Goal: Task Accomplishment & Management: Complete application form

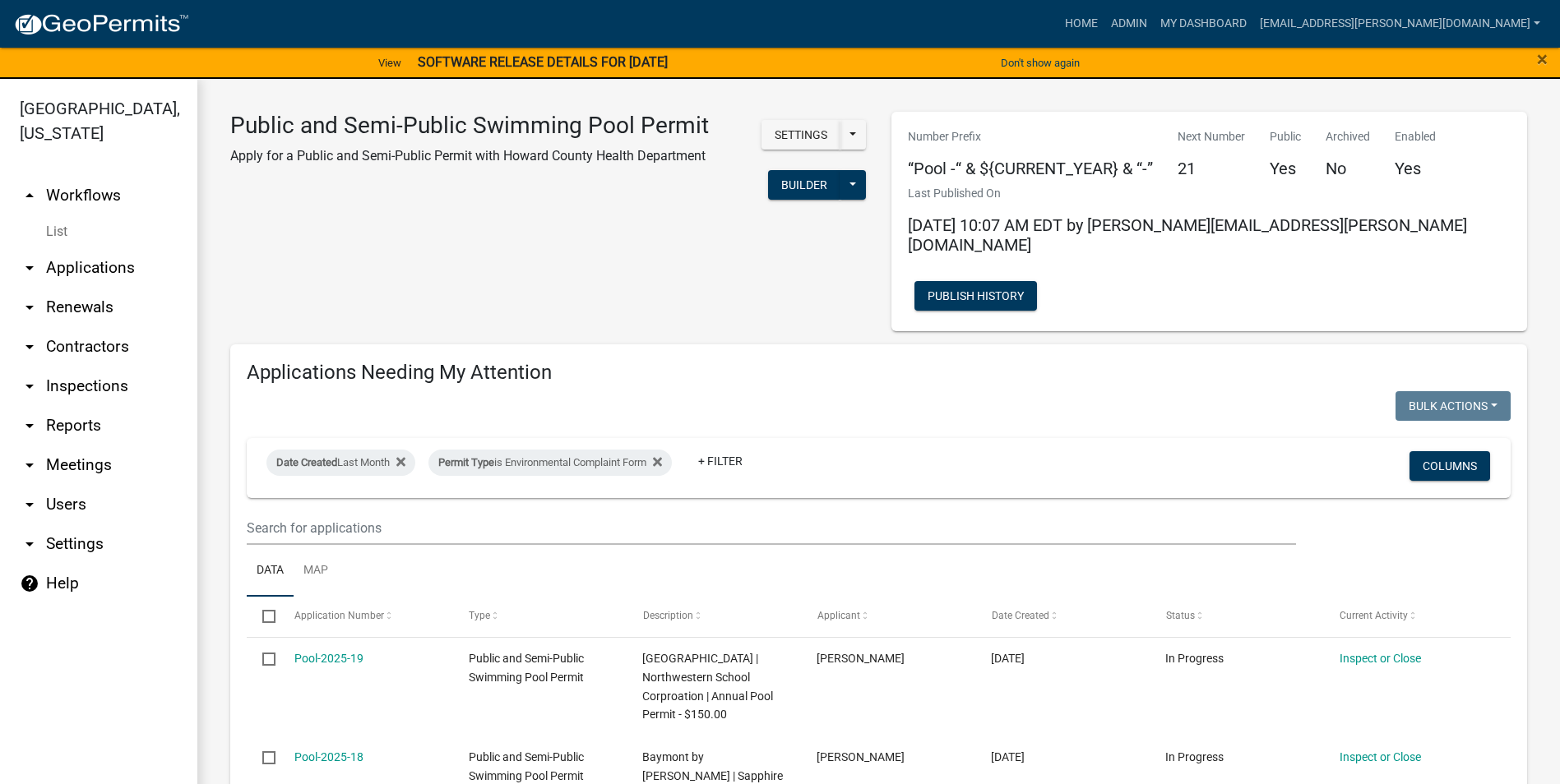
select select "3: 100"
click at [1154, 11] on link "Admin" at bounding box center [1130, 24] width 50 height 32
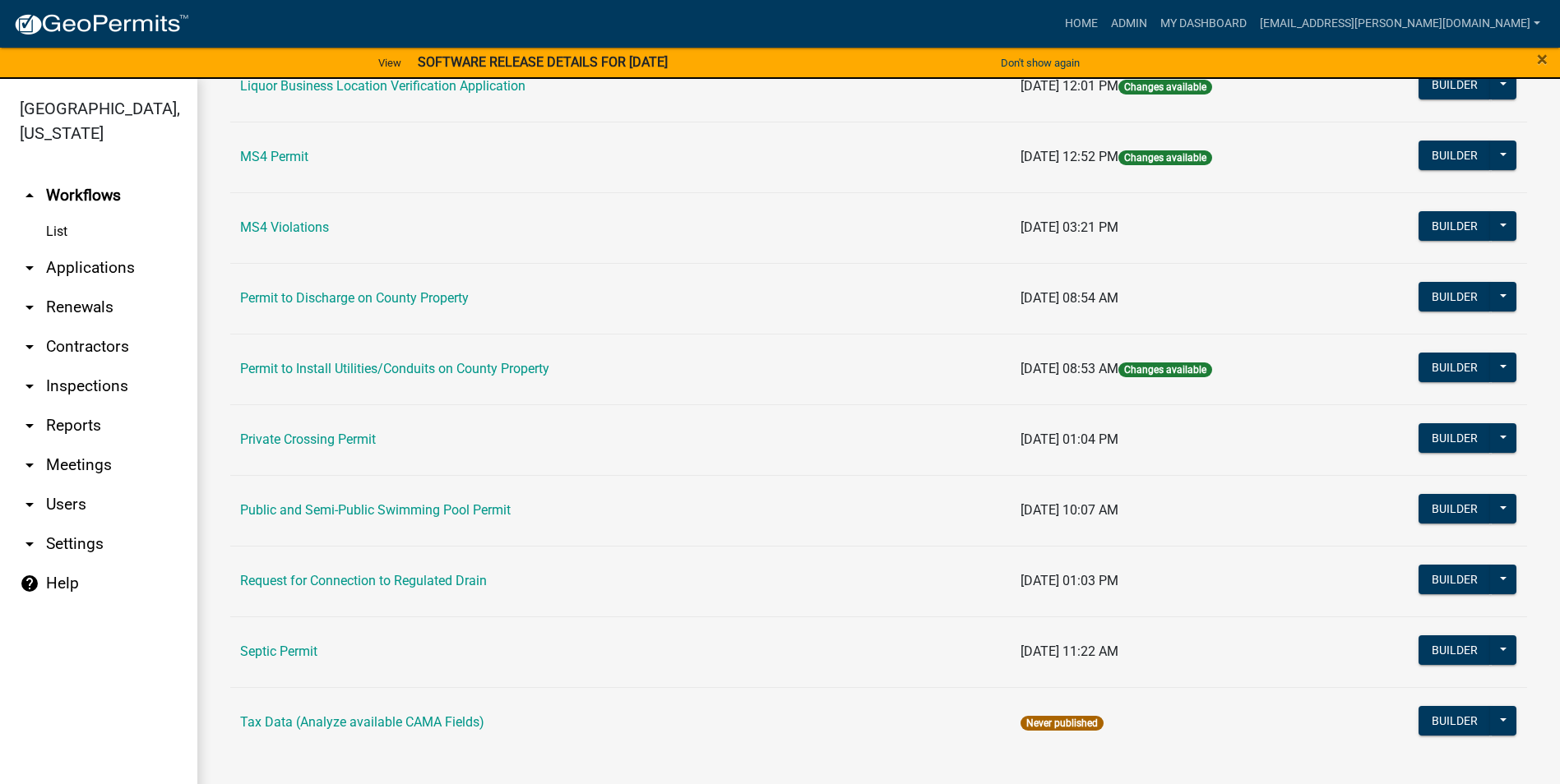
scroll to position [20, 0]
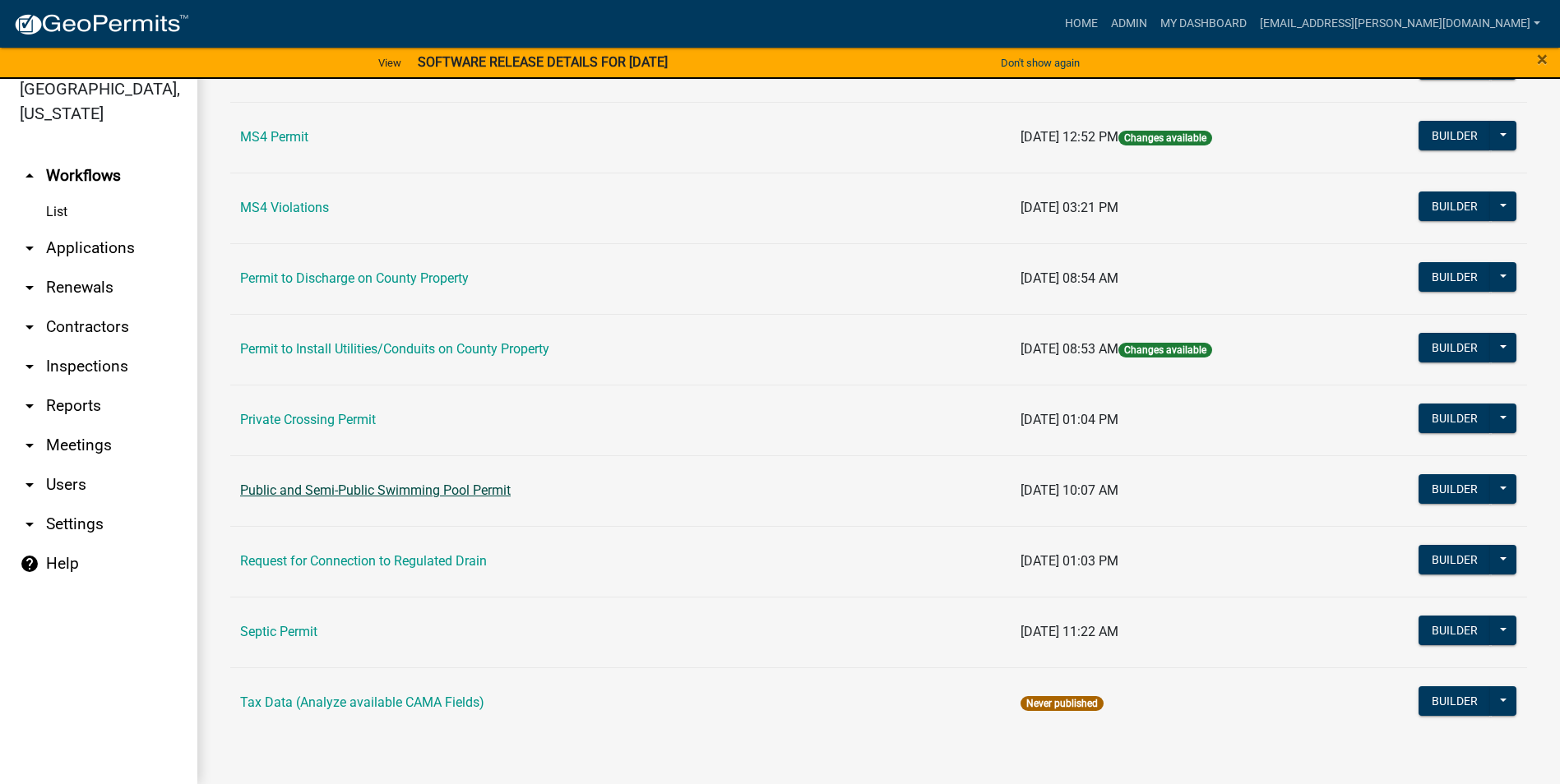
click at [475, 489] on link "Public and Semi-Public Swimming Pool Permit" at bounding box center [375, 490] width 271 height 15
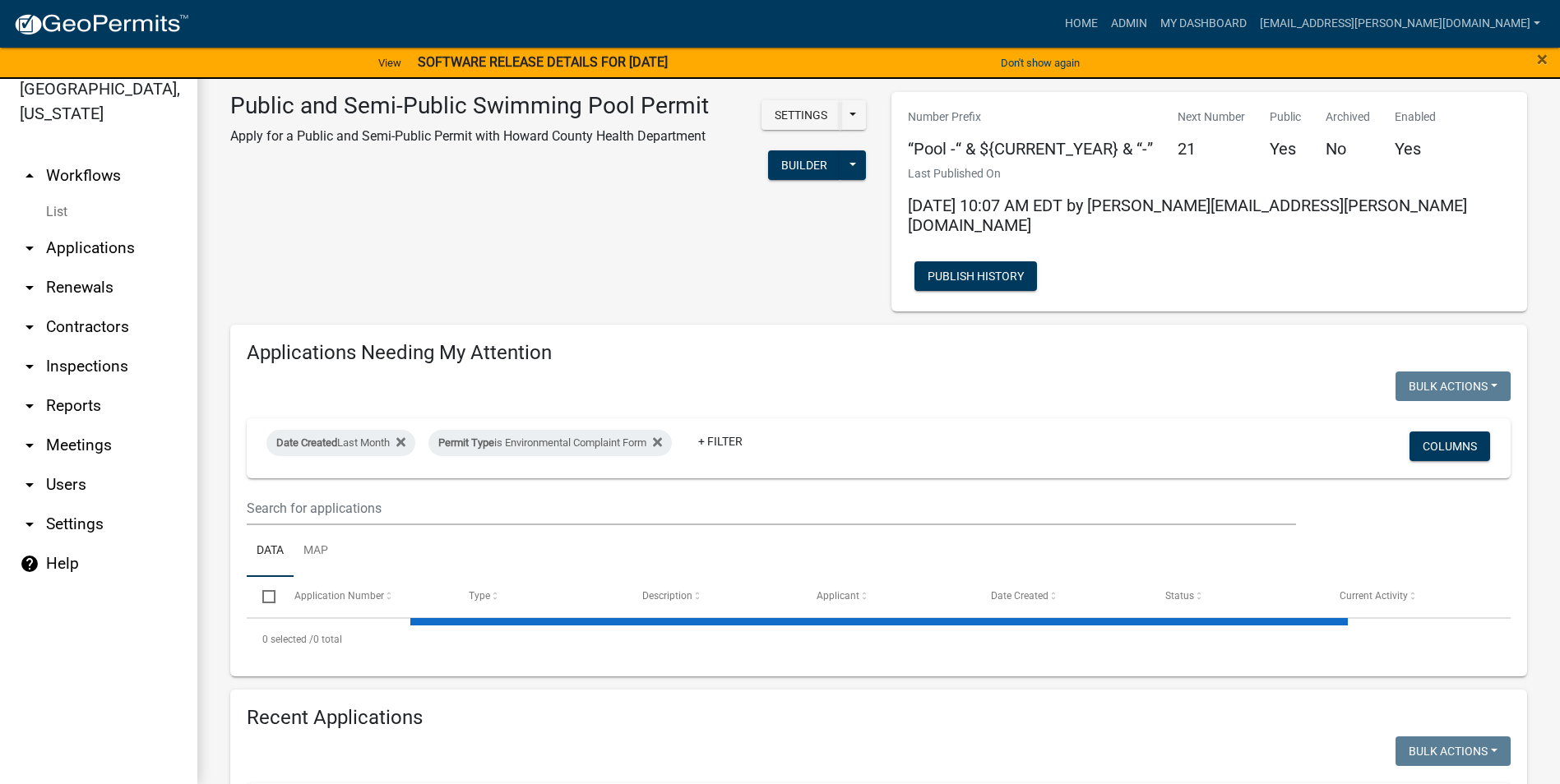
select select "3: 100"
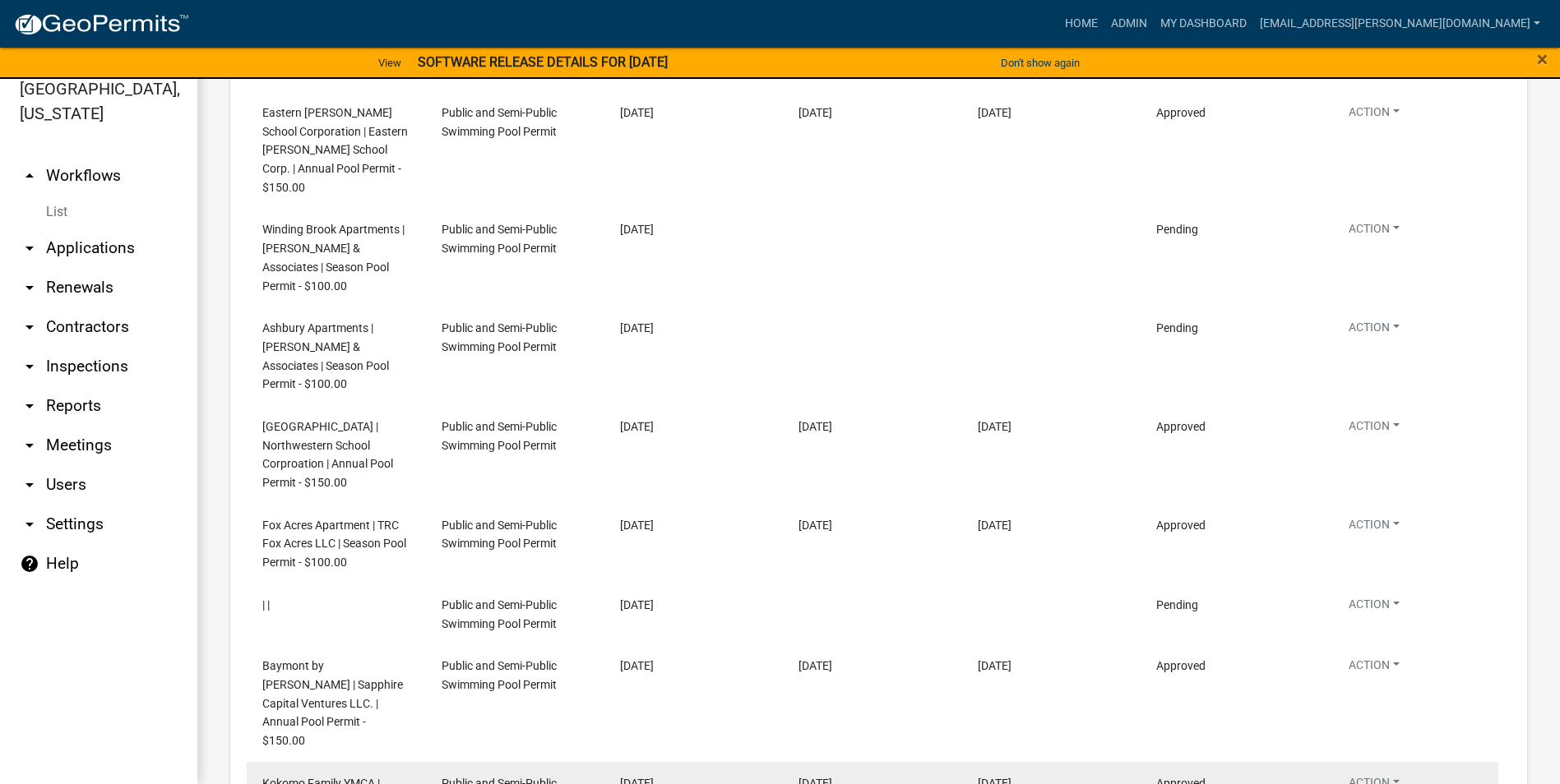
scroll to position [3706, 0]
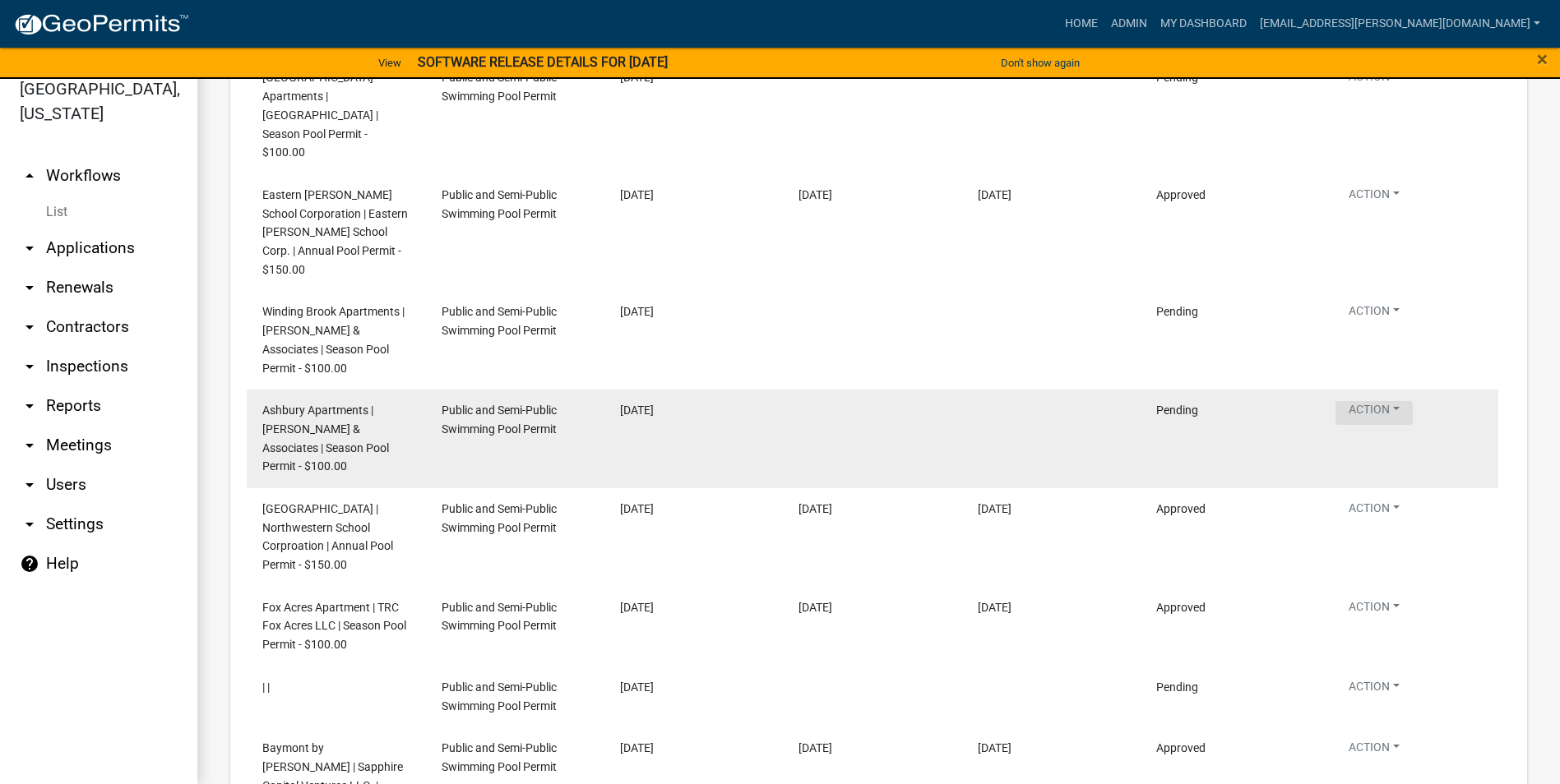
click at [1389, 402] on button "Action" at bounding box center [1373, 413] width 77 height 24
click at [316, 403] on span "Ashbury Apartments | [PERSON_NAME] & Associates | Season Pool Permit - $100.00" at bounding box center [325, 438] width 126 height 69
click at [501, 403] on span "Public and Semi-Public Swimming Pool Permit" at bounding box center [499, 420] width 115 height 33
click at [653, 403] on span "[DATE]" at bounding box center [636, 410] width 33 height 13
click at [1053, 390] on datatable-body-cell at bounding box center [1051, 439] width 179 height 98
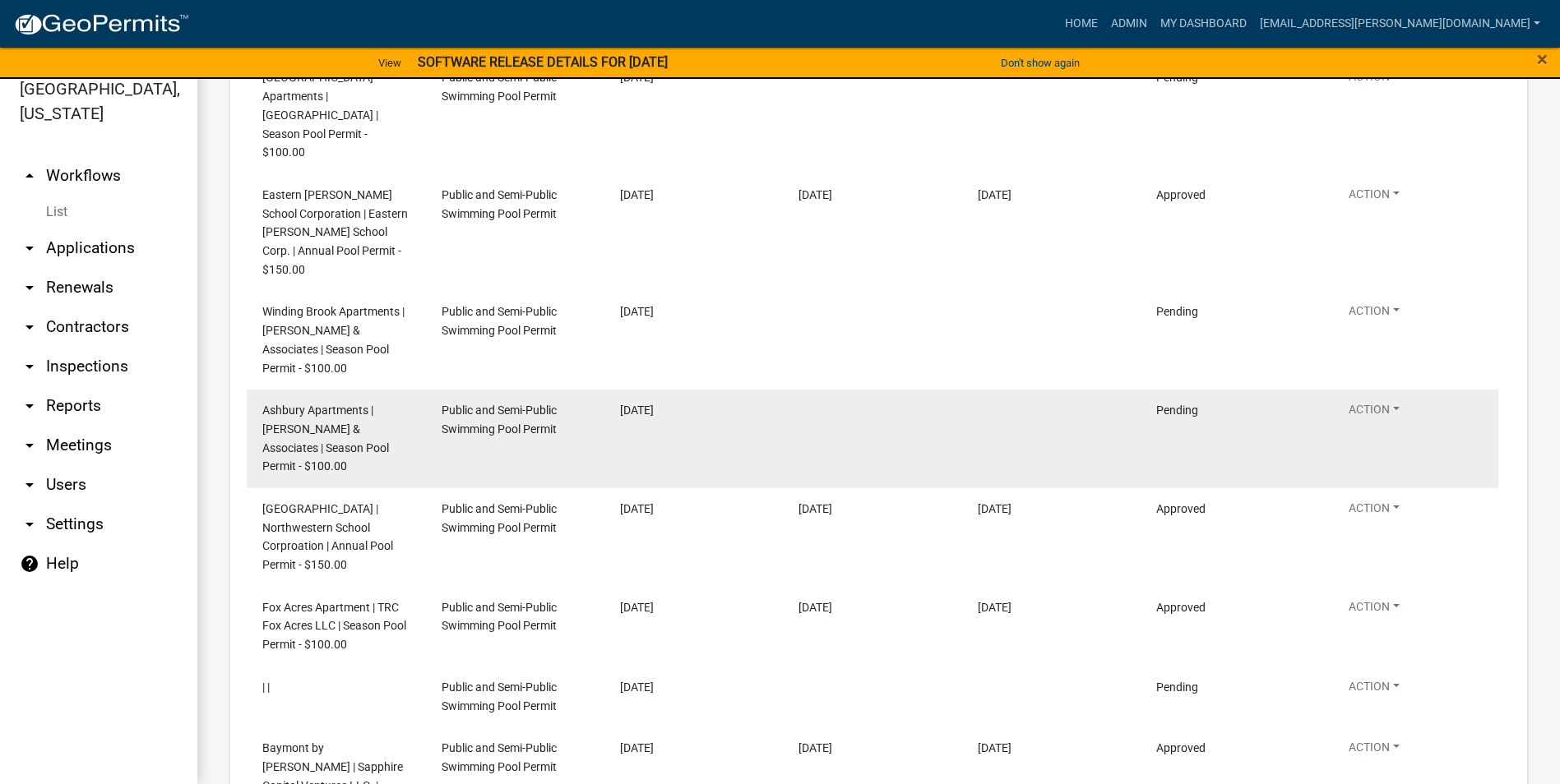
click at [1186, 402] on div "Pending" at bounding box center [1230, 411] width 147 height 19
click at [1183, 403] on span "Pending" at bounding box center [1177, 410] width 42 height 13
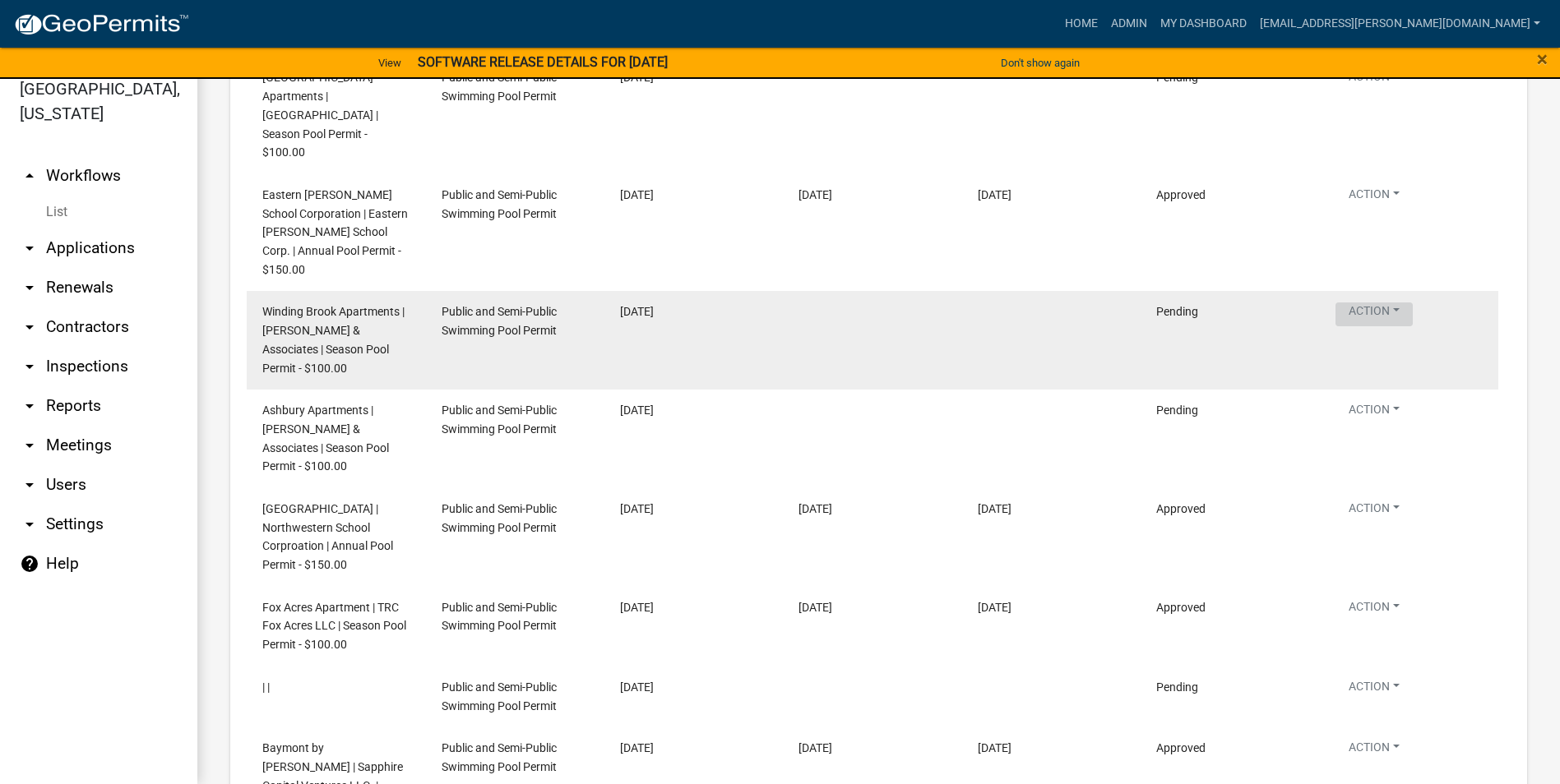
click at [1402, 302] on button "Action" at bounding box center [1373, 314] width 77 height 24
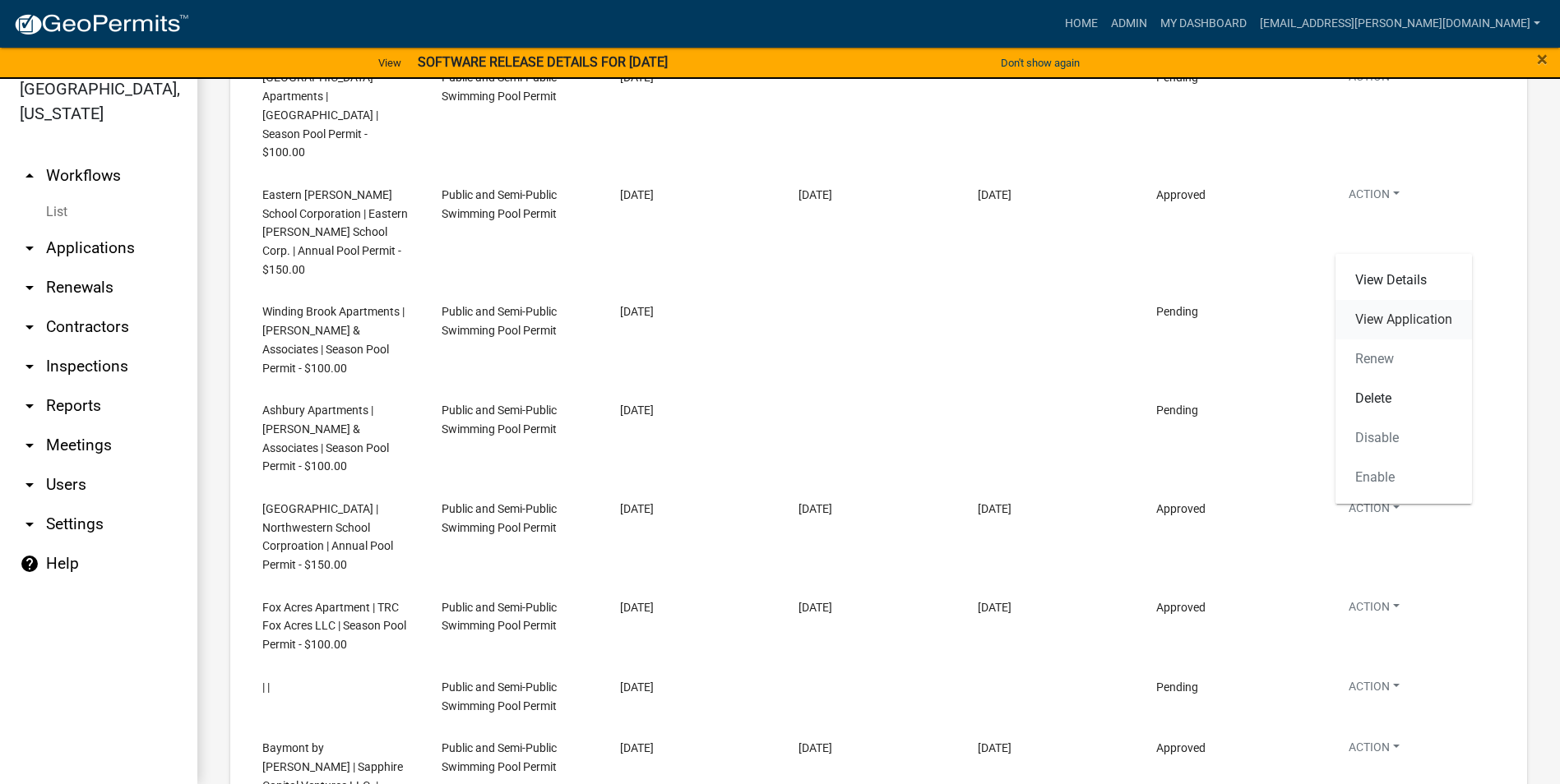
click at [1402, 316] on link "View Application" at bounding box center [1403, 319] width 137 height 39
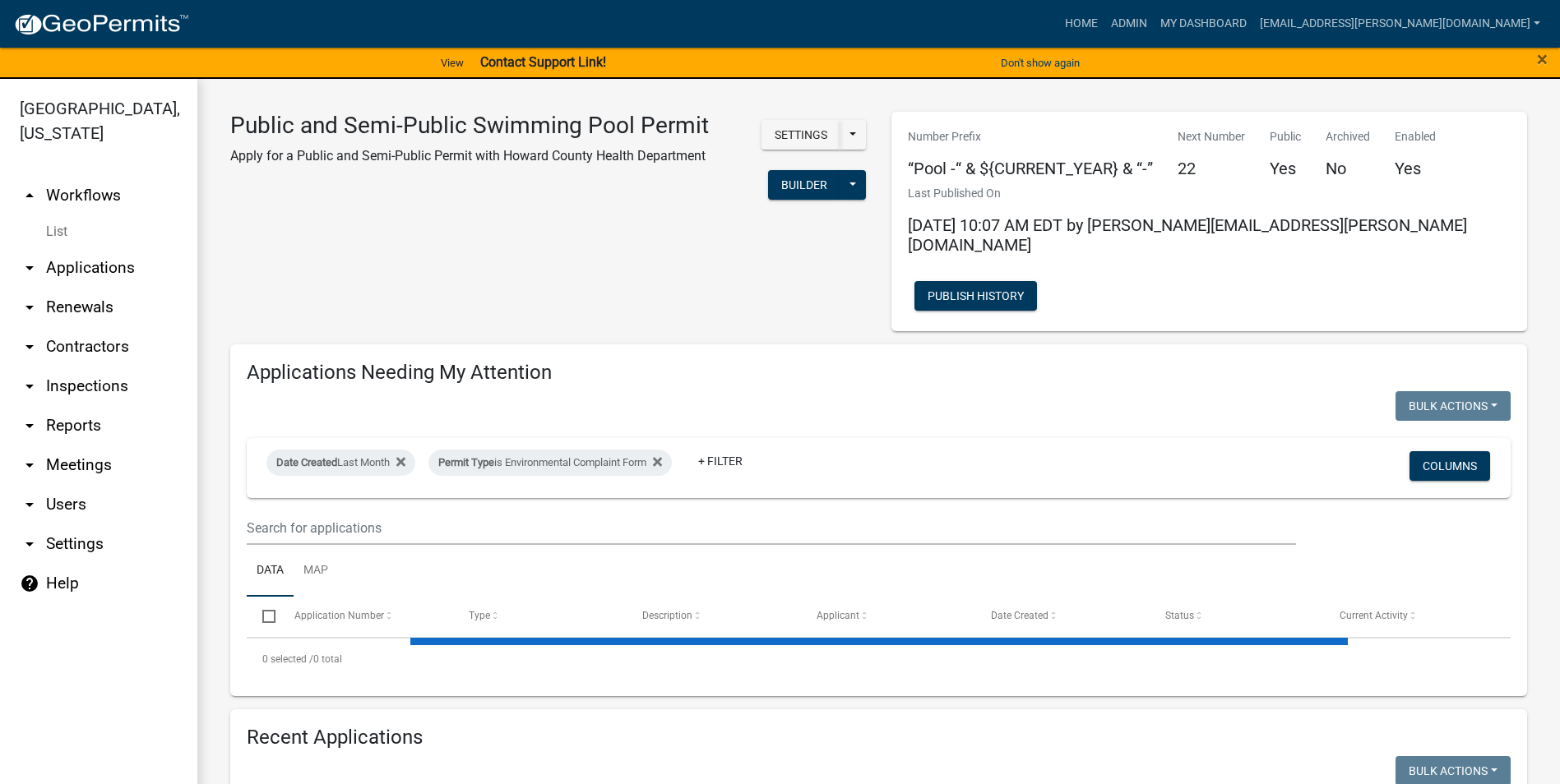
select select "3: 100"
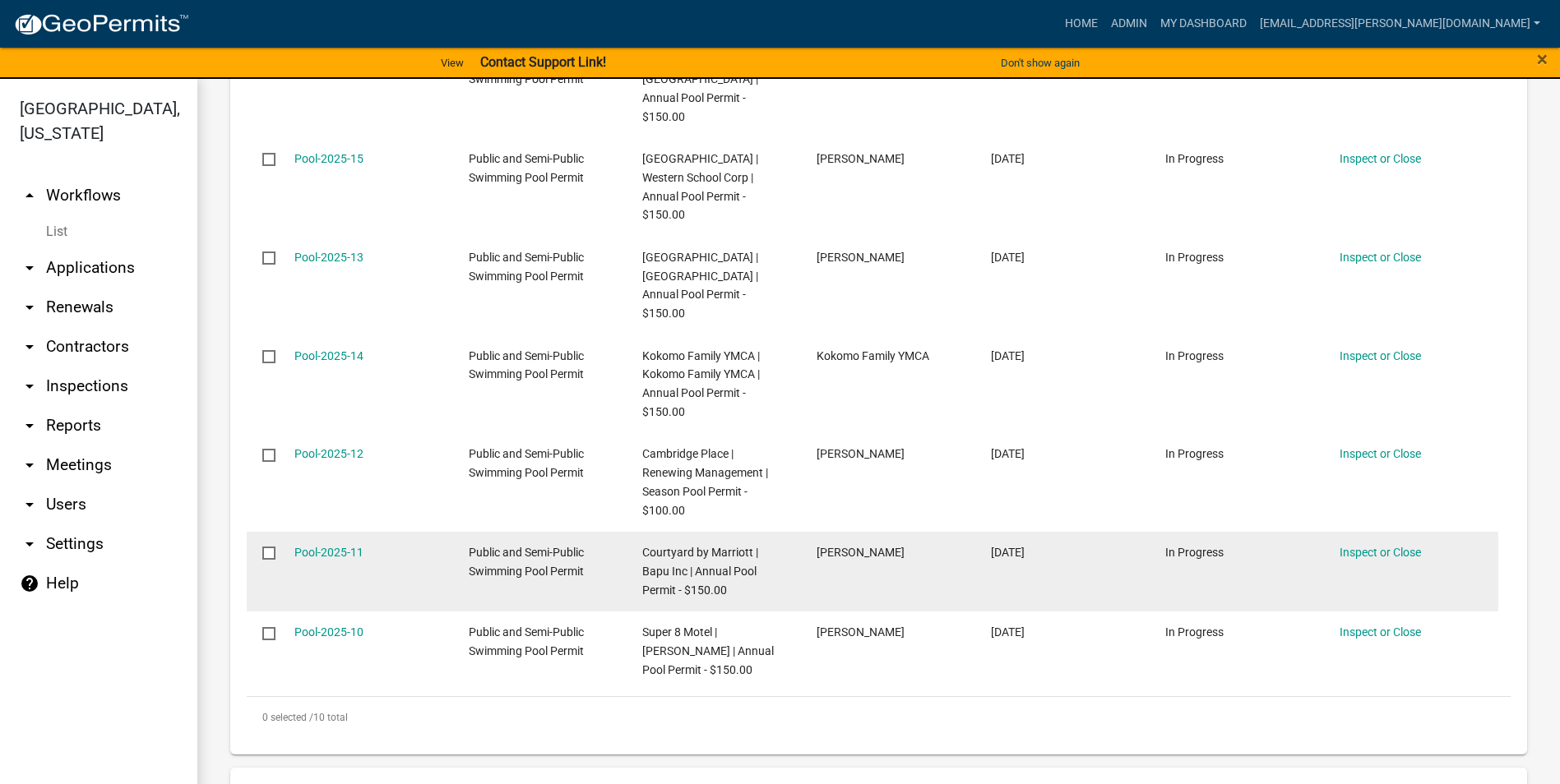
scroll to position [1069, 0]
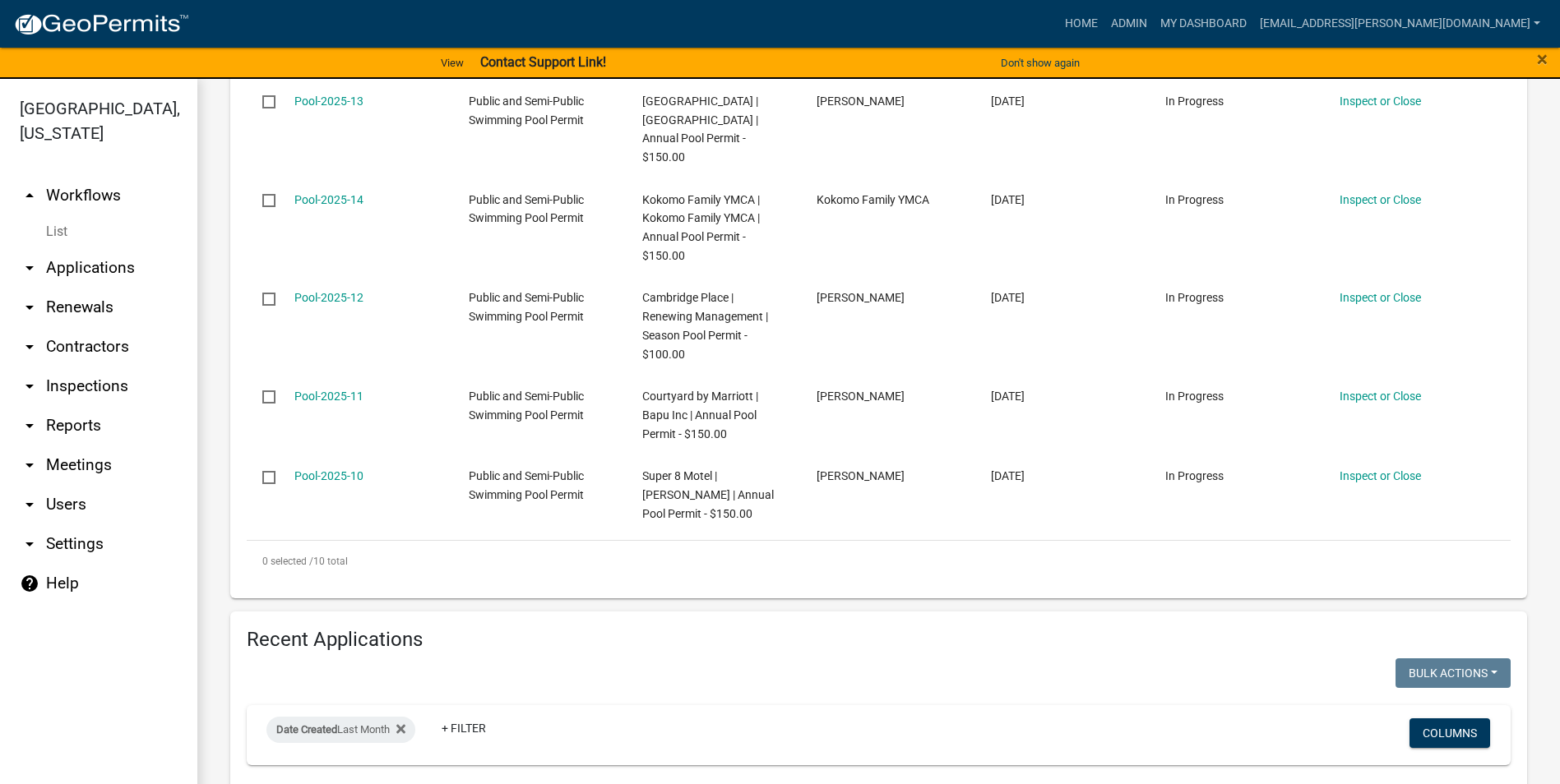
click at [811, 541] on div "0 selected / 10 total" at bounding box center [878, 561] width 1263 height 41
click at [248, 541] on div "0 selected / 10 total" at bounding box center [878, 561] width 1263 height 41
click at [291, 555] on span "0 selected /" at bounding box center [287, 561] width 51 height 11
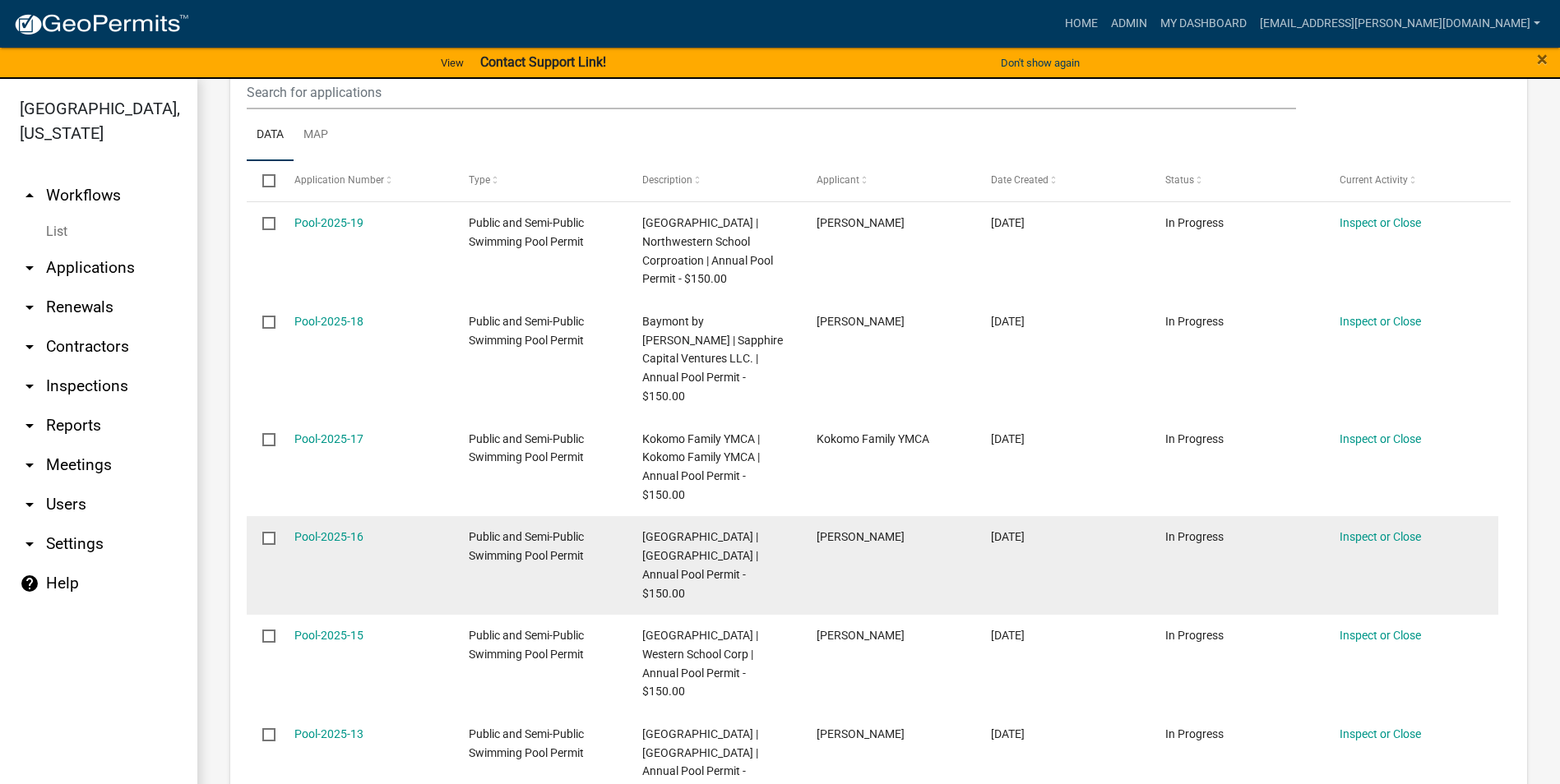
scroll to position [329, 0]
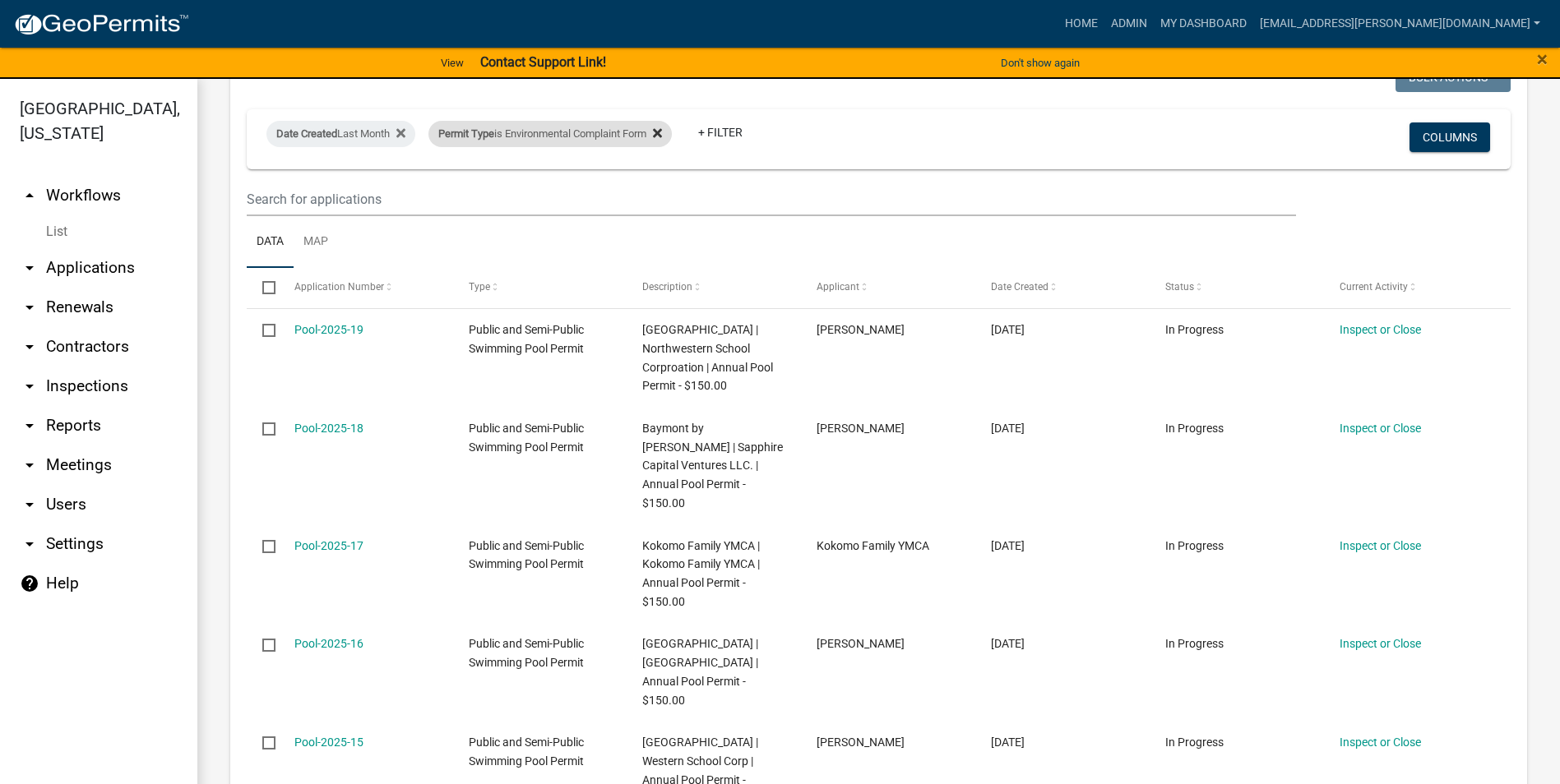
click at [671, 120] on div "Permit Type is Environmental Complaint Form" at bounding box center [550, 134] width 243 height 27
select select "16a07c51-993b-49c2-94b9-77c54a29b3a2"
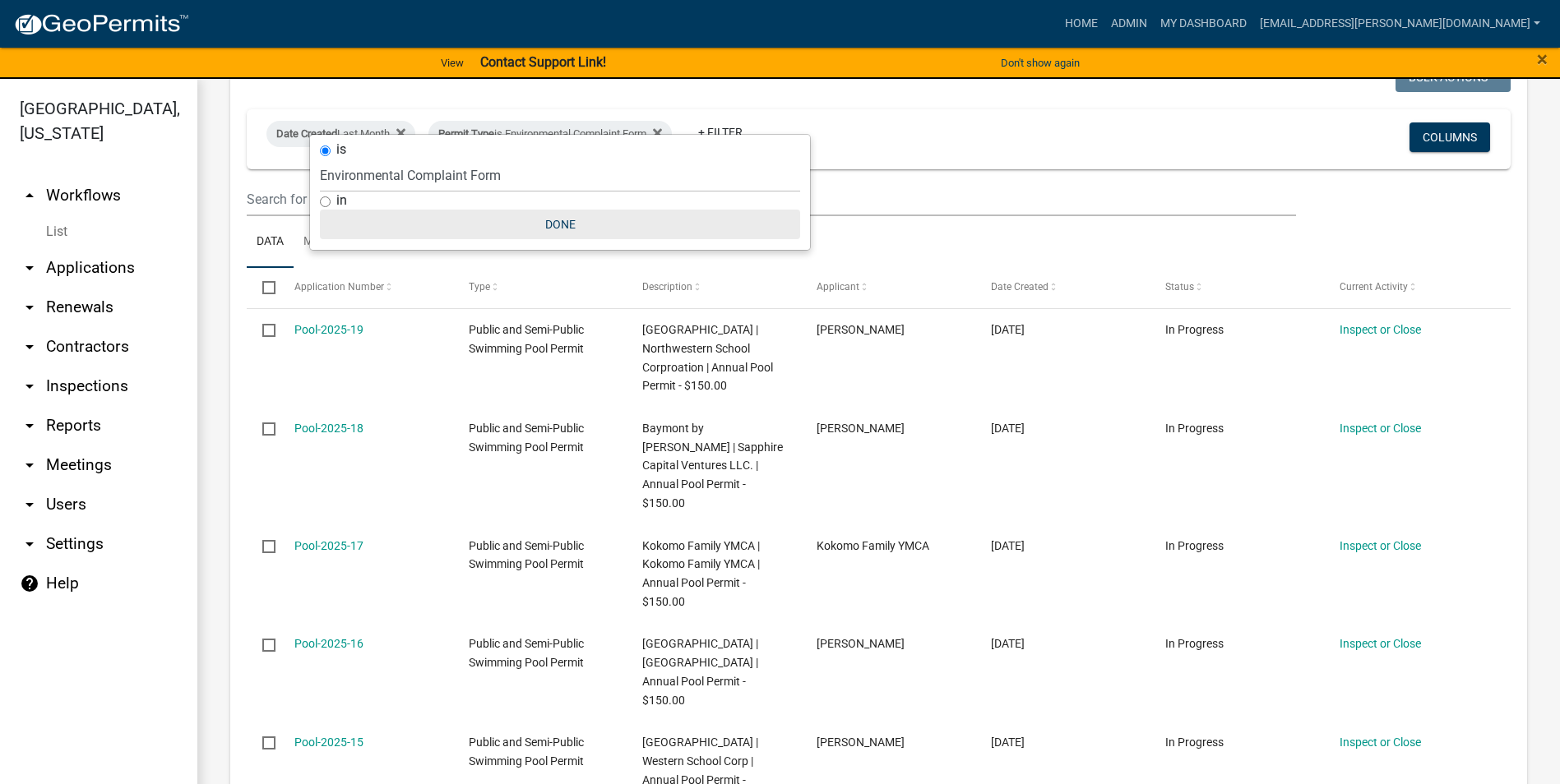
click at [565, 225] on button "Done" at bounding box center [560, 224] width 480 height 30
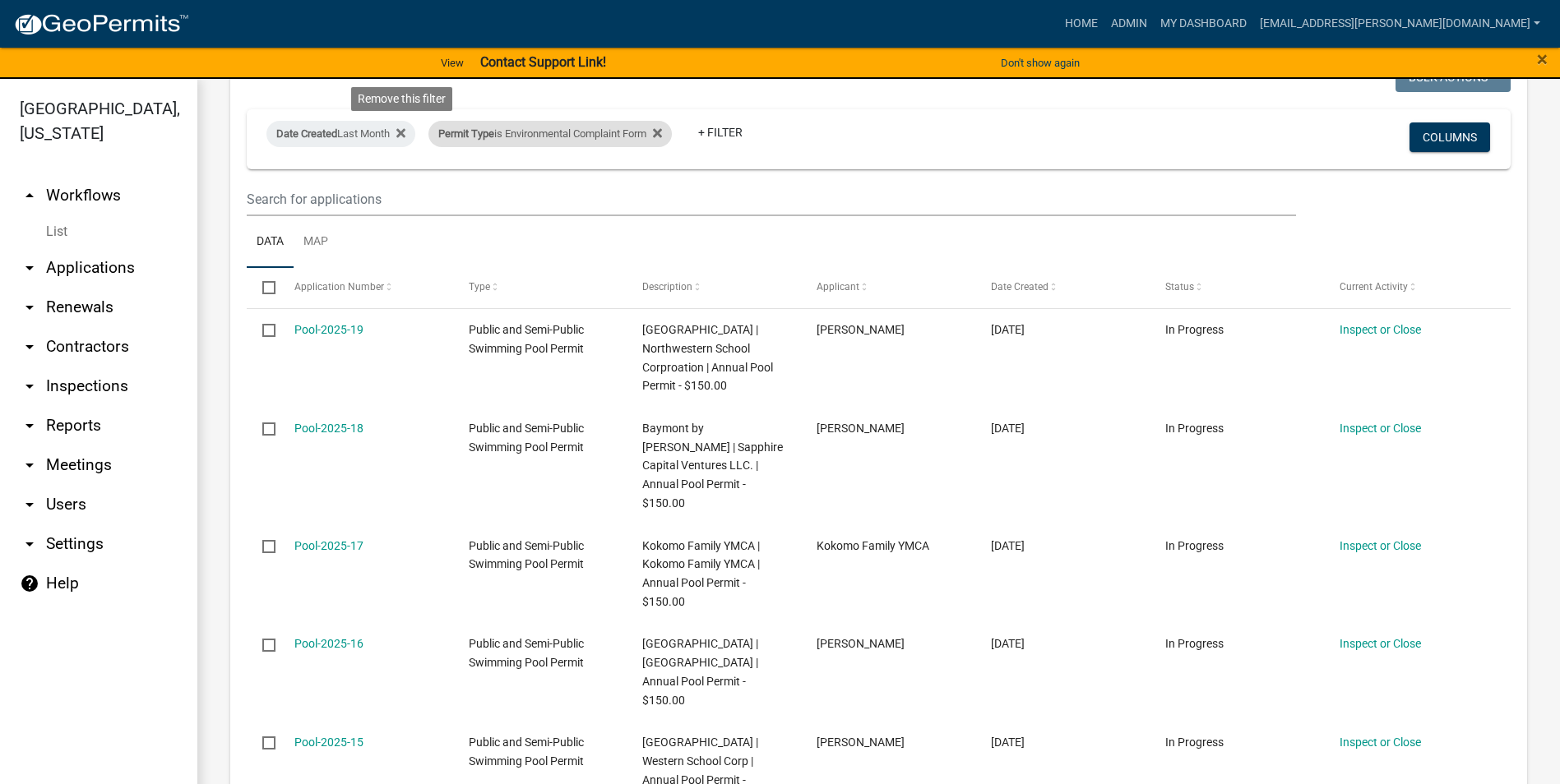
click at [406, 126] on icon at bounding box center [400, 133] width 9 height 13
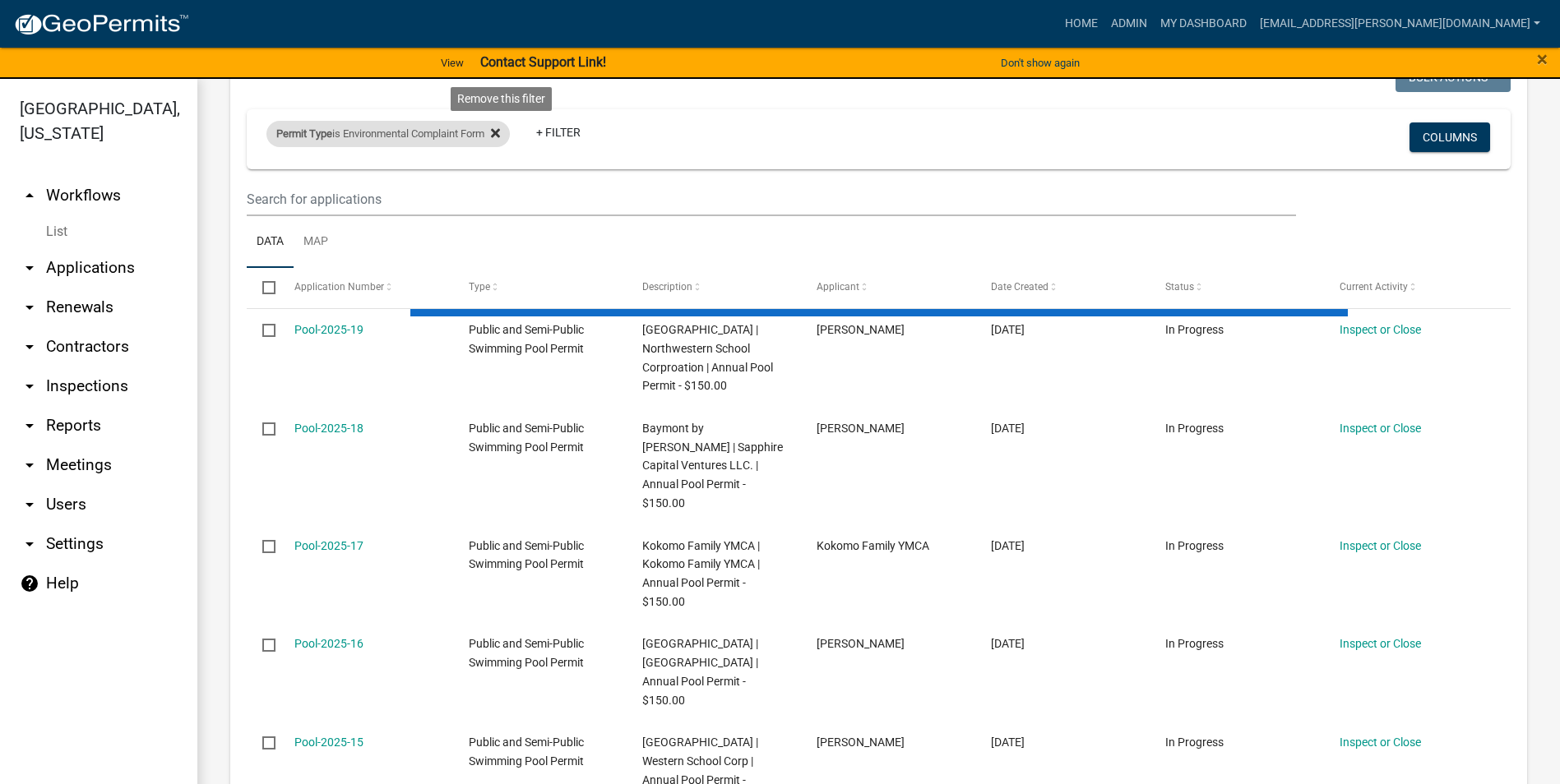
click at [500, 129] on icon at bounding box center [494, 133] width 9 height 9
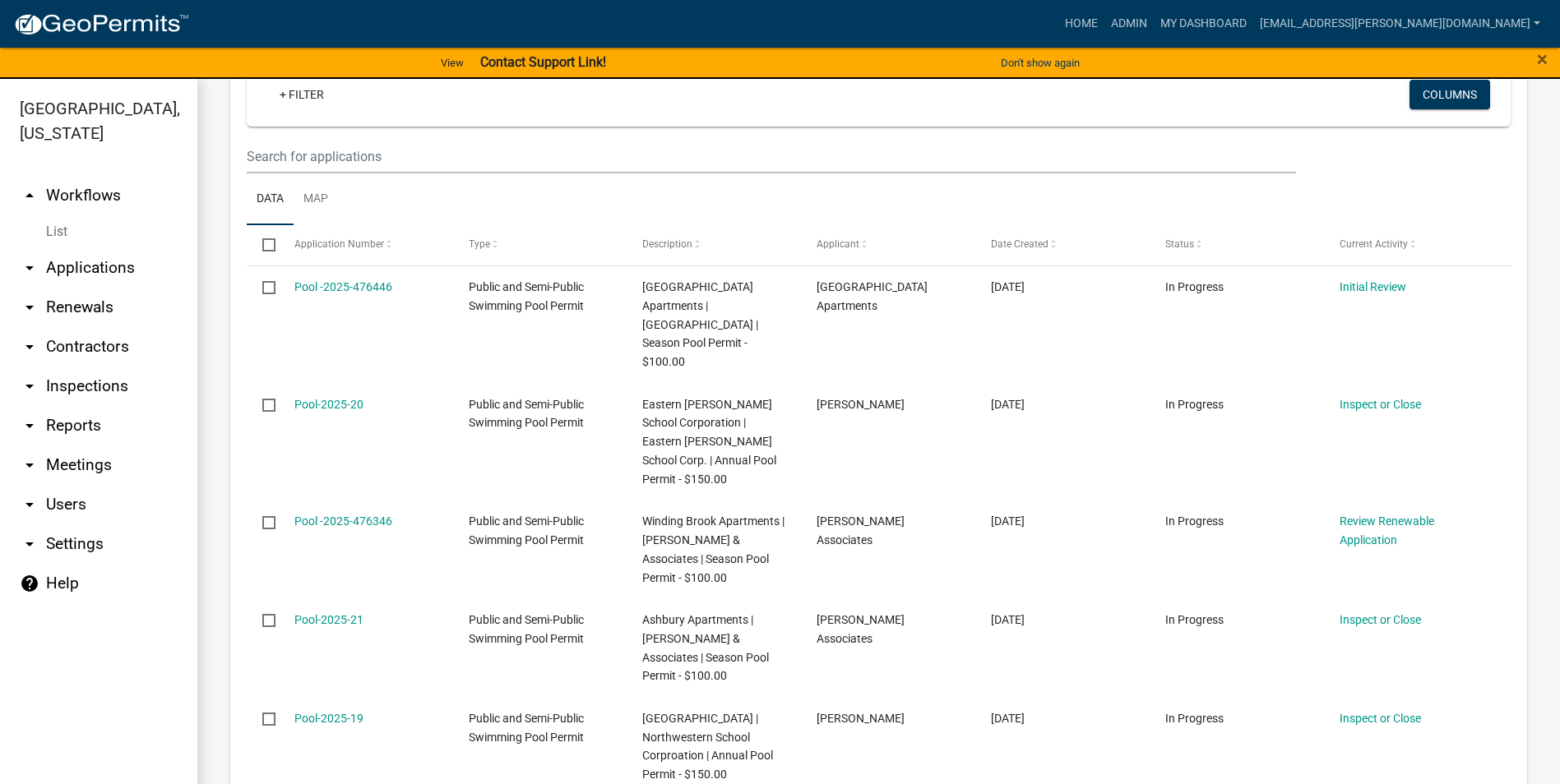
scroll to position [411, 0]
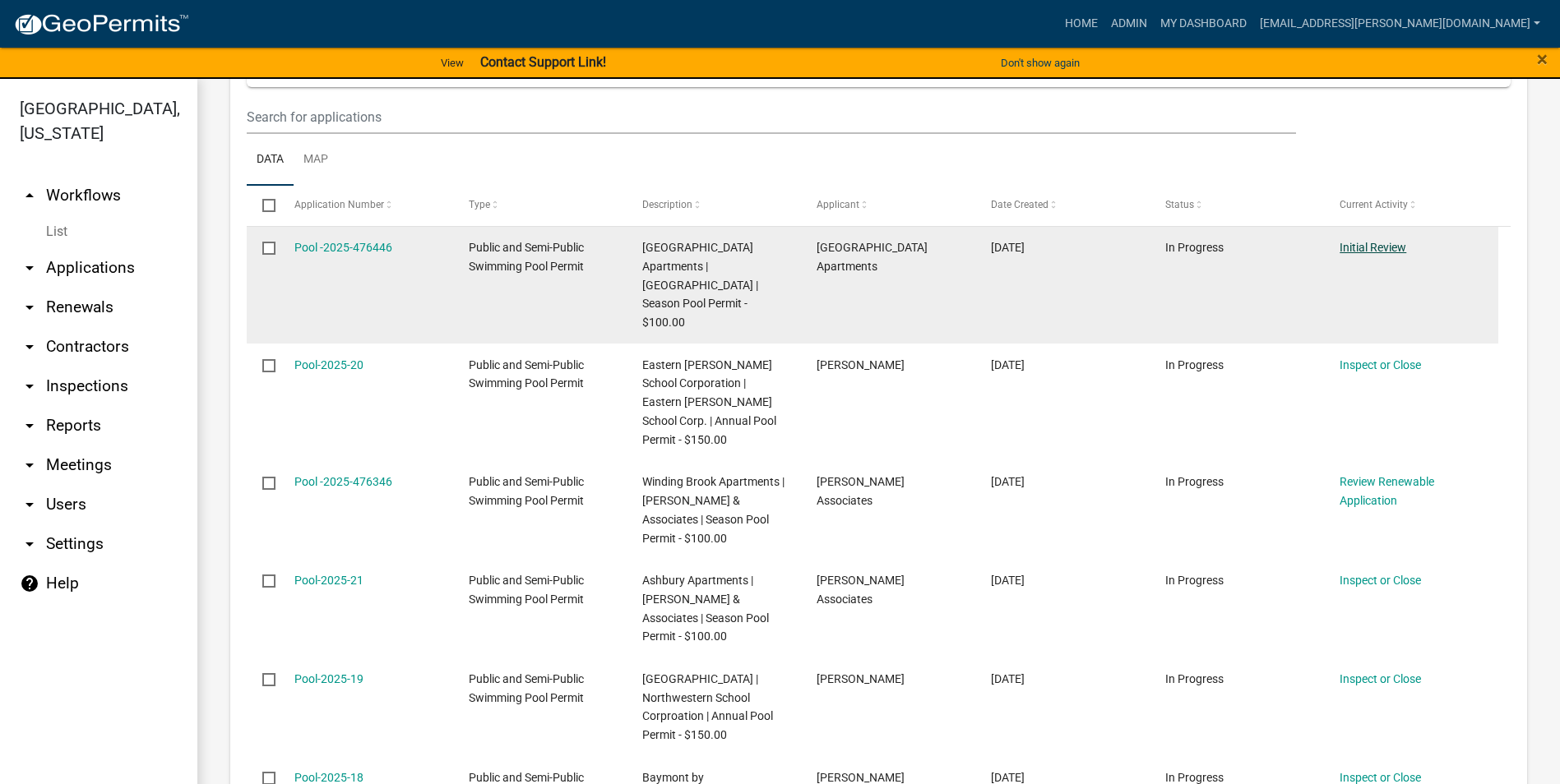
click at [1400, 241] on link "Initial Review" at bounding box center [1373, 248] width 67 height 13
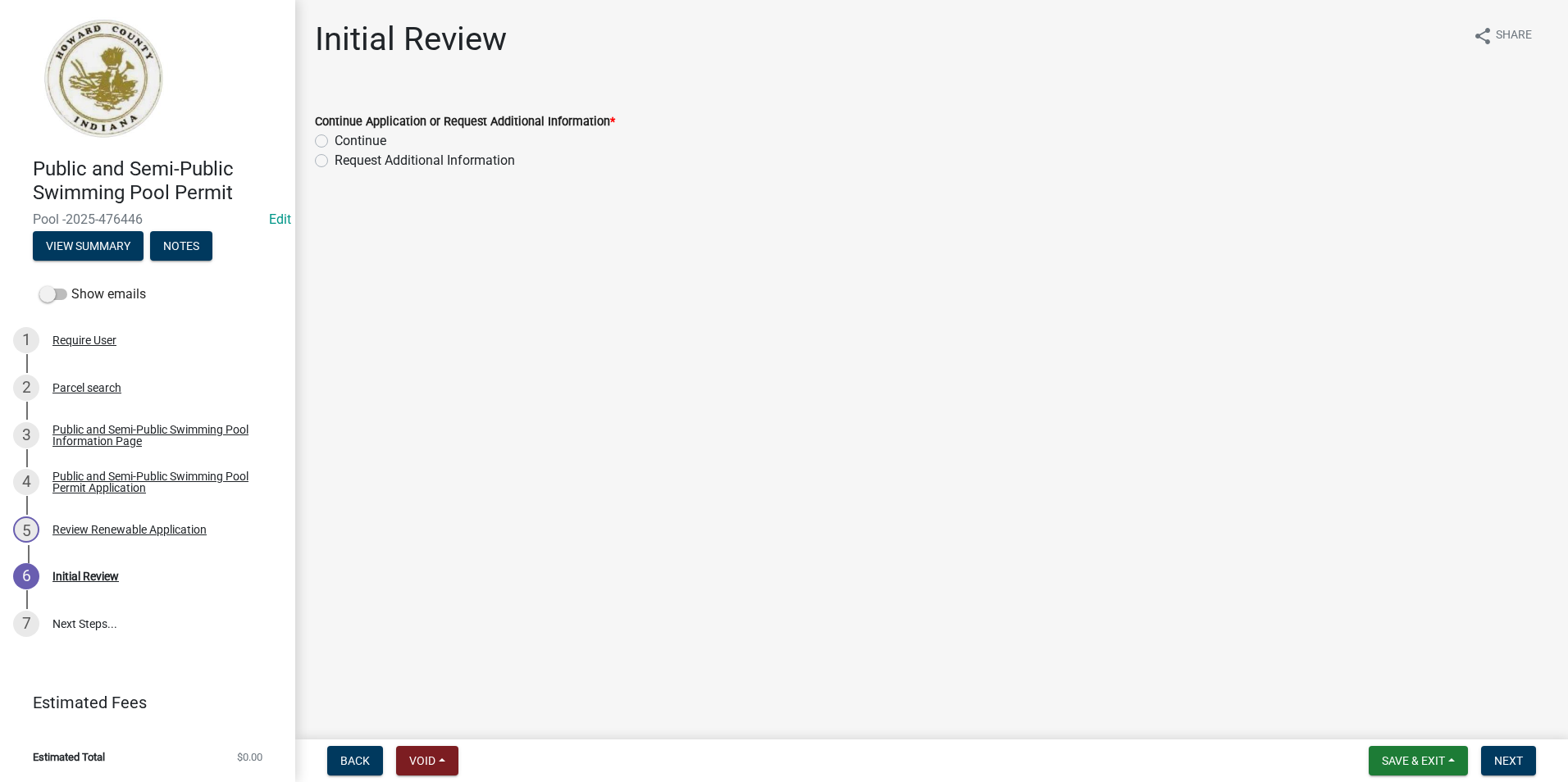
click at [335, 139] on label "Continue" at bounding box center [361, 141] width 52 height 20
click at [335, 139] on input "Continue" at bounding box center [340, 136] width 10 height 10
radio input "true"
click at [1499, 759] on span "Next" at bounding box center [1508, 761] width 29 height 13
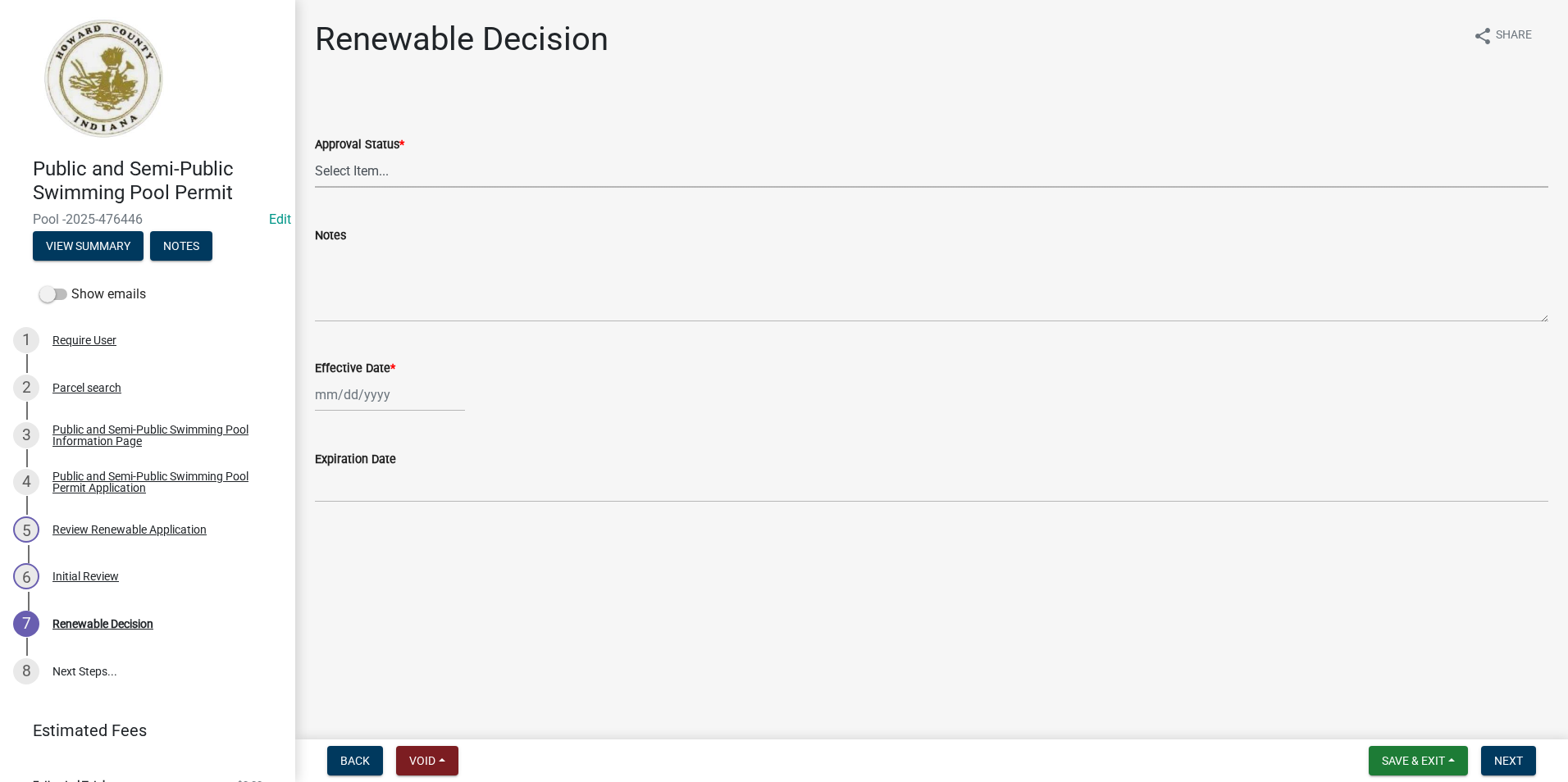
click at [551, 177] on select "Select Item... Approved Denied" at bounding box center [931, 171] width 1233 height 33
click at [315, 154] on select "Select Item... Approved Denied" at bounding box center [931, 171] width 1233 height 33
select select "6cfd4193-1f57-4c7e-a5e5-f68c9e85a162"
click at [462, 392] on div at bounding box center [931, 394] width 1233 height 33
click at [425, 398] on div at bounding box center [389, 394] width 150 height 33
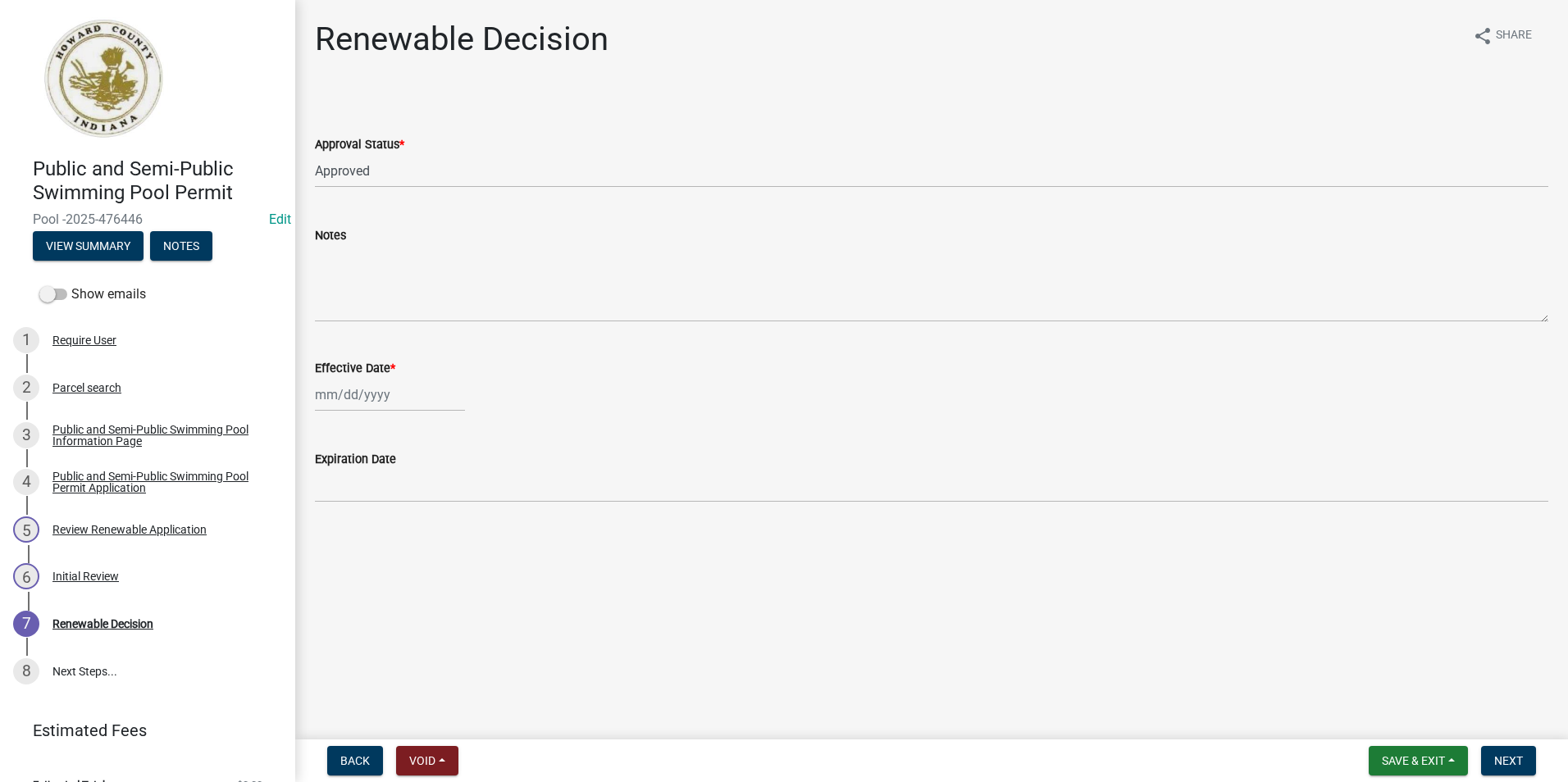
select select "9"
select select "2025"
click at [363, 535] on div "16" at bounding box center [358, 535] width 27 height 27
type input "[DATE]"
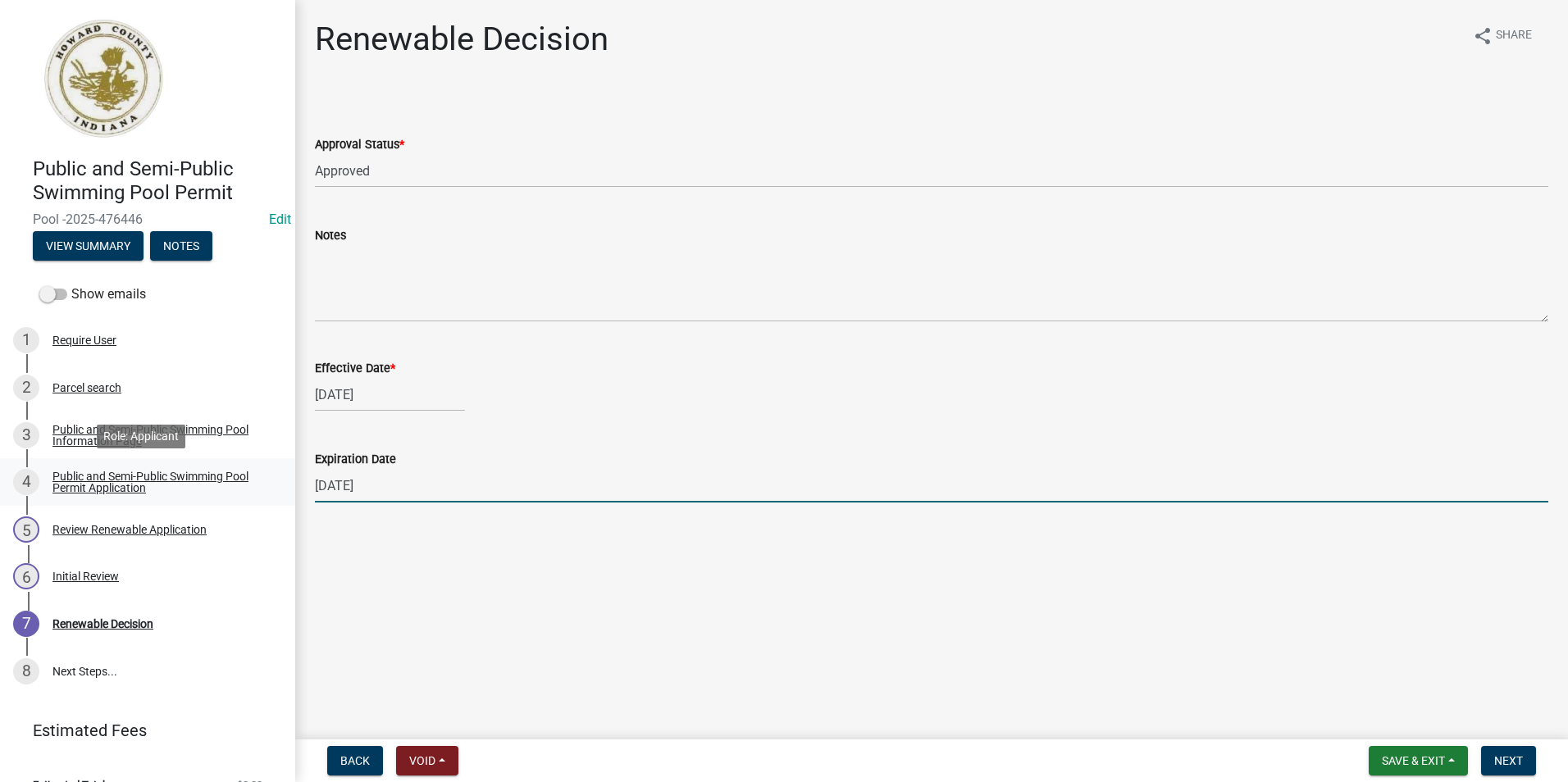
drag, startPoint x: 409, startPoint y: 488, endPoint x: 263, endPoint y: 492, distance: 146.1
click at [263, 492] on div "Public and Semi-Public Swimming Pool Permit Pool -2025-476446 Edit View Summary…" at bounding box center [784, 391] width 1568 height 782
type input "[DATE]"
click at [1492, 756] on button "Next" at bounding box center [1509, 760] width 55 height 30
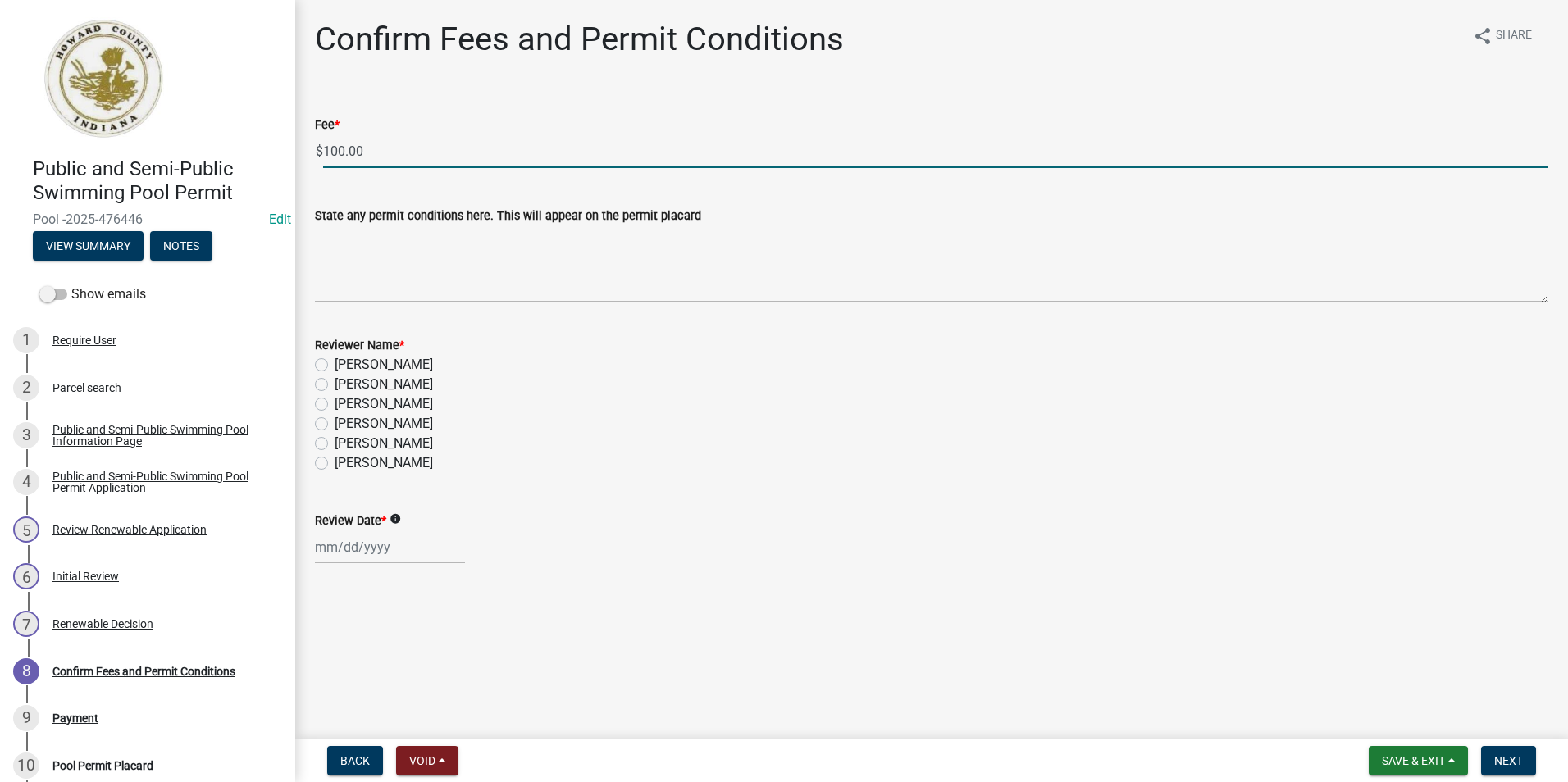
drag, startPoint x: 369, startPoint y: 153, endPoint x: 283, endPoint y: 142, distance: 86.7
click at [283, 142] on div "Public and Semi-Public Swimming Pool Permit Pool -2025-476446 Edit View Summary…" at bounding box center [784, 391] width 1568 height 782
type input "0.00"
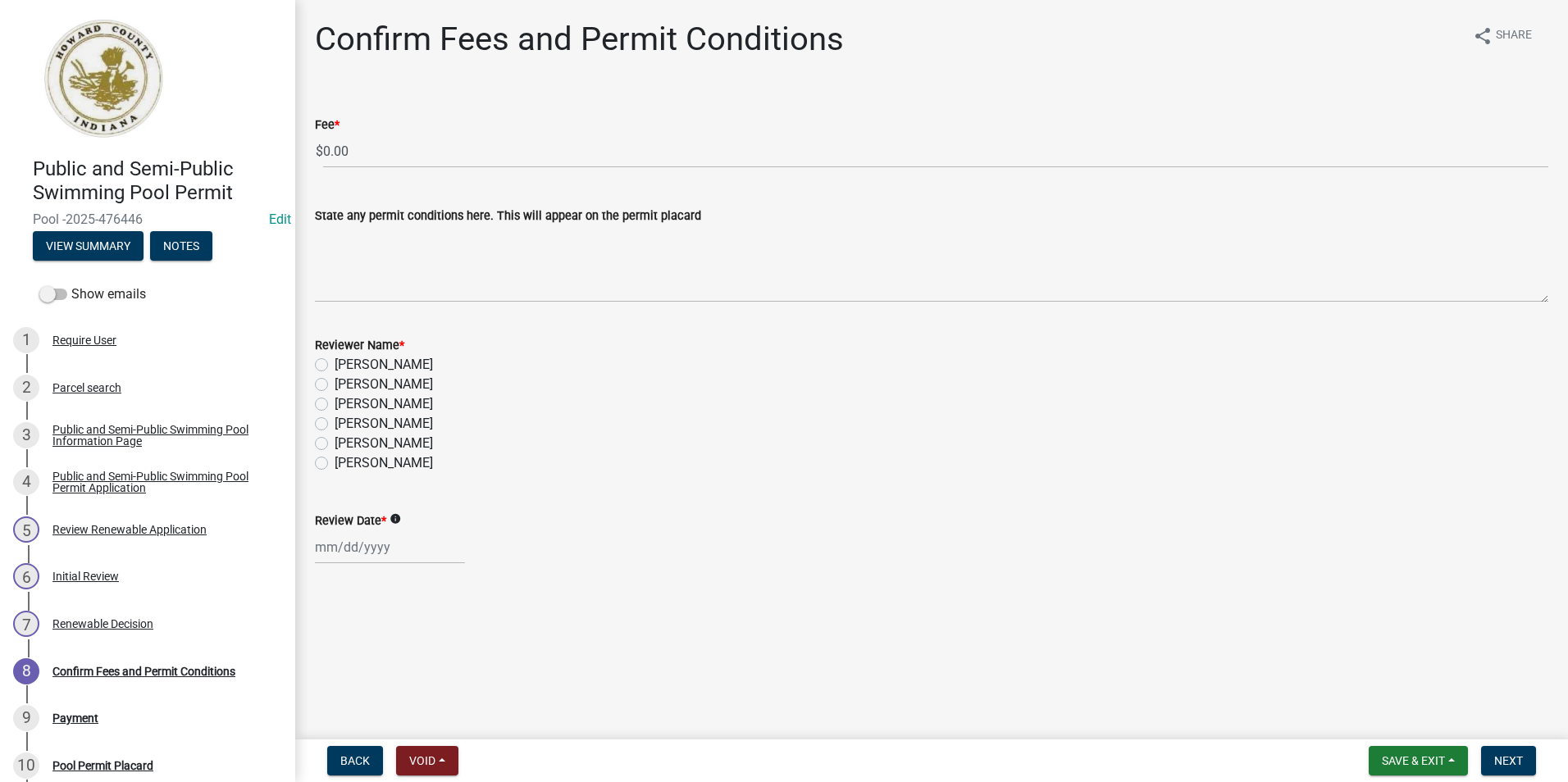
click at [335, 464] on label "[PERSON_NAME]" at bounding box center [383, 463] width 98 height 20
click at [335, 464] on input "[PERSON_NAME]" at bounding box center [340, 458] width 10 height 10
radio input "true"
click at [344, 552] on div at bounding box center [389, 546] width 150 height 33
select select "9"
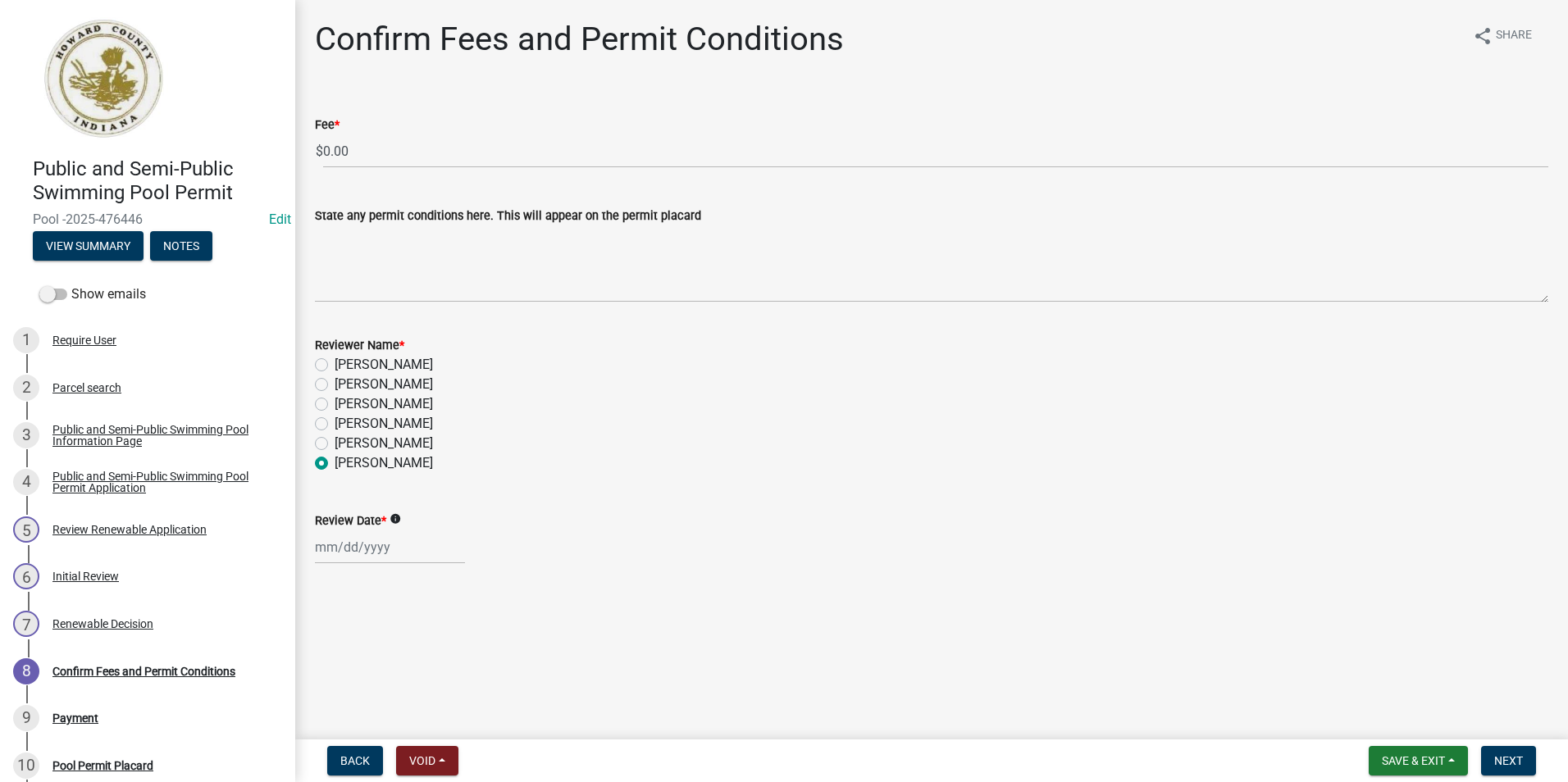
select select "2025"
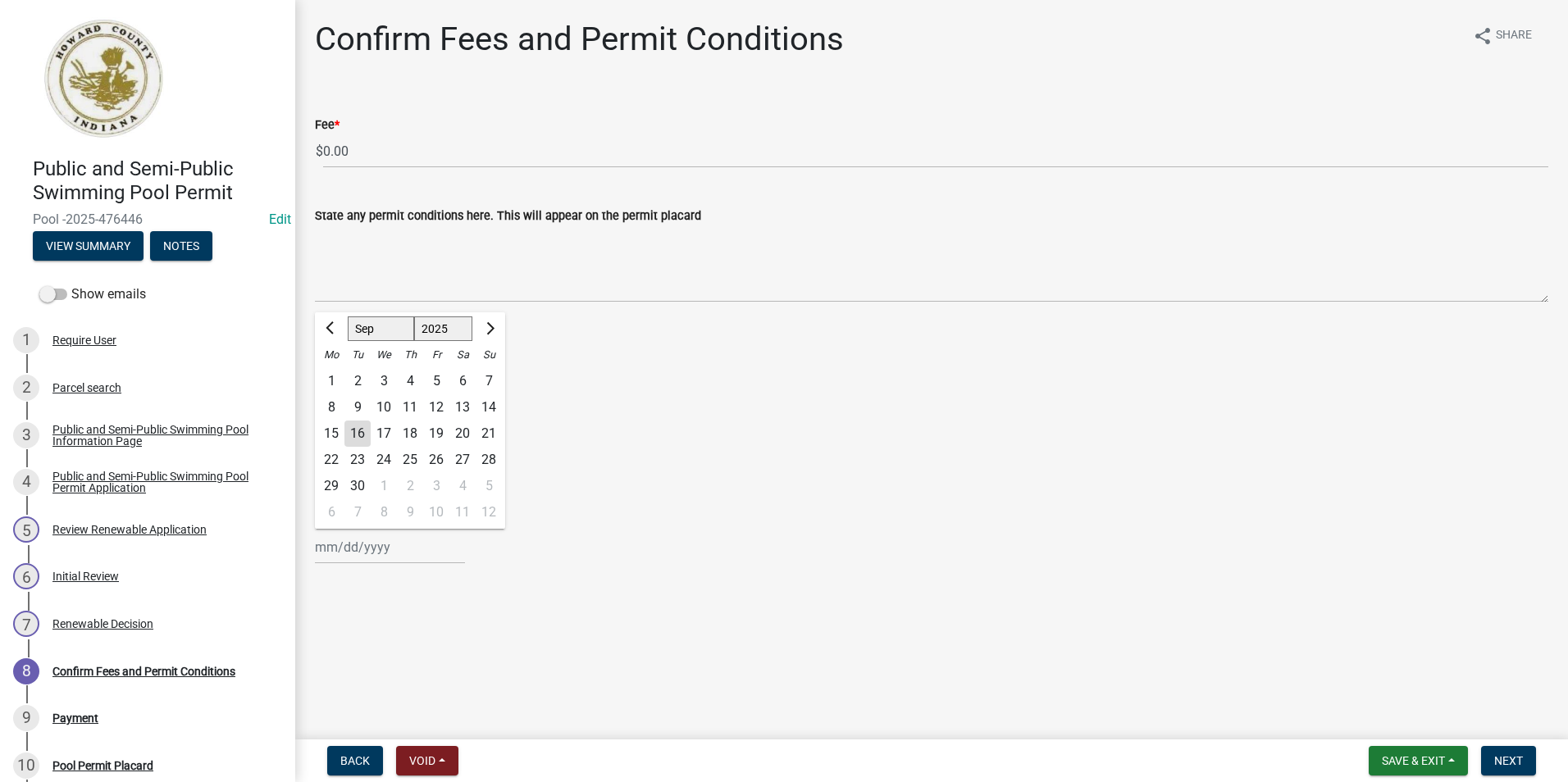
click at [348, 432] on div "16" at bounding box center [358, 434] width 27 height 27
type input "[DATE]"
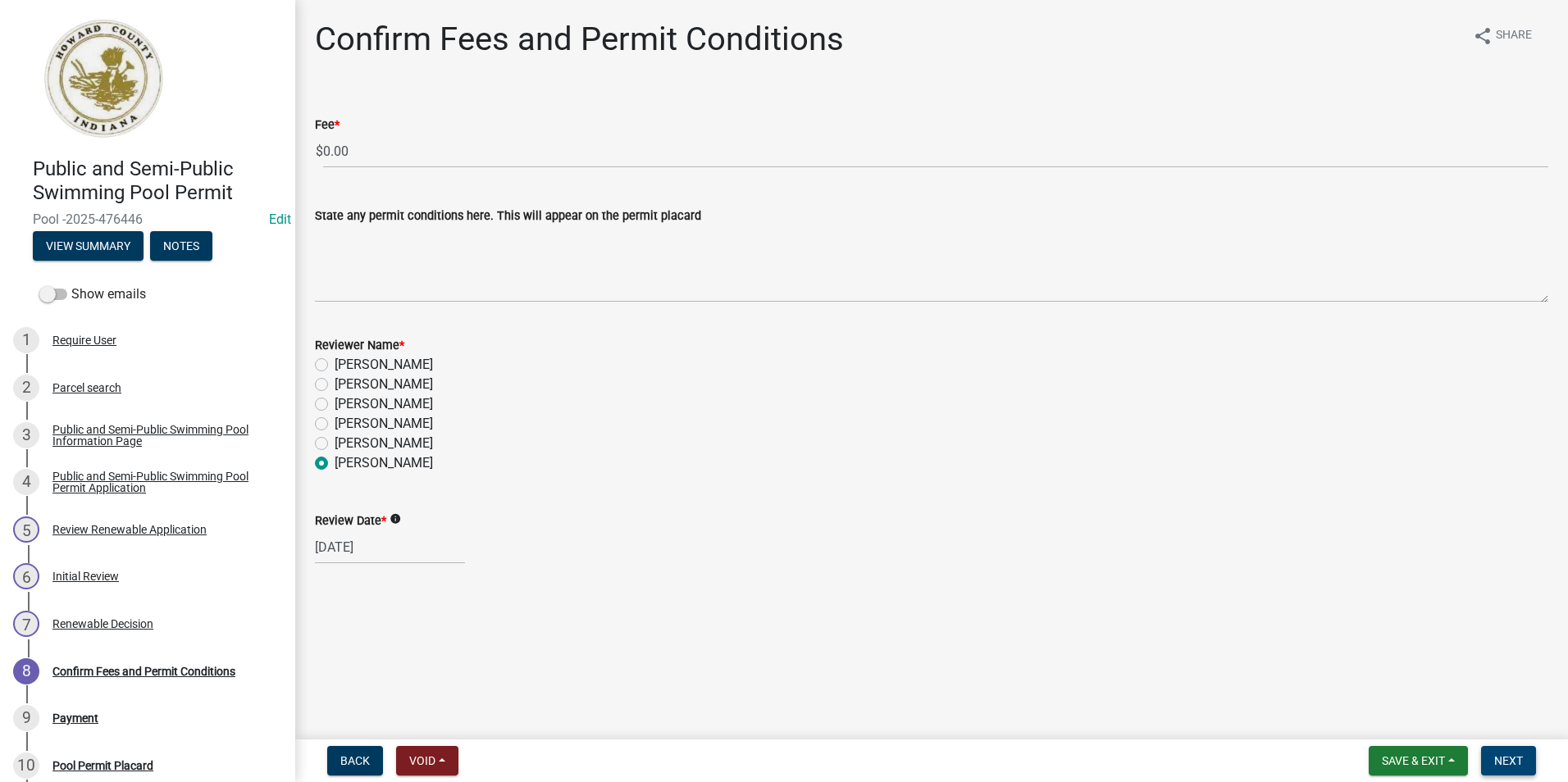
click at [1520, 760] on span "Next" at bounding box center [1508, 761] width 29 height 13
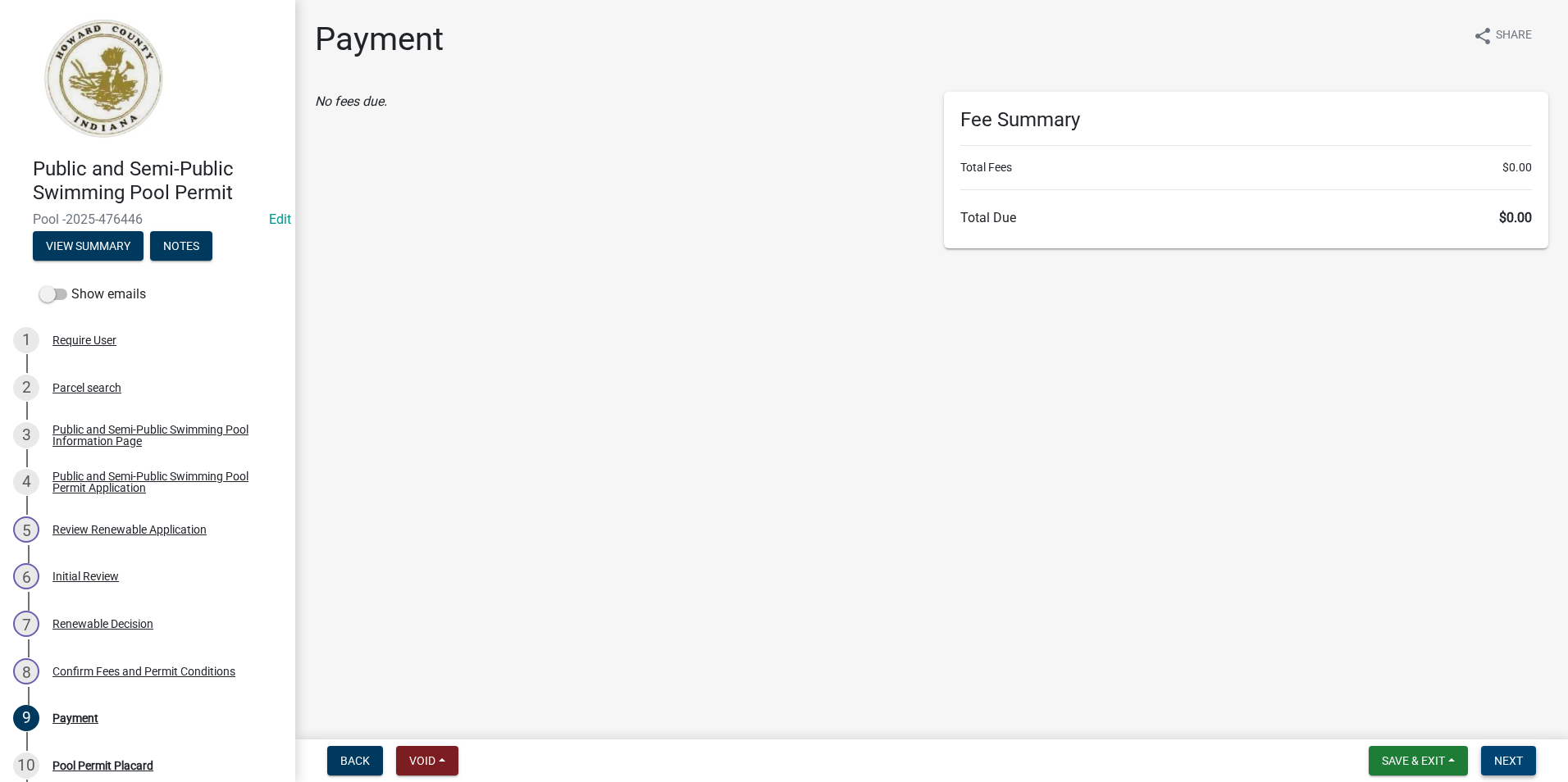
click at [1532, 759] on button "Next" at bounding box center [1509, 760] width 55 height 30
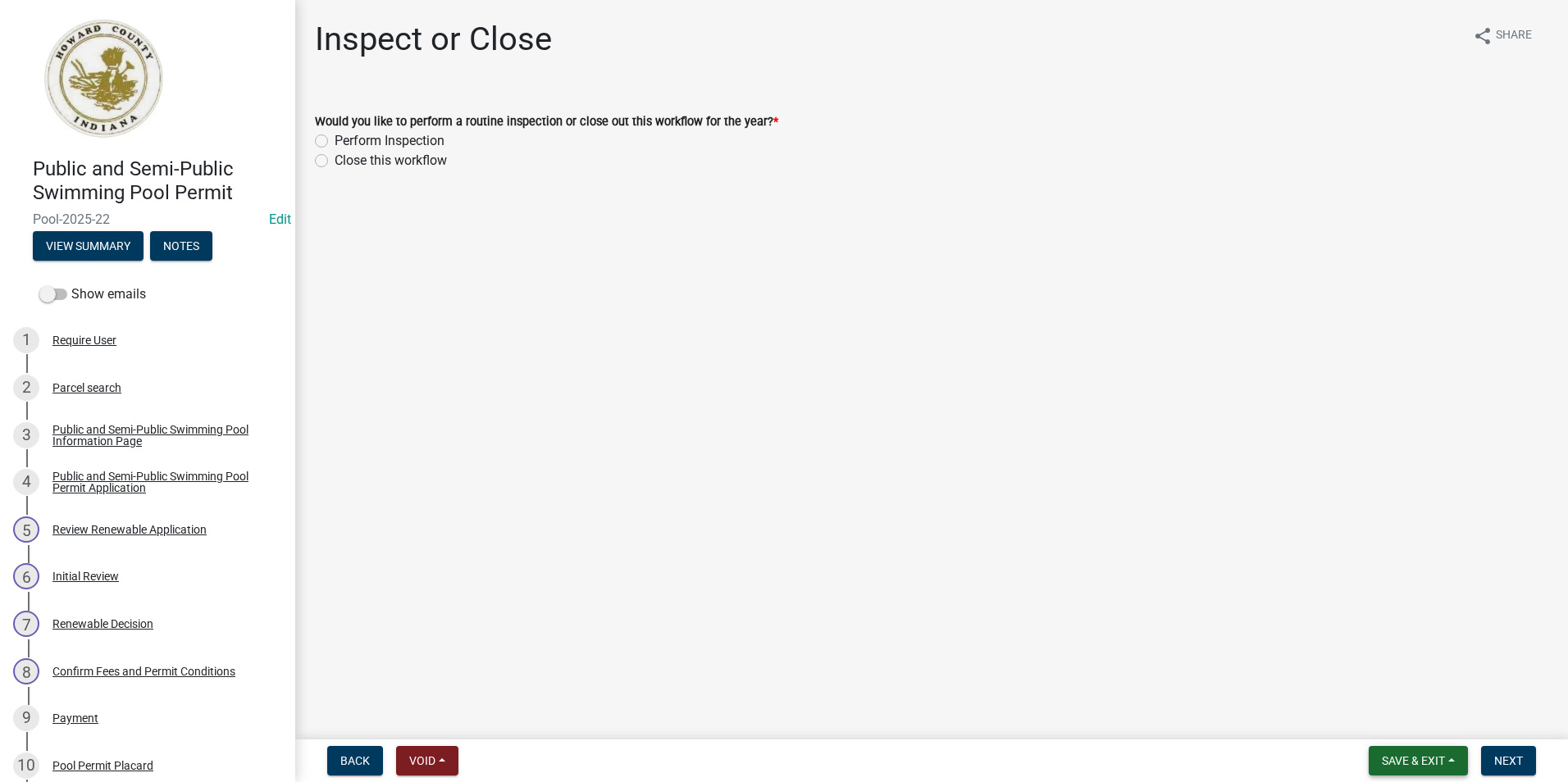
click at [1412, 751] on button "Save & Exit" at bounding box center [1418, 760] width 99 height 30
click at [1401, 717] on button "Save & Exit" at bounding box center [1402, 717] width 132 height 39
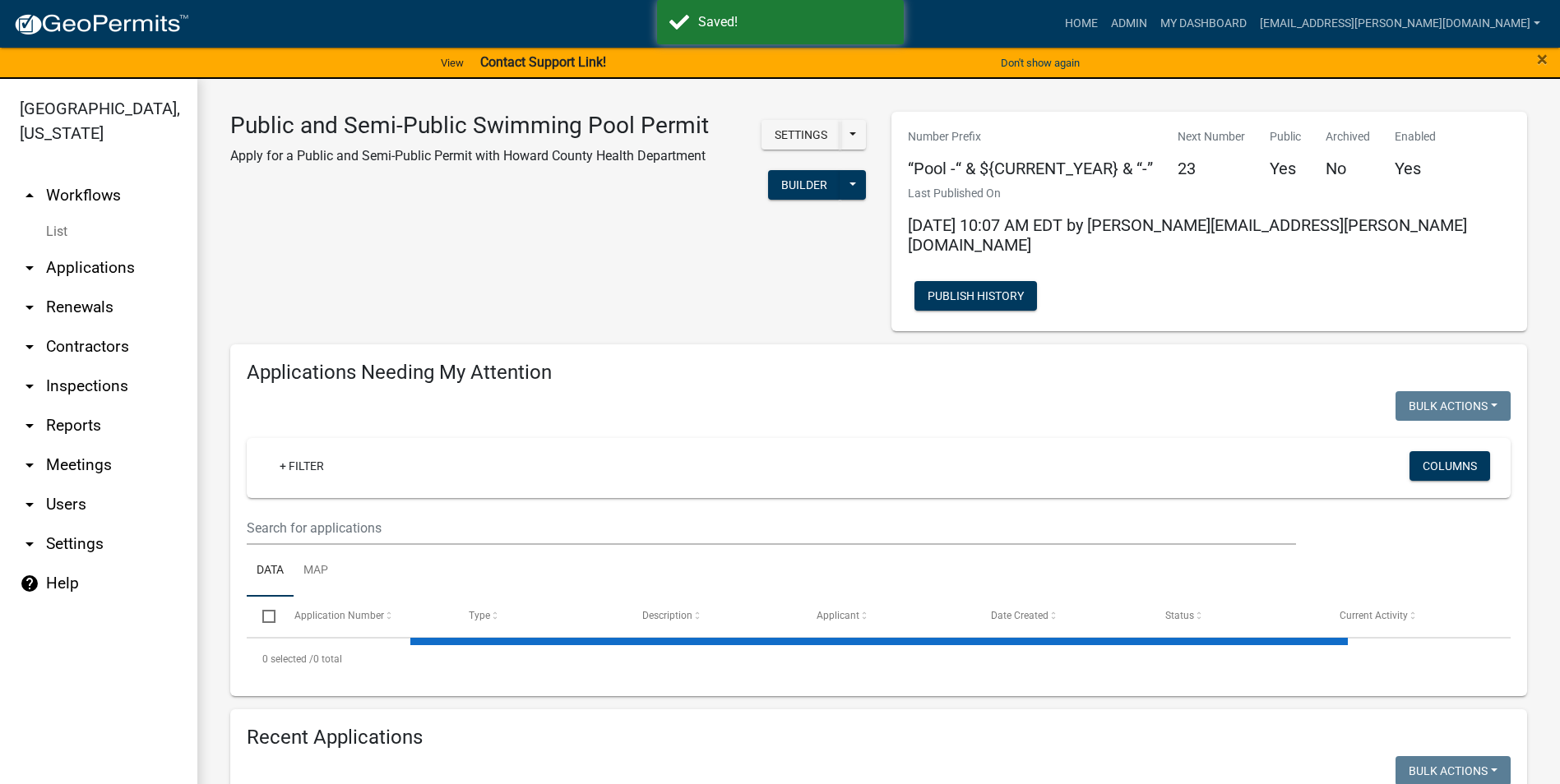
select select "3: 100"
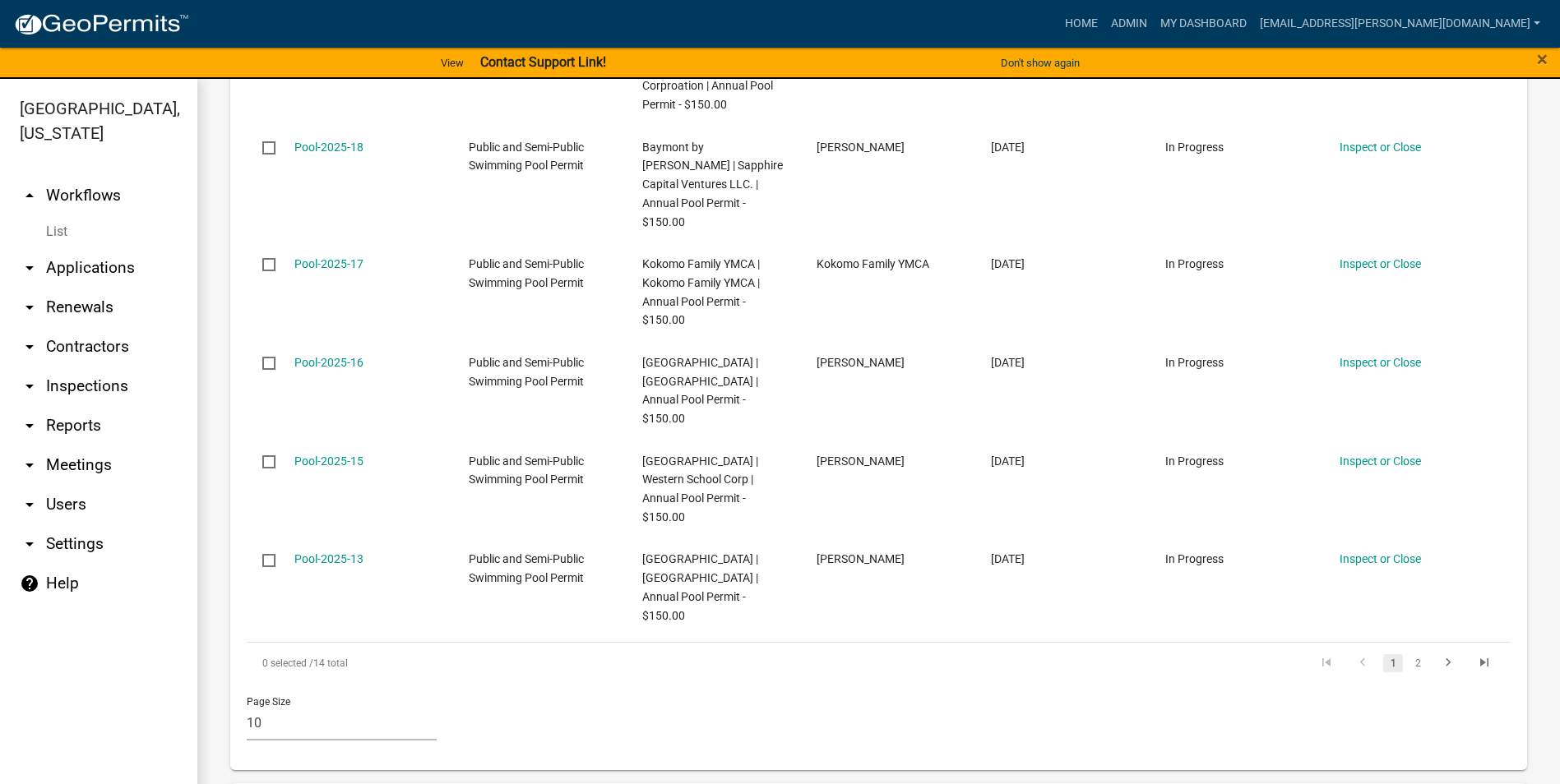
scroll to position [1069, 0]
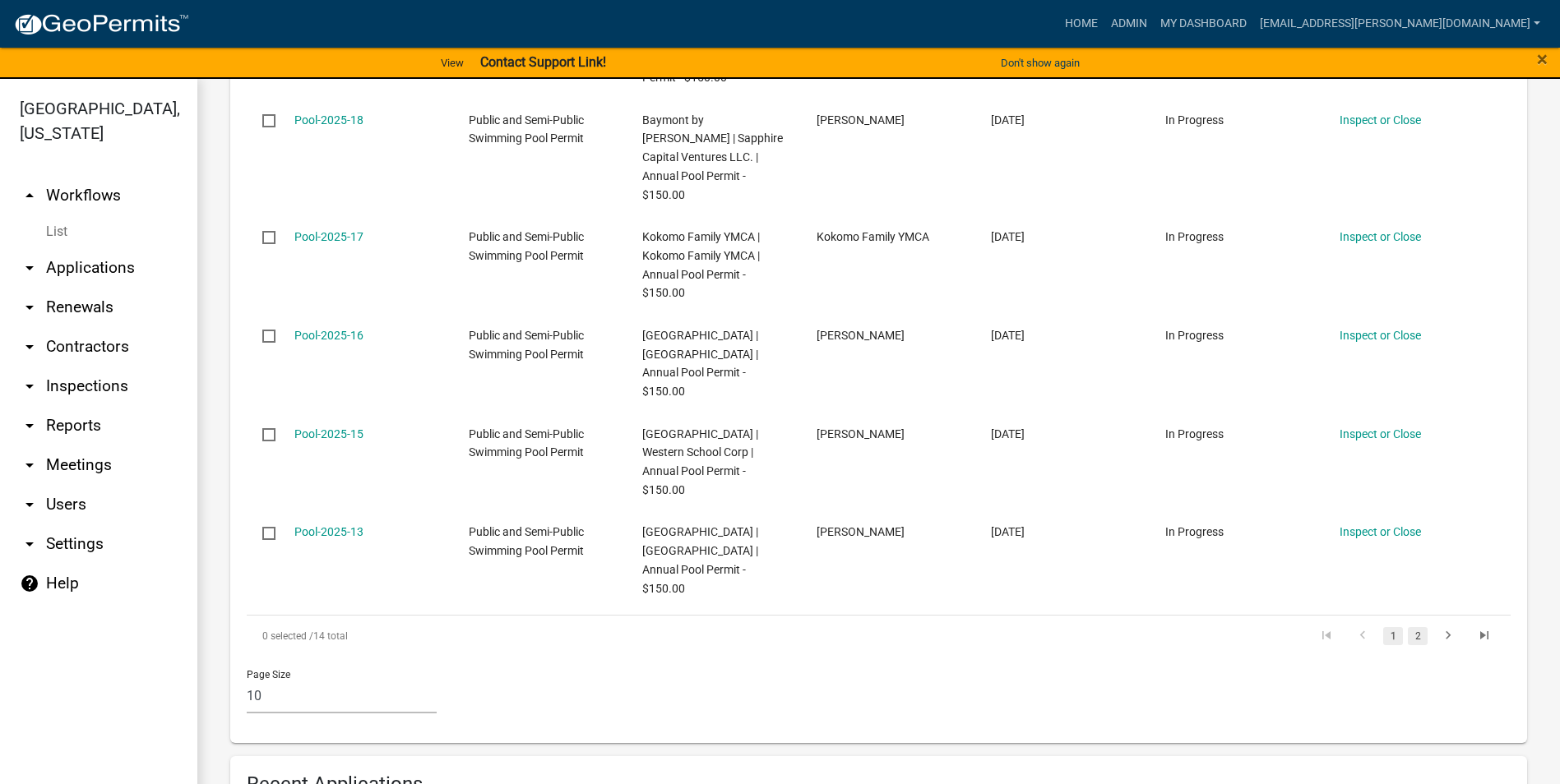
click at [1408, 627] on link "2" at bounding box center [1417, 636] width 20 height 18
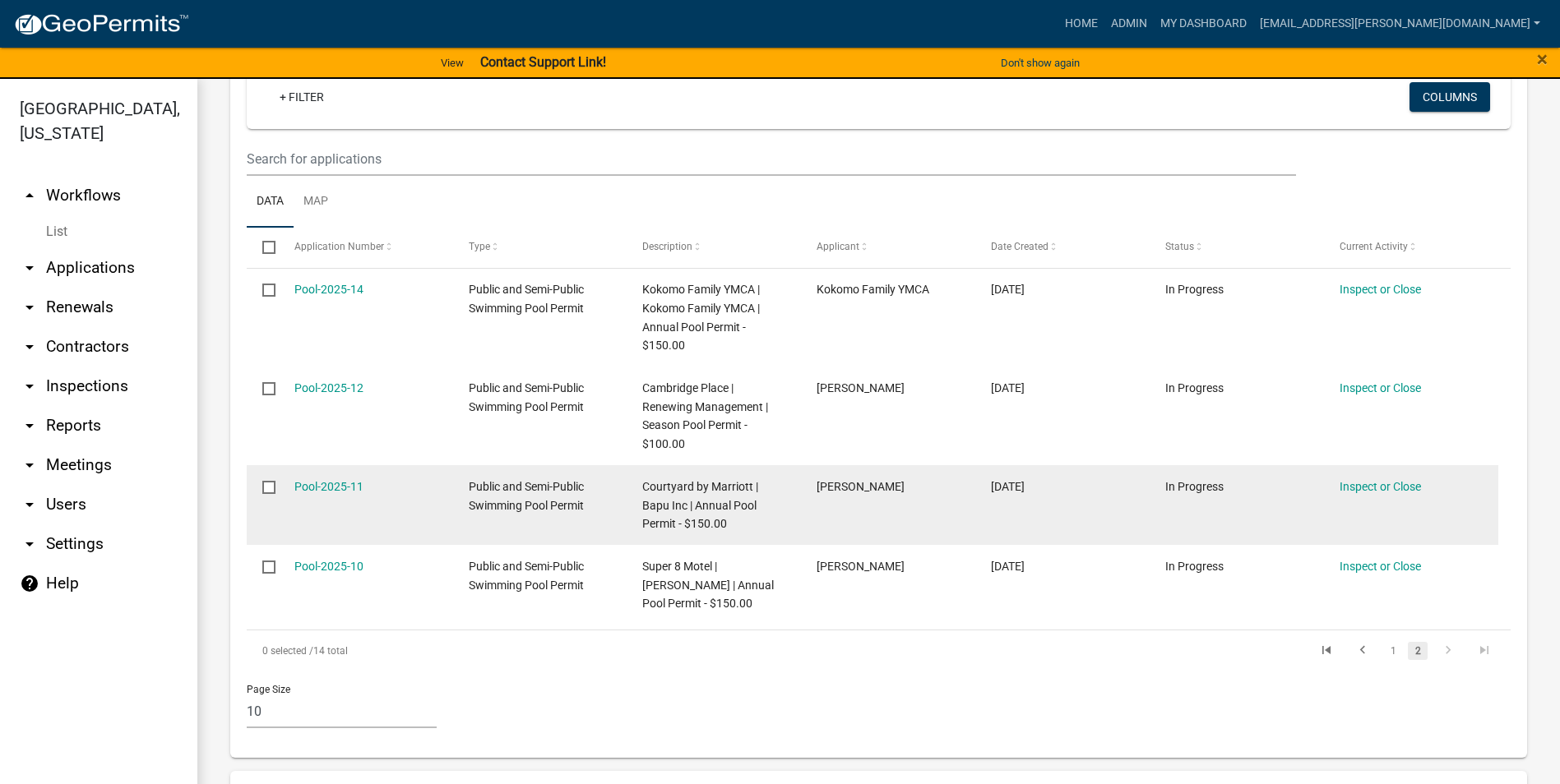
scroll to position [576, 0]
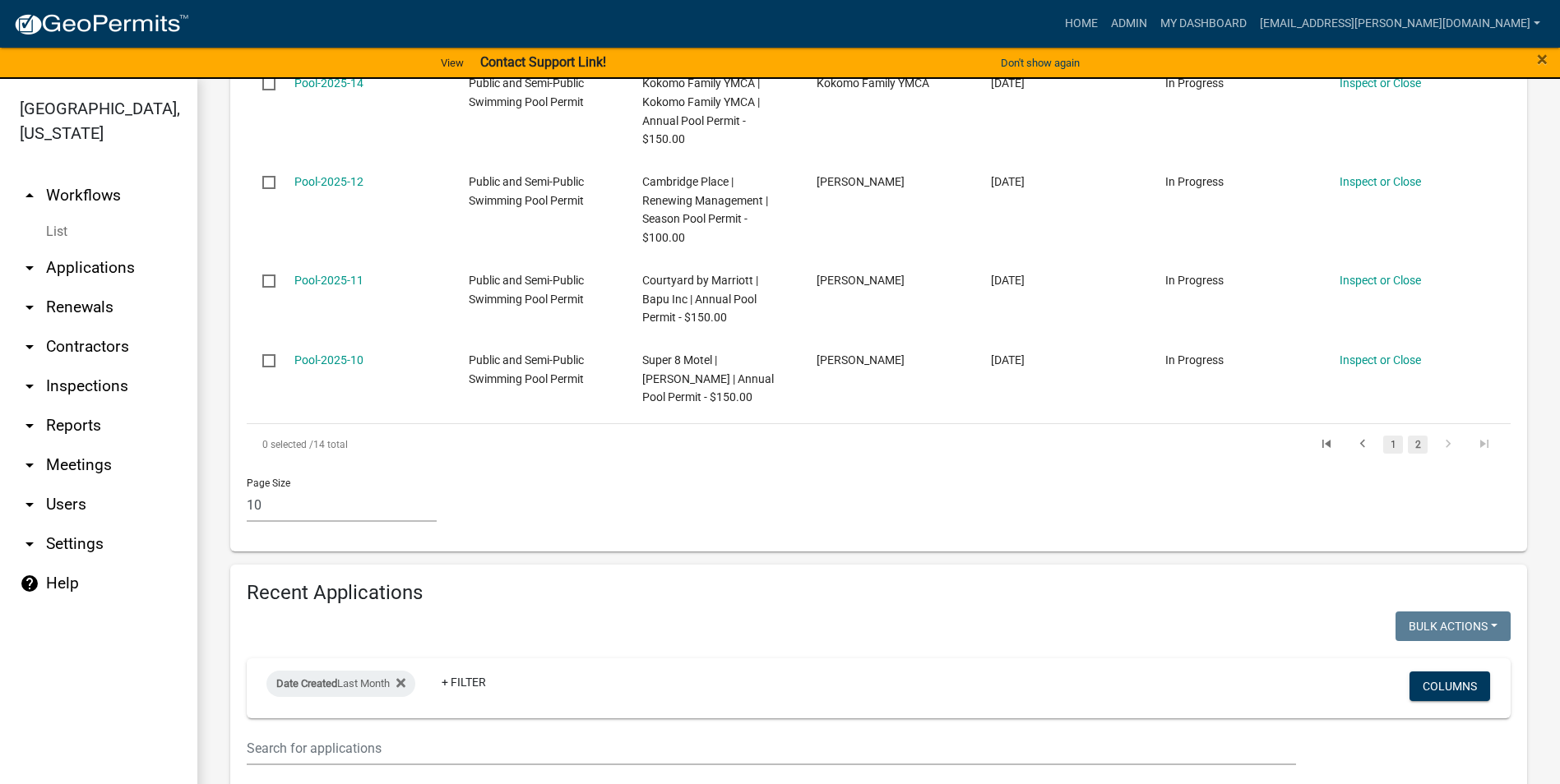
click at [1383, 445] on link "1" at bounding box center [1393, 445] width 20 height 18
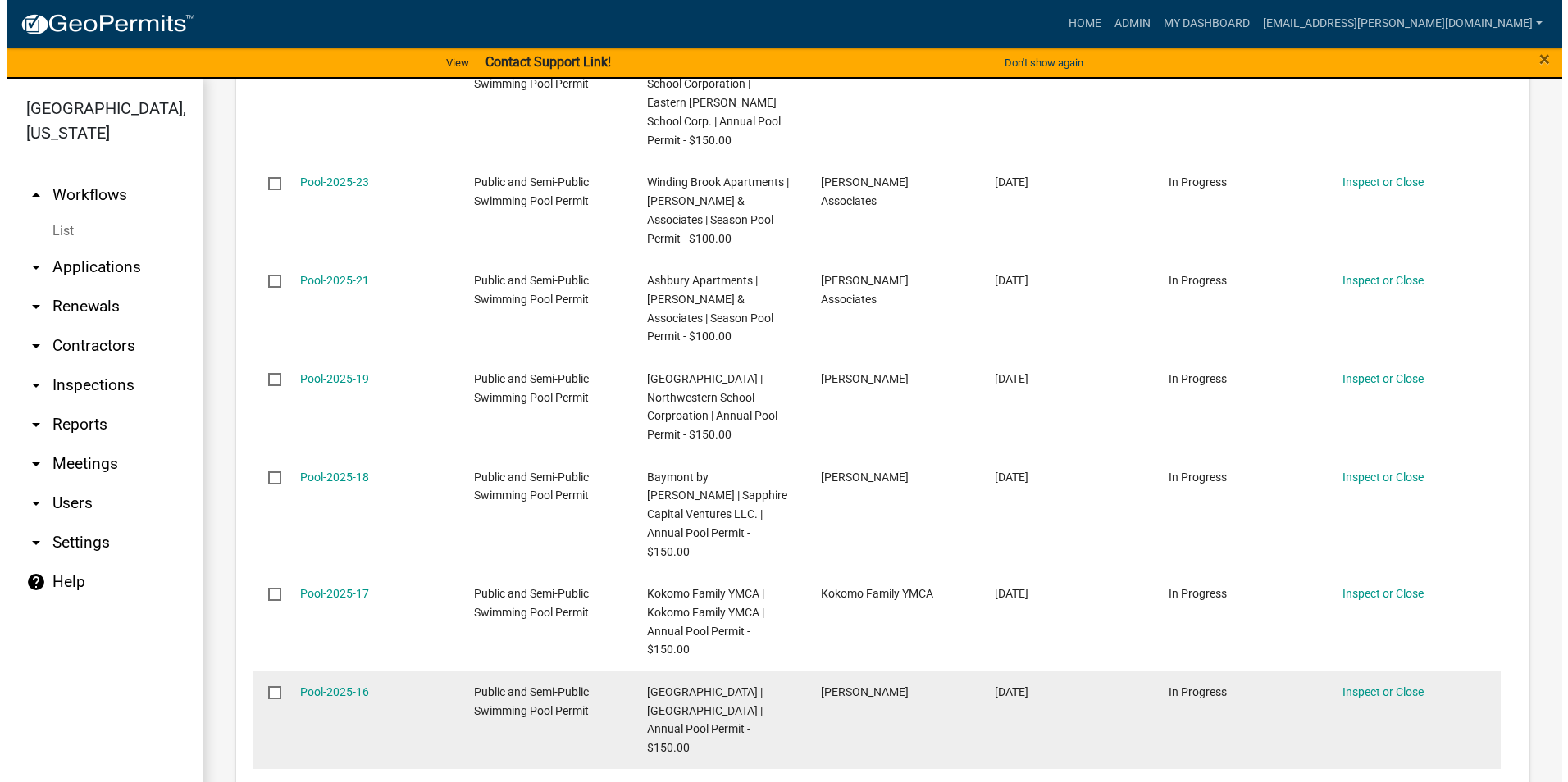
scroll to position [1148, 0]
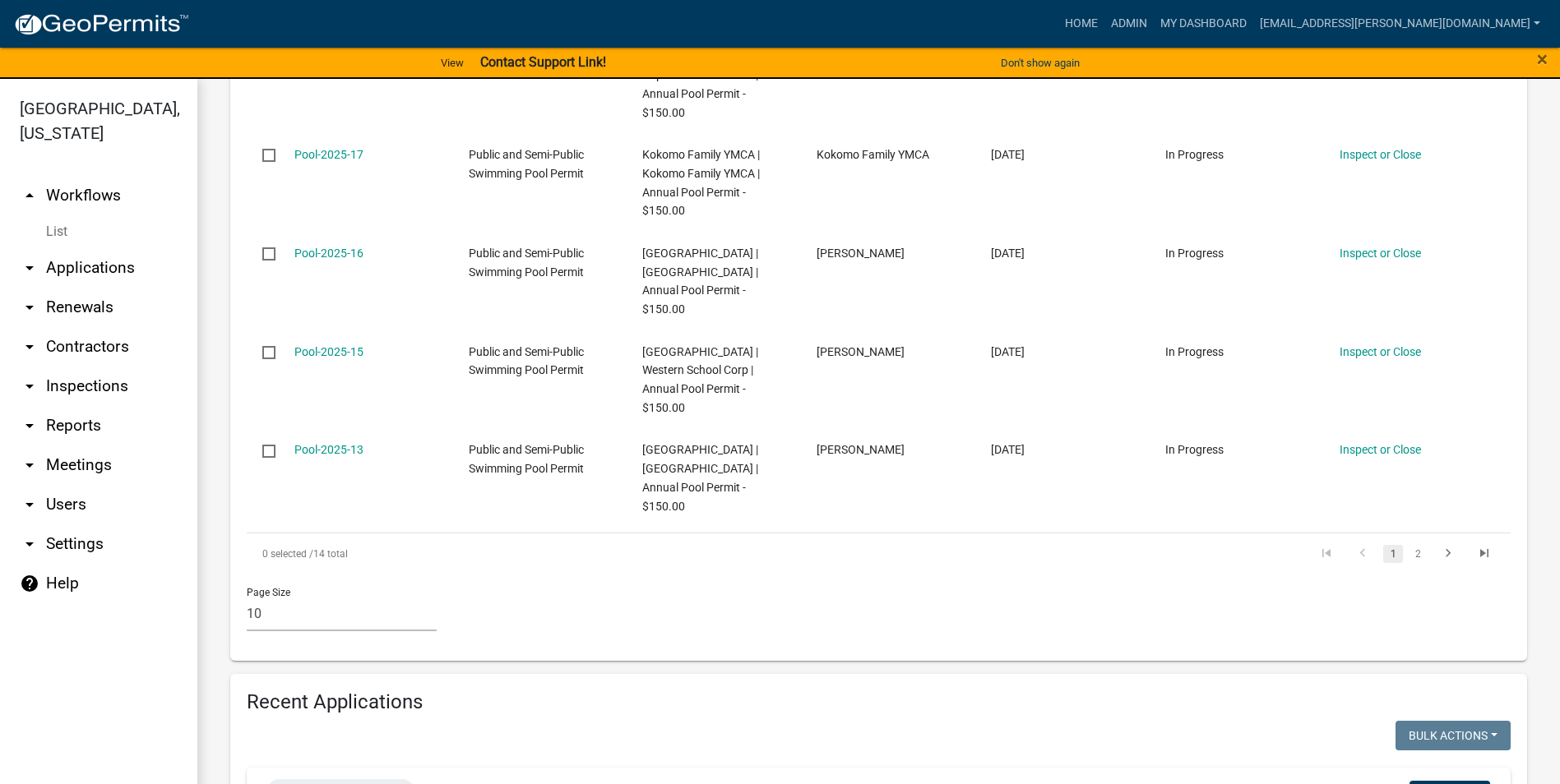
drag, startPoint x: 1407, startPoint y: 499, endPoint x: 1421, endPoint y: 477, distance: 26.1
click at [1408, 545] on link "2" at bounding box center [1417, 554] width 20 height 18
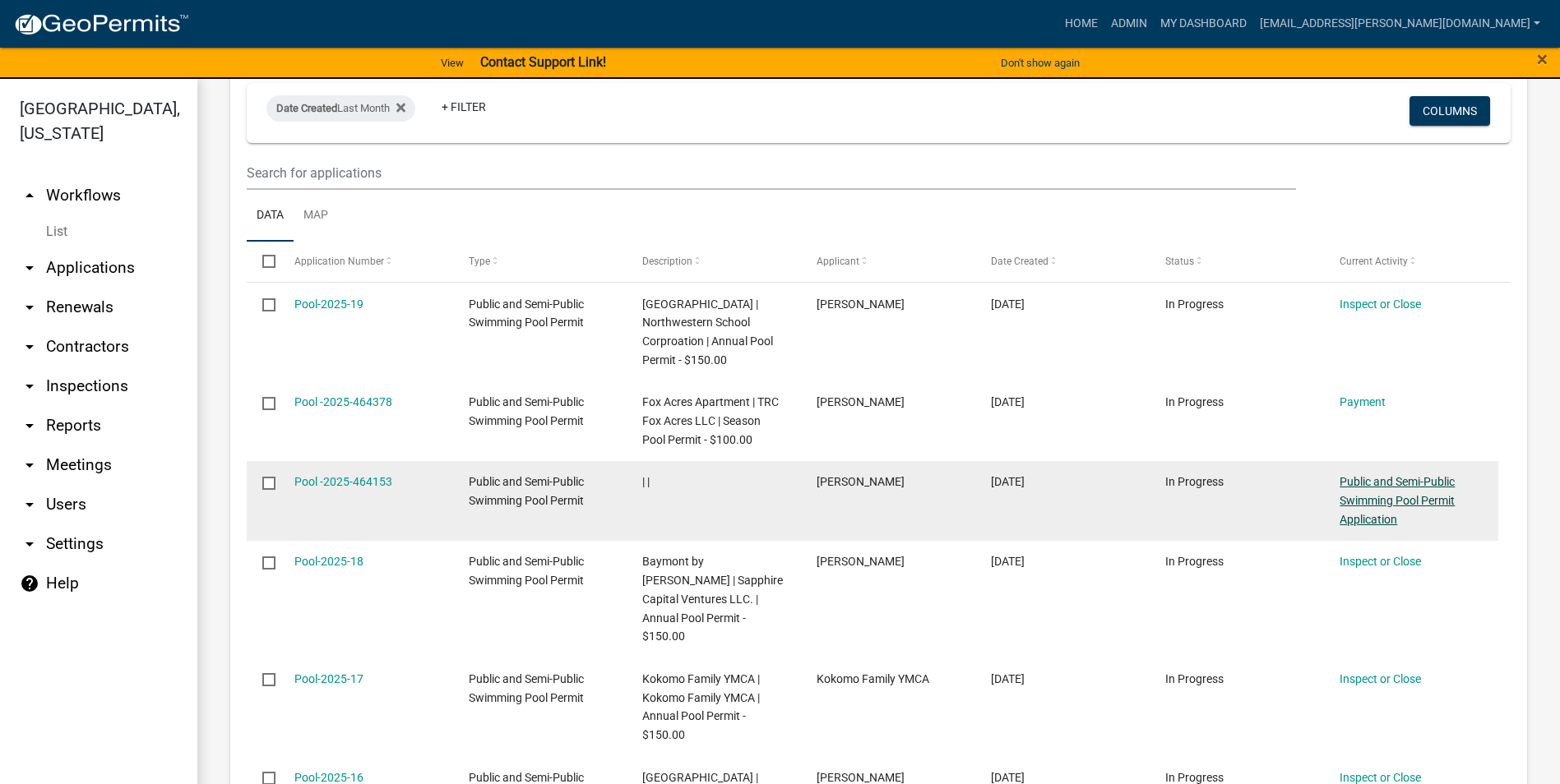
click at [1387, 499] on link "Public and Semi-Public Swimming Pool Permit Application" at bounding box center [1396, 500] width 115 height 51
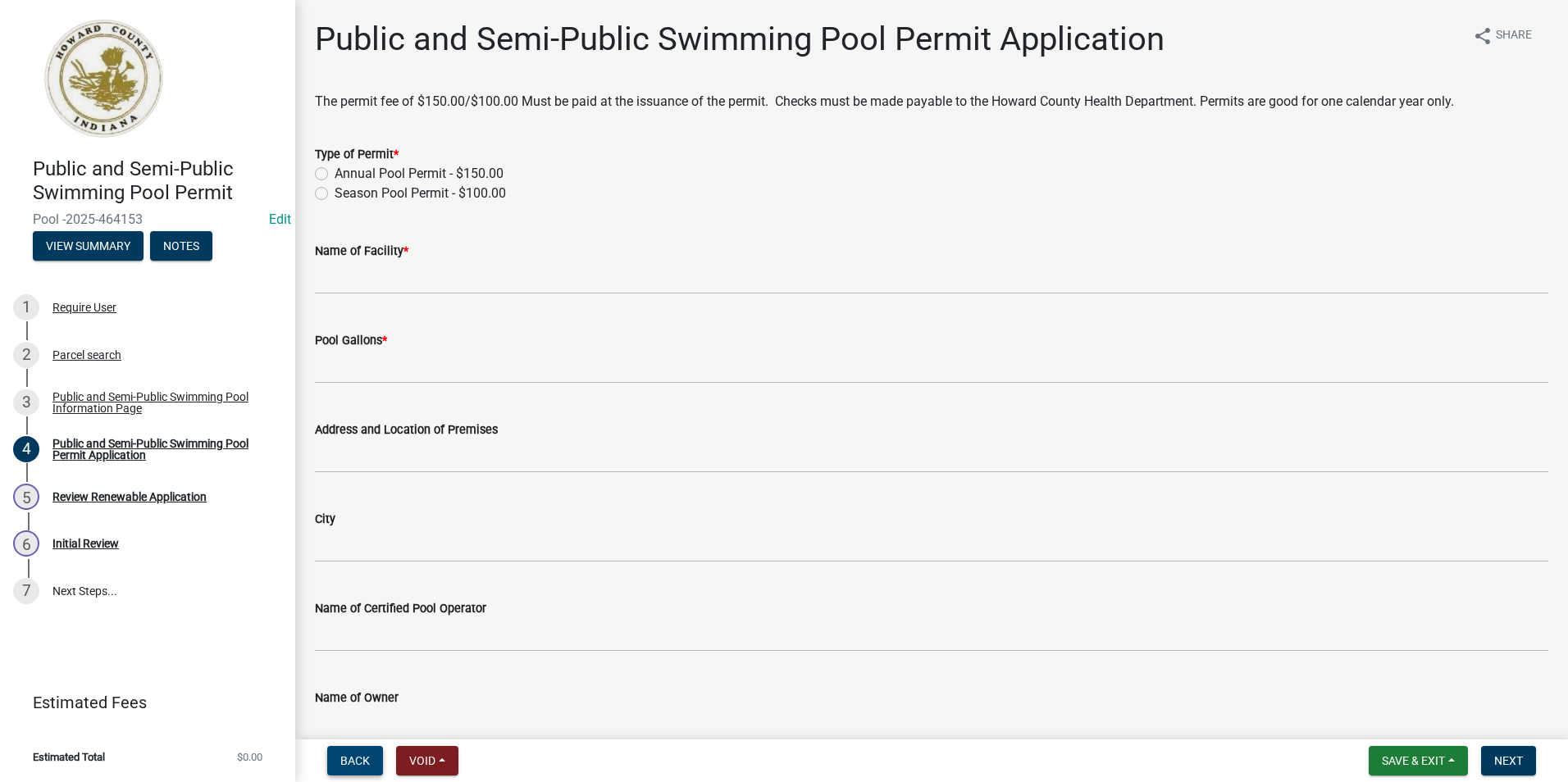
click at [361, 772] on button "Back" at bounding box center [355, 760] width 55 height 30
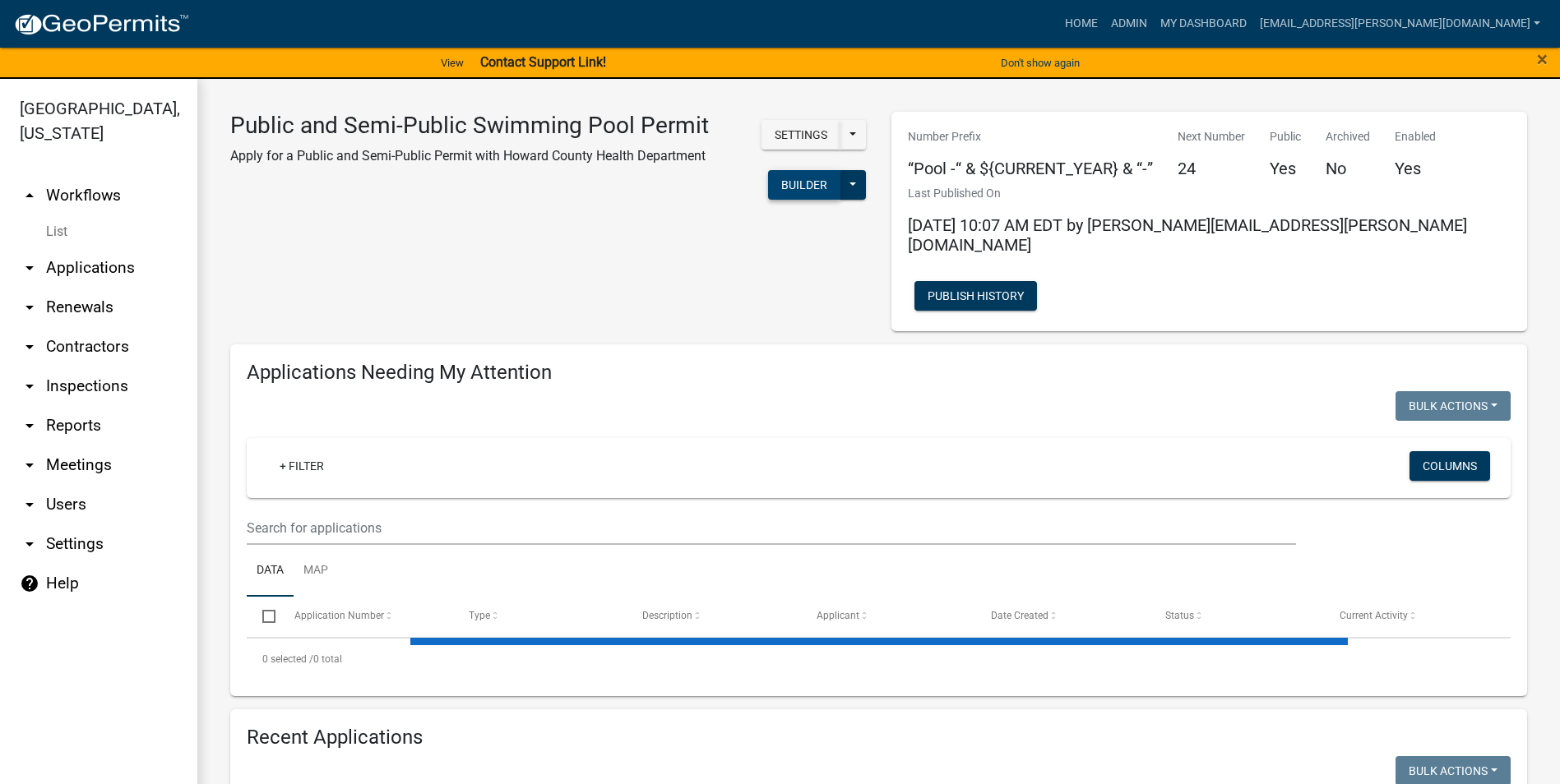
select select "3: 100"
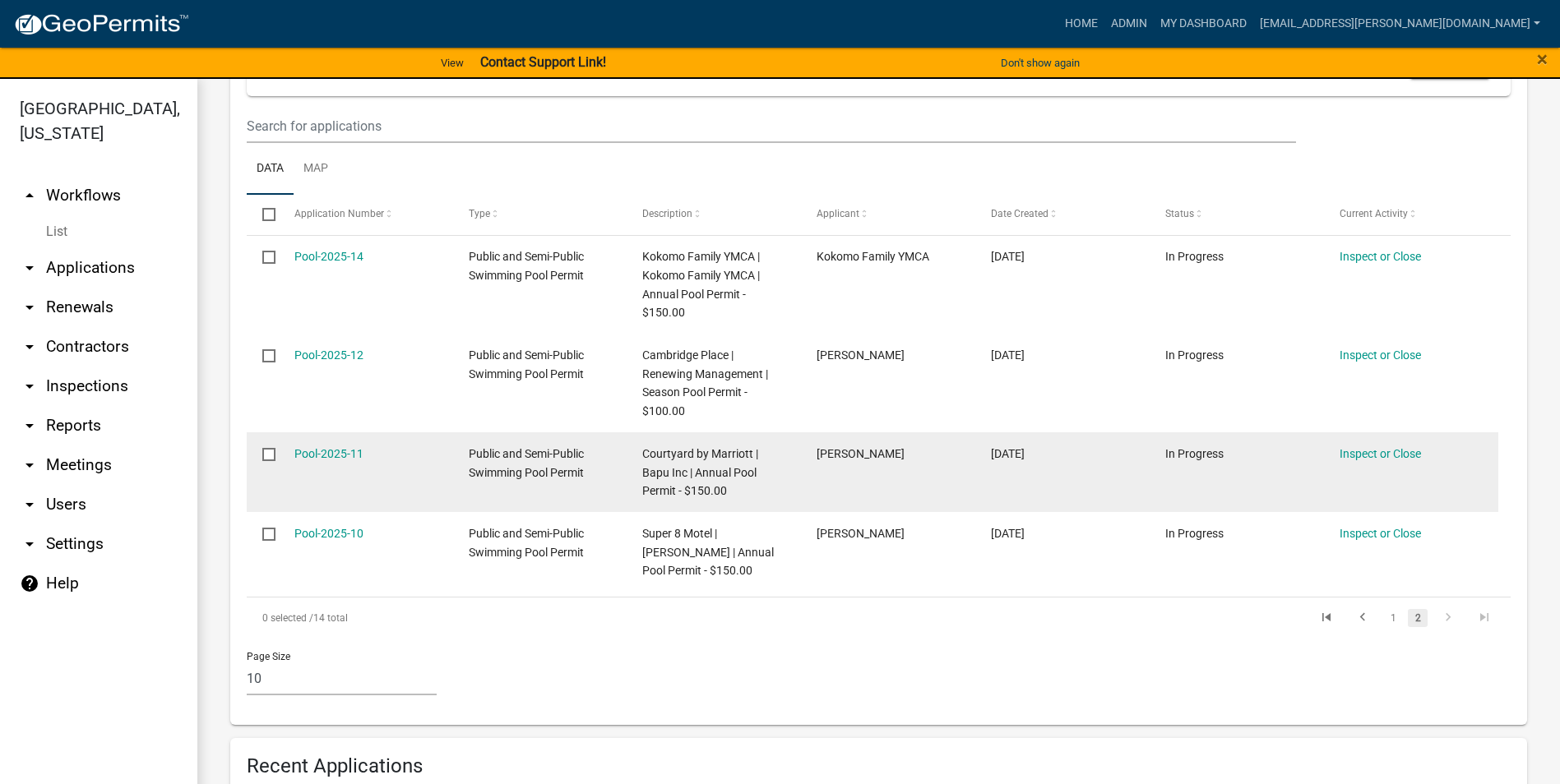
scroll to position [411, 0]
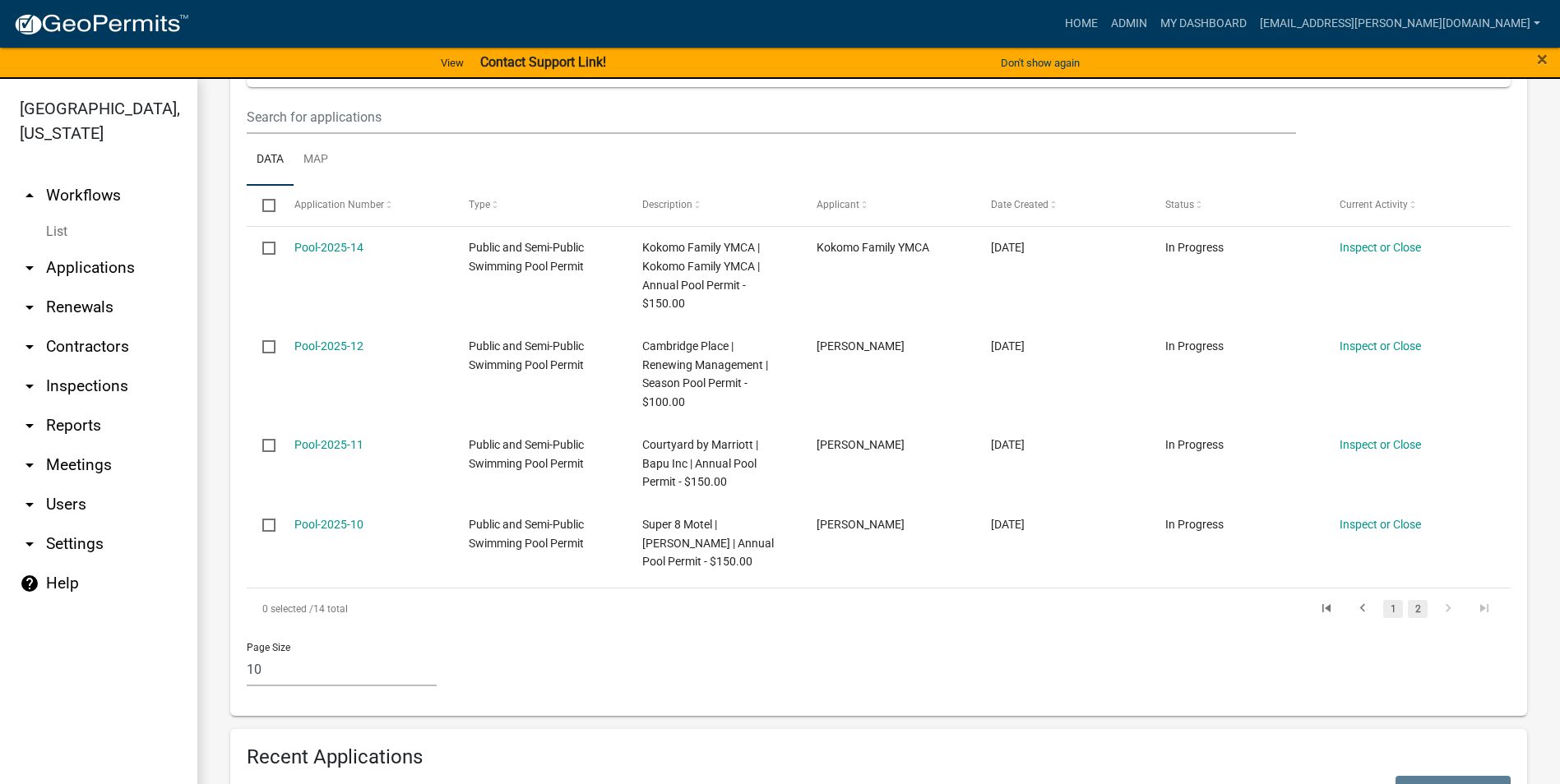
click at [1383, 607] on link "1" at bounding box center [1393, 609] width 20 height 18
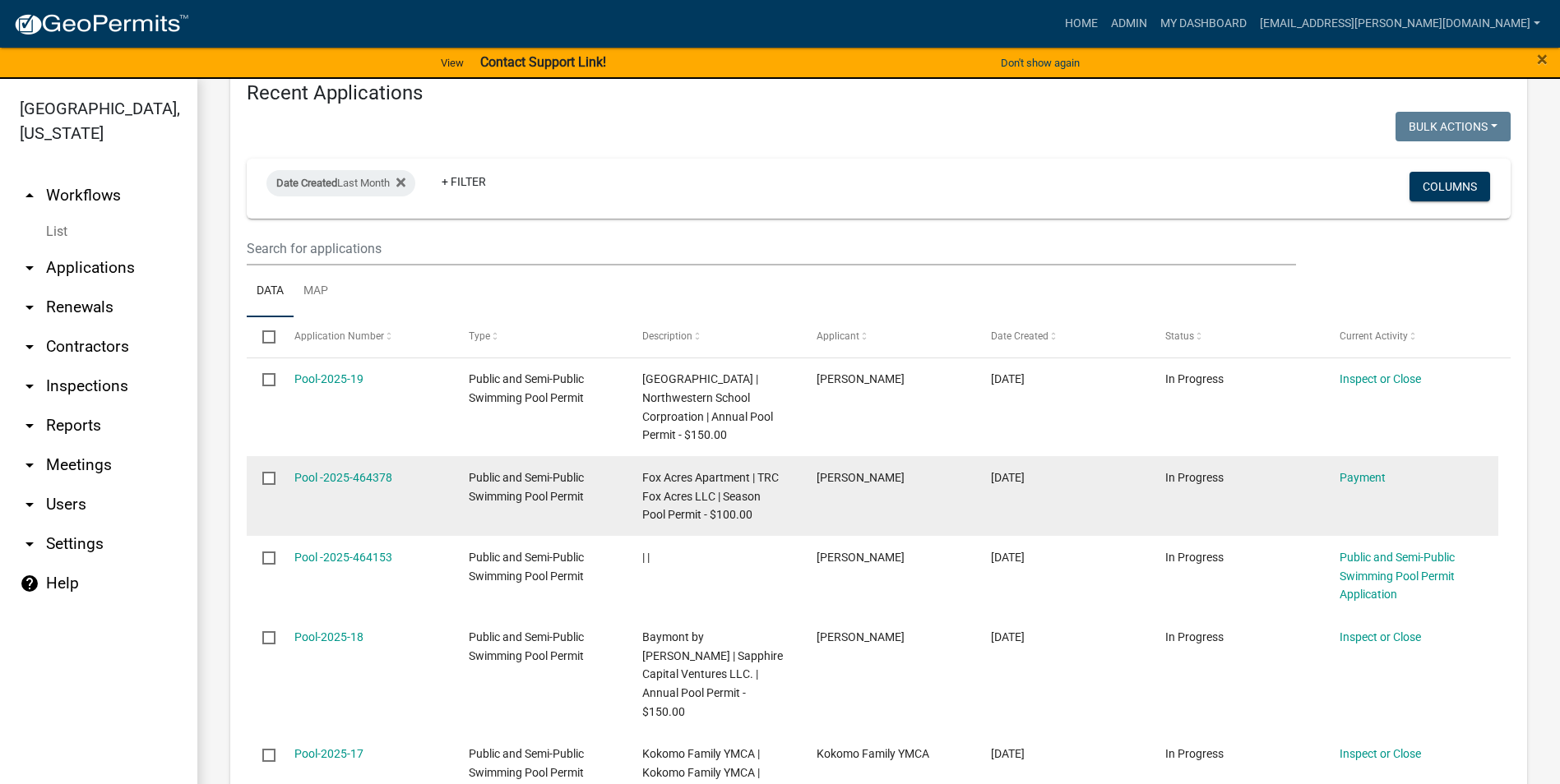
scroll to position [1726, 0]
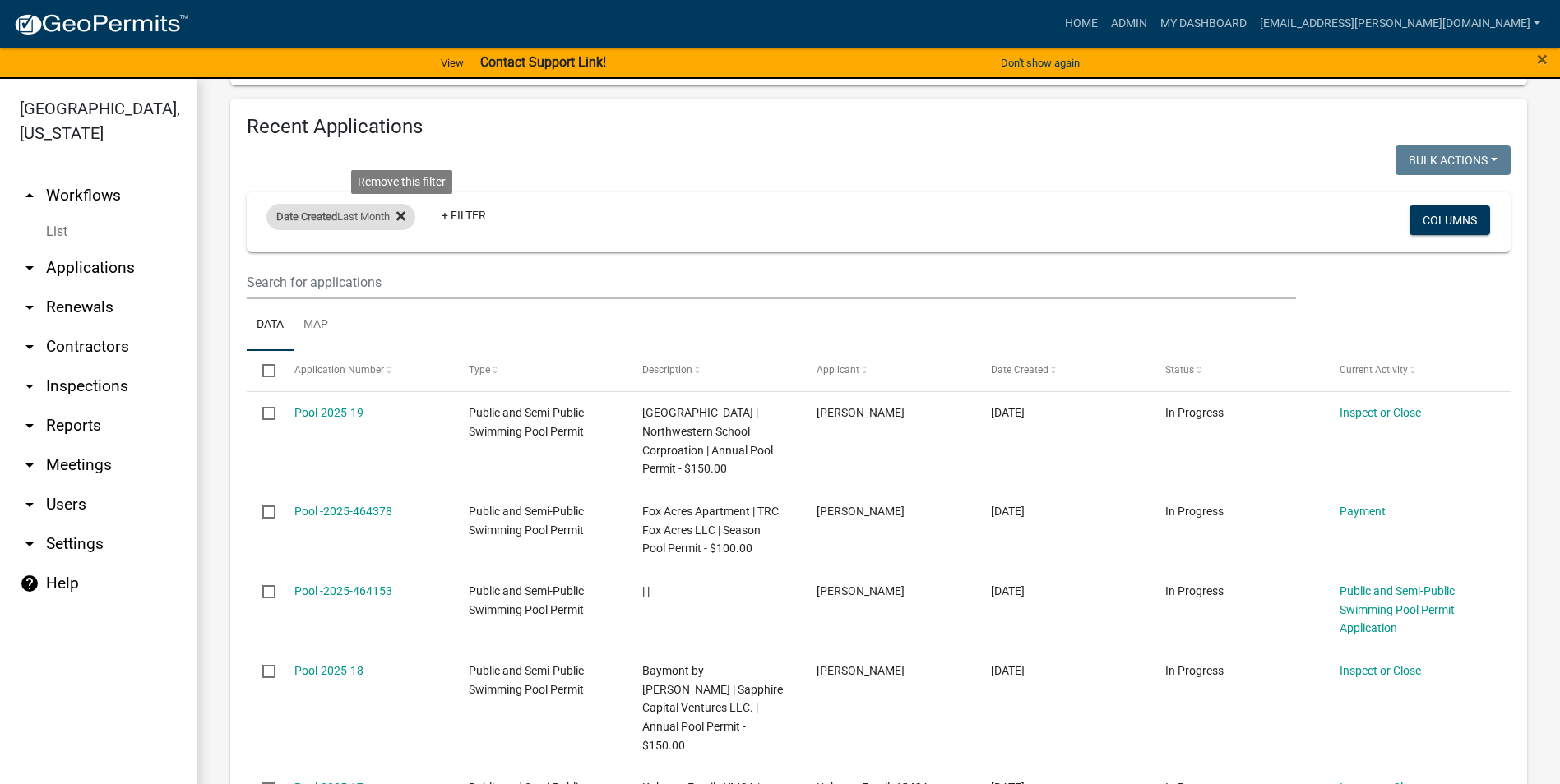
click at [402, 212] on icon at bounding box center [400, 216] width 9 height 9
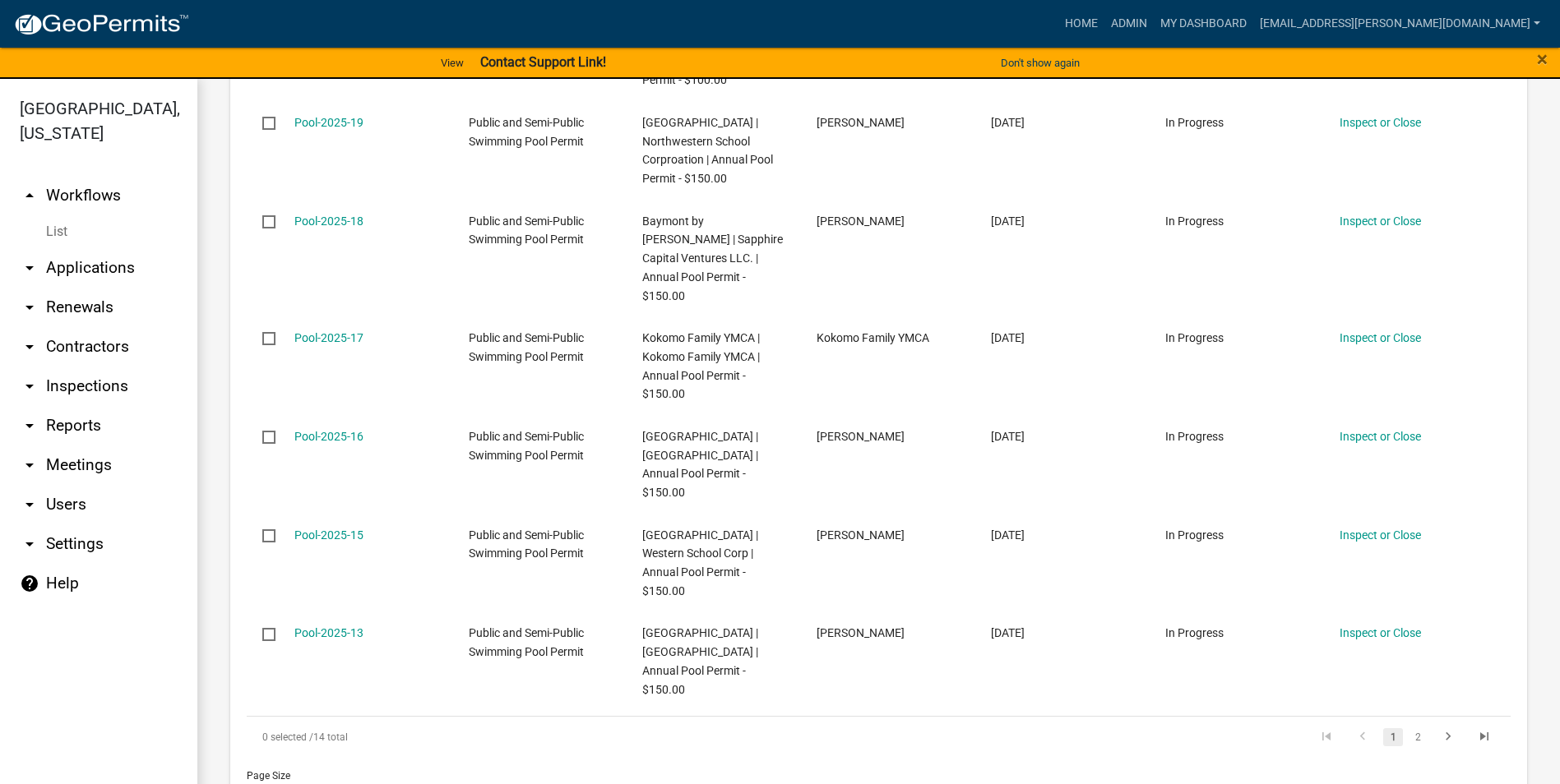
scroll to position [1233, 0]
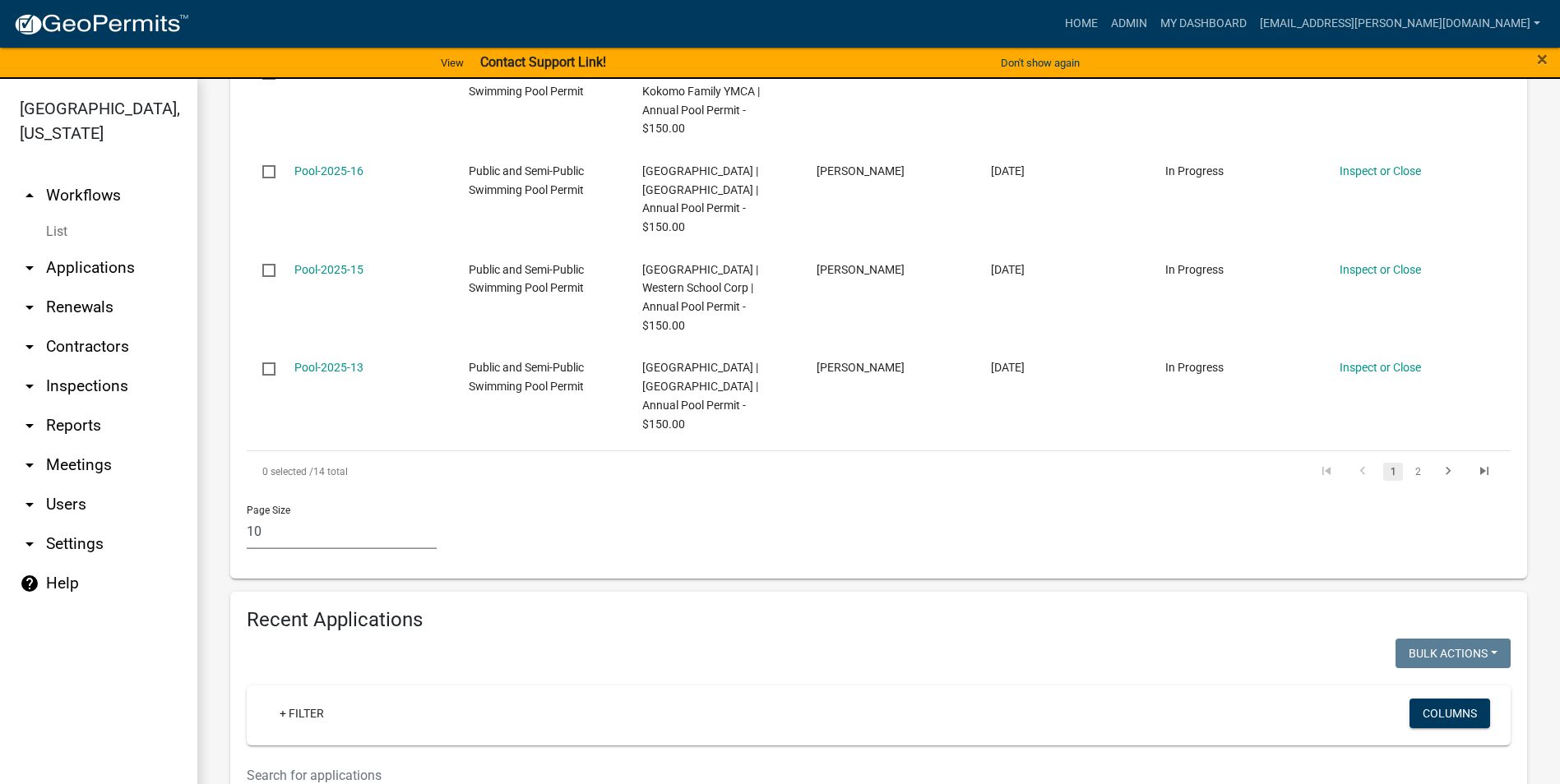
click at [314, 515] on select "10 25 50 100" at bounding box center [341, 532] width 190 height 33
select select "3: 100"
click at [247, 515] on select "10 25 50 100" at bounding box center [341, 532] width 190 height 33
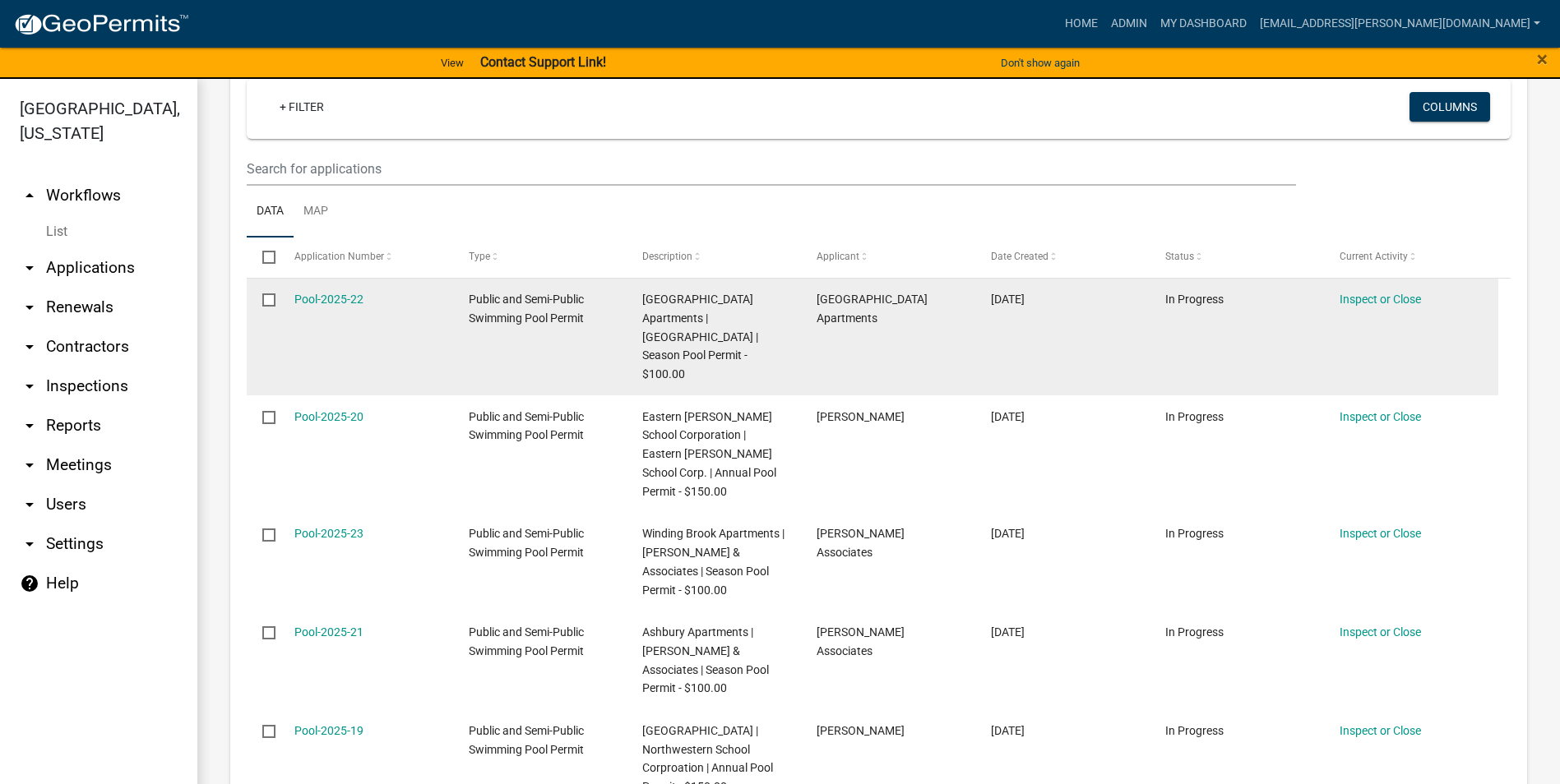
scroll to position [0, 0]
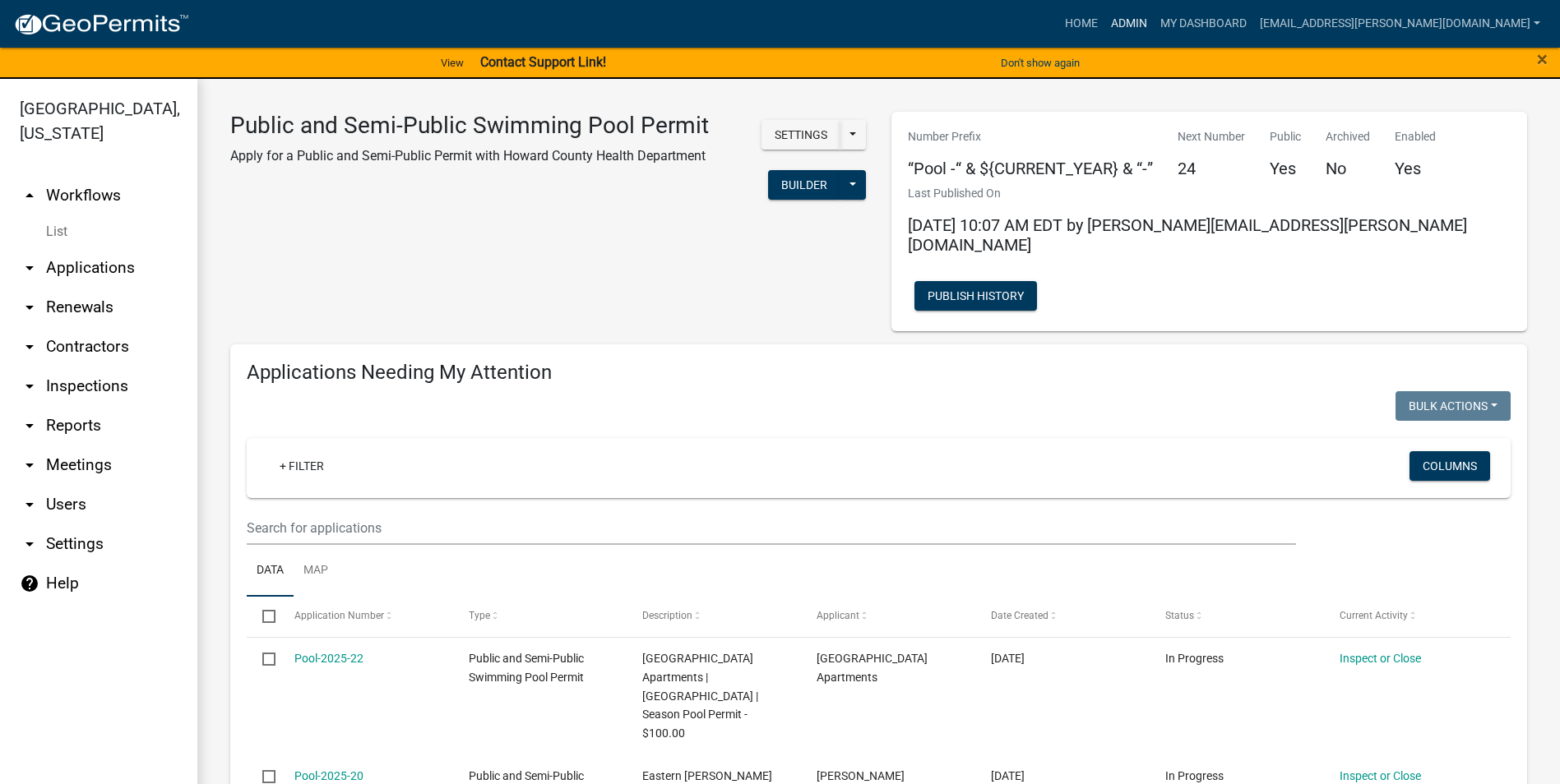
click at [1154, 24] on link "Admin" at bounding box center [1130, 24] width 50 height 32
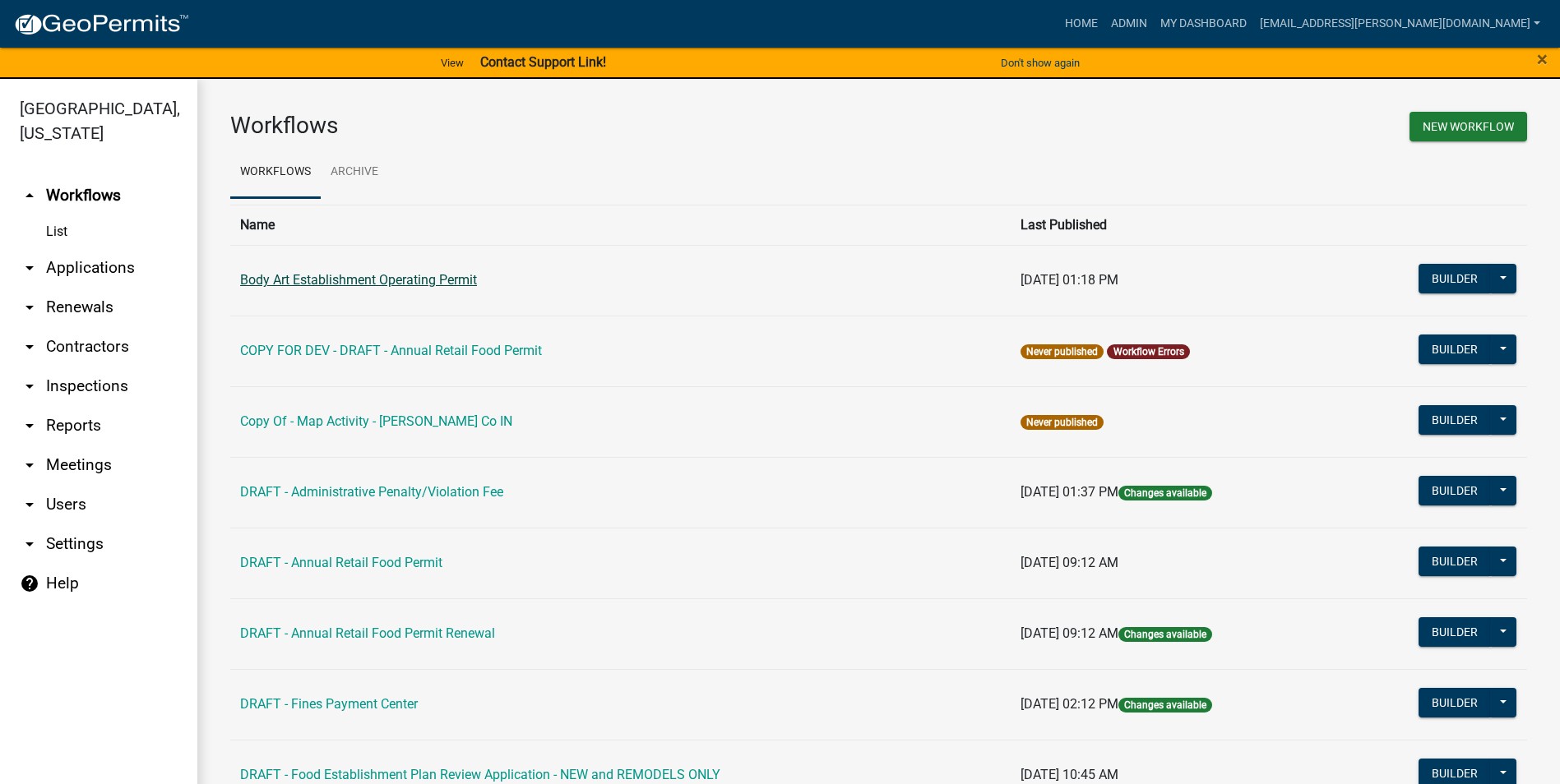
click at [365, 282] on link "Body Art Establishment Operating Permit" at bounding box center [359, 280] width 237 height 15
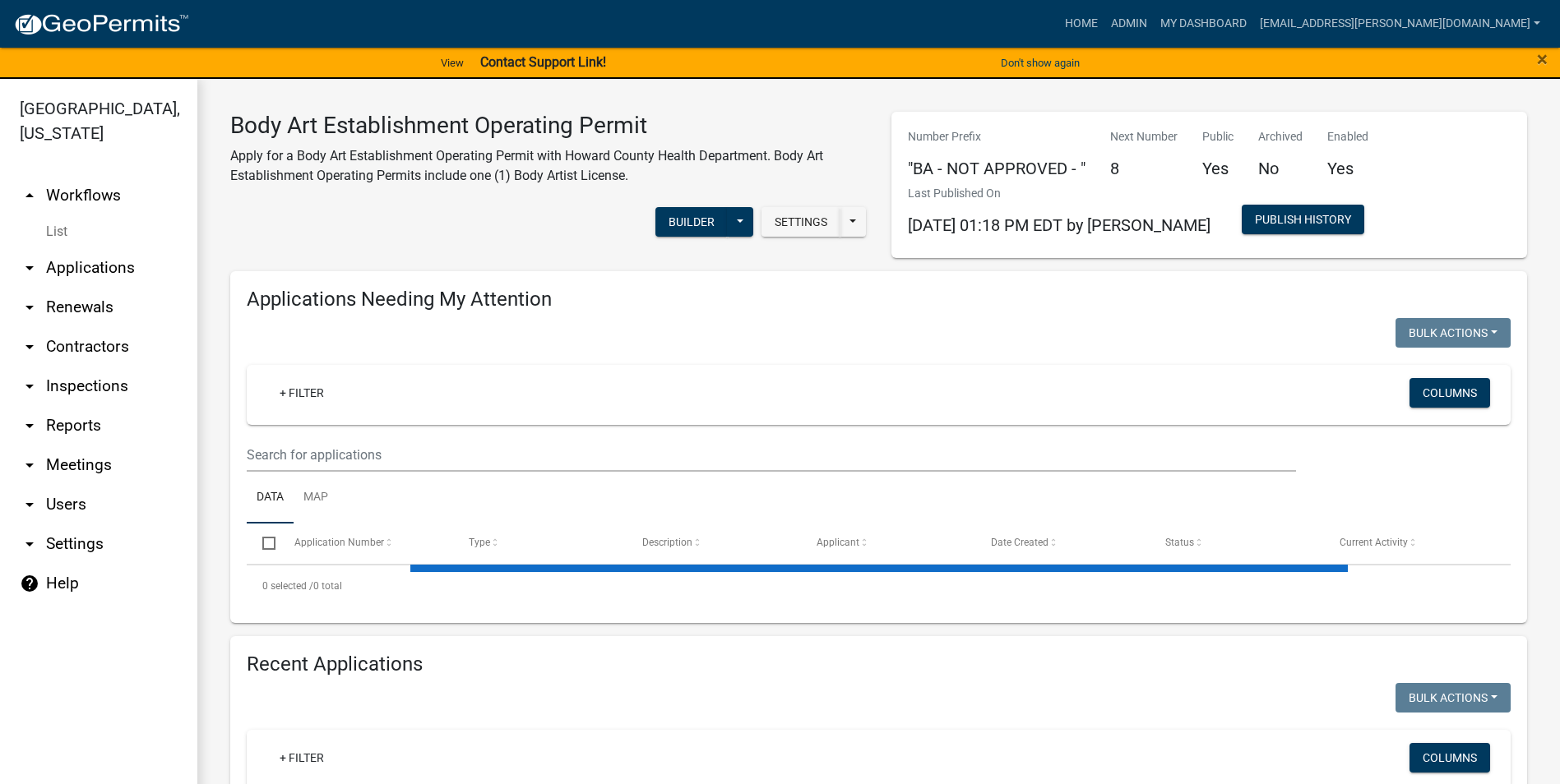
select select "3: 100"
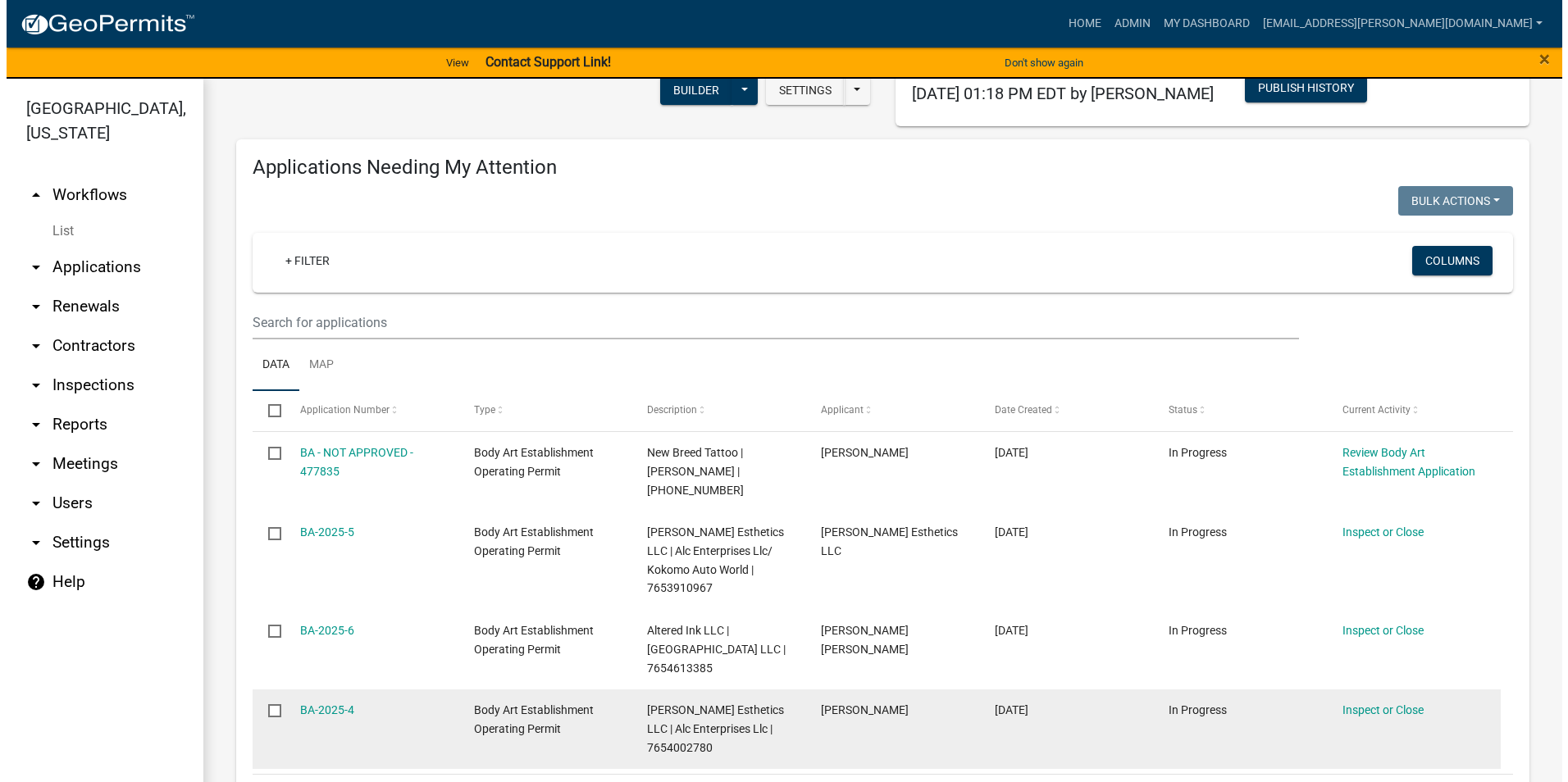
scroll to position [214, 0]
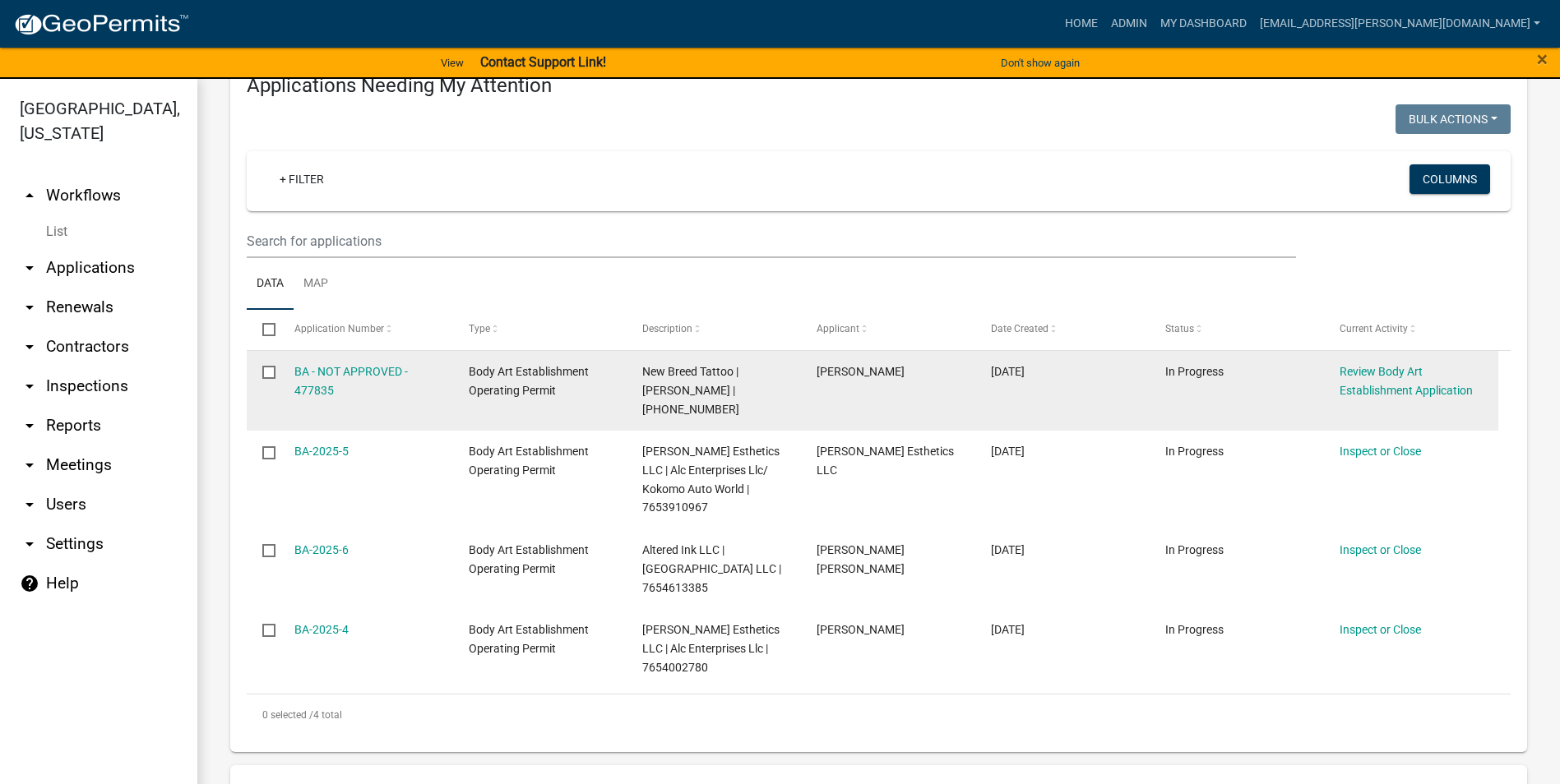
click at [1368, 381] on div "Review Body Art Establishment Application" at bounding box center [1411, 381] width 143 height 38
click at [1369, 373] on link "Review Body Art Establishment Application" at bounding box center [1405, 381] width 133 height 33
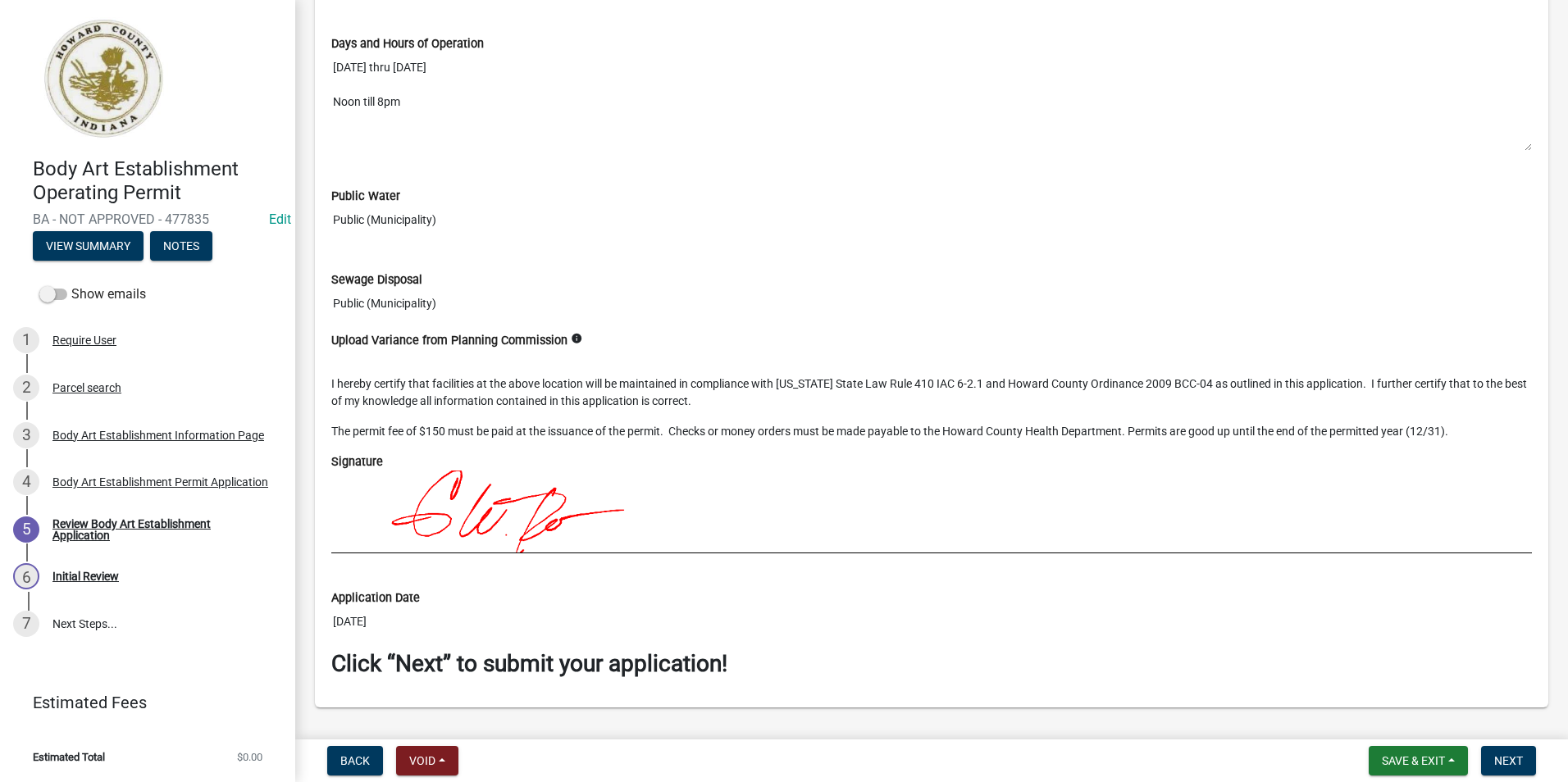
scroll to position [2253, 0]
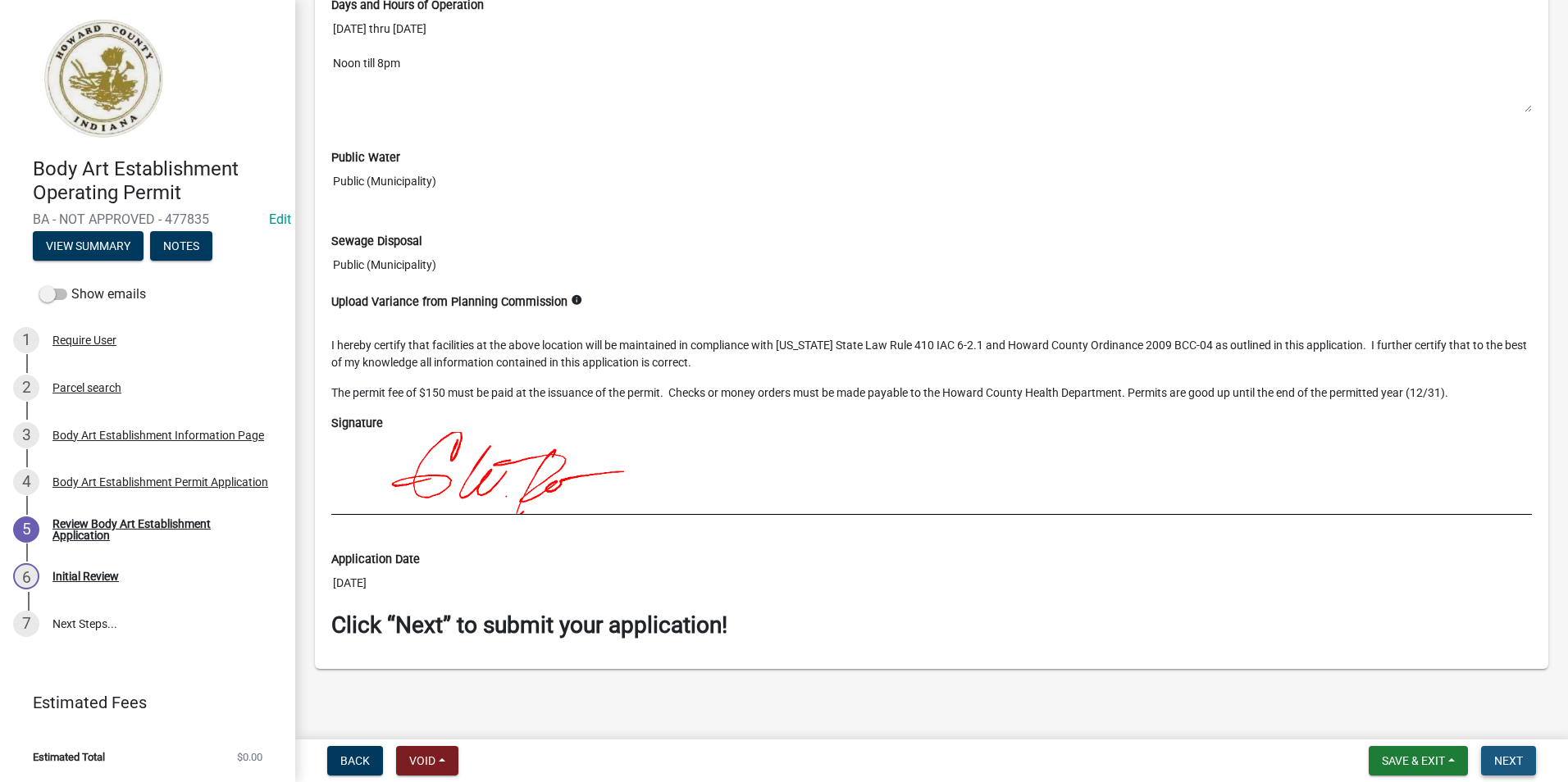
click at [1508, 772] on button "Next" at bounding box center [1509, 760] width 55 height 30
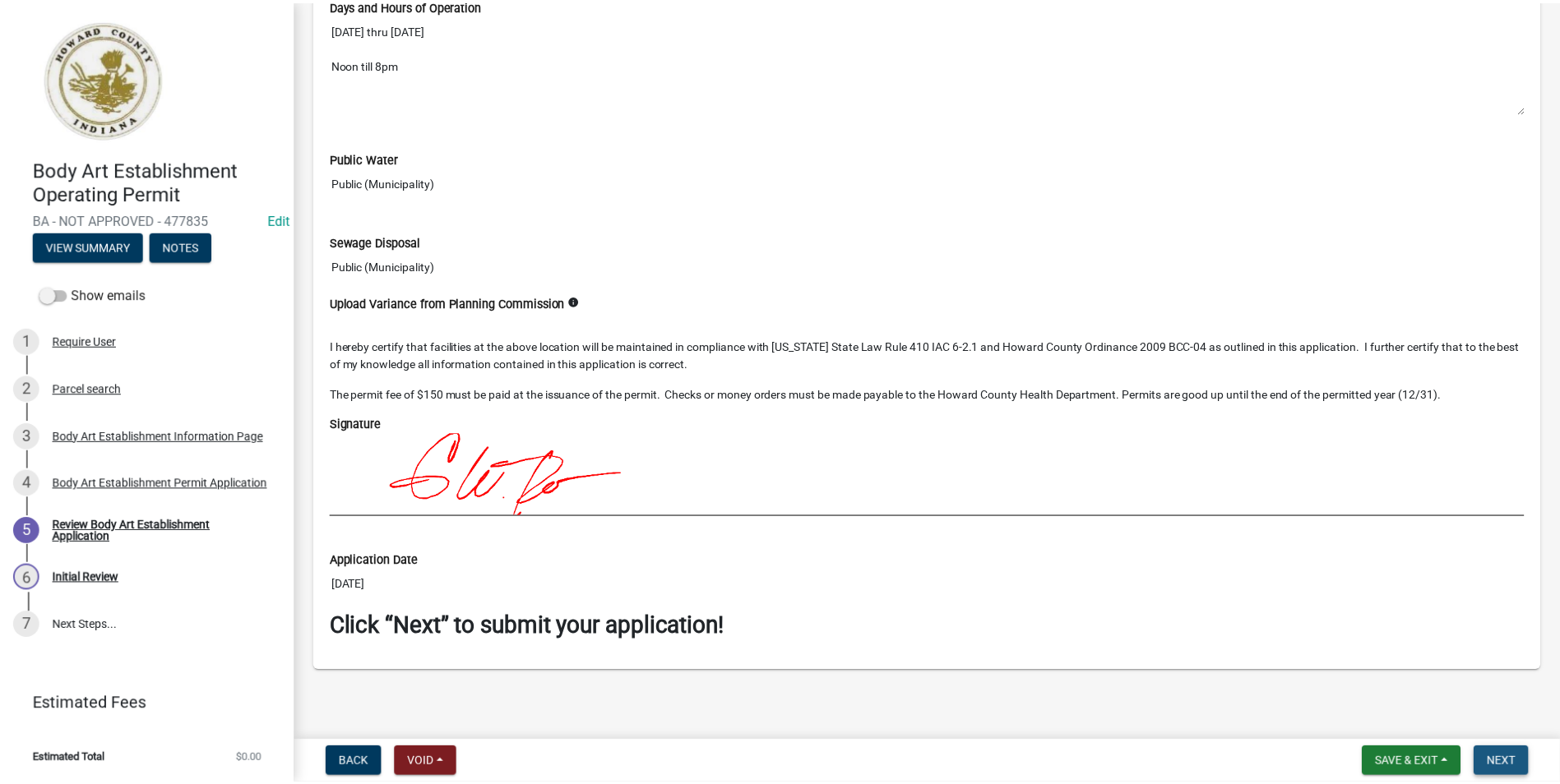
scroll to position [0, 0]
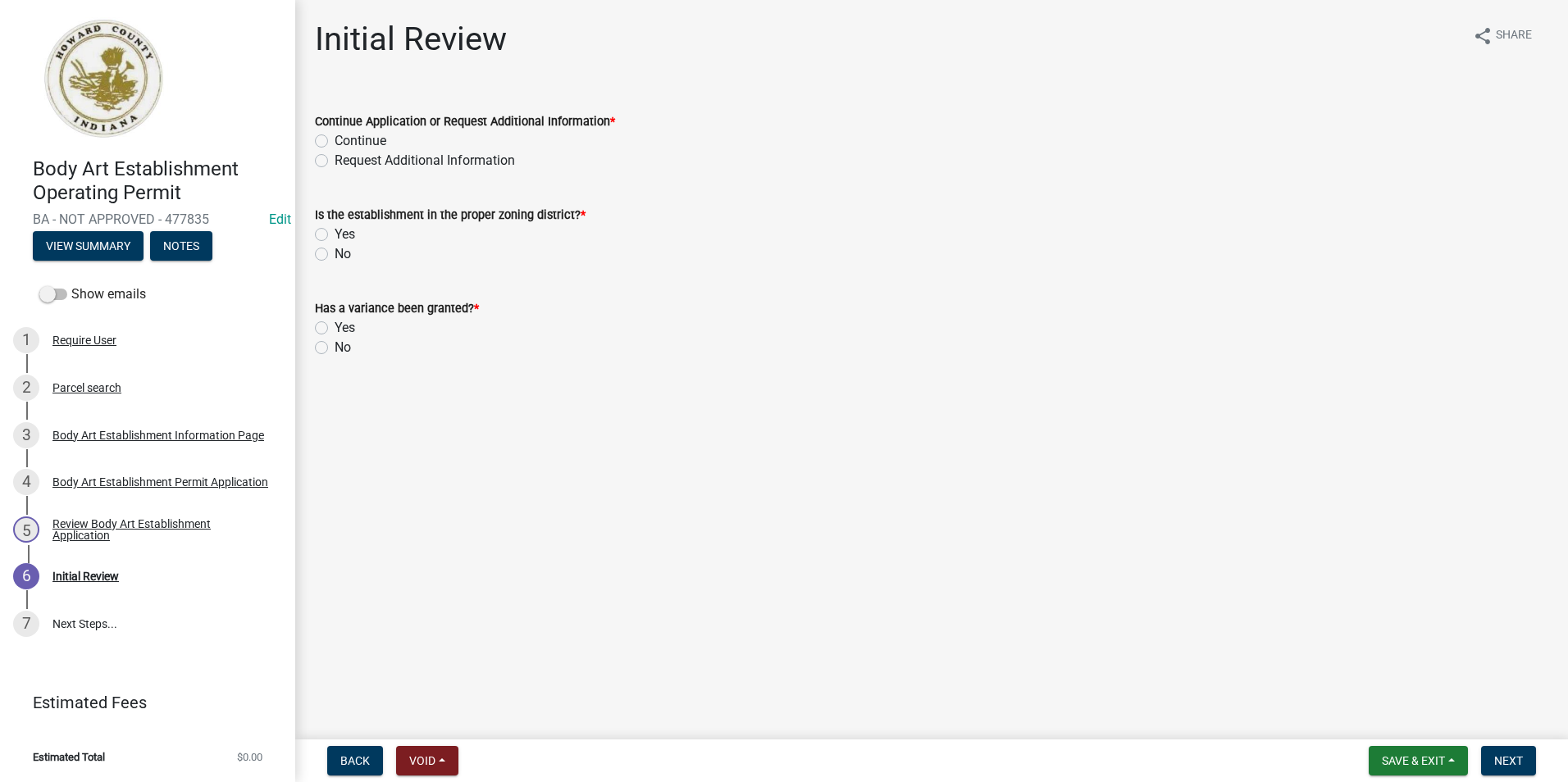
click at [335, 139] on label "Continue" at bounding box center [361, 141] width 52 height 20
click at [335, 139] on input "Continue" at bounding box center [340, 136] width 10 height 10
radio input "true"
click at [335, 139] on label "Continue" at bounding box center [361, 141] width 52 height 20
click at [335, 139] on input "Continue" at bounding box center [340, 136] width 10 height 10
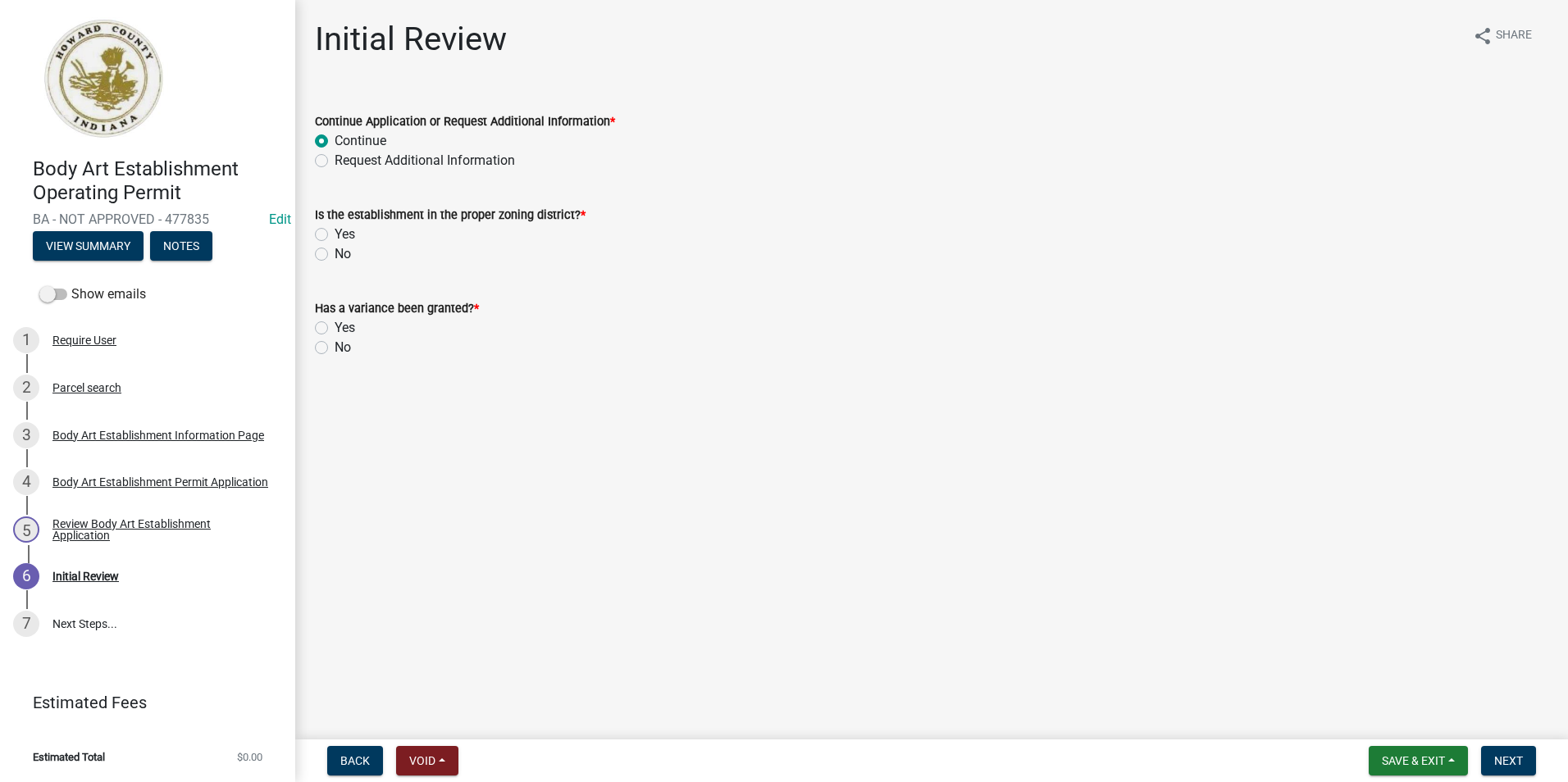
click at [856, 131] on div "Continue Application or Request Additional Information *" at bounding box center [931, 121] width 1233 height 20
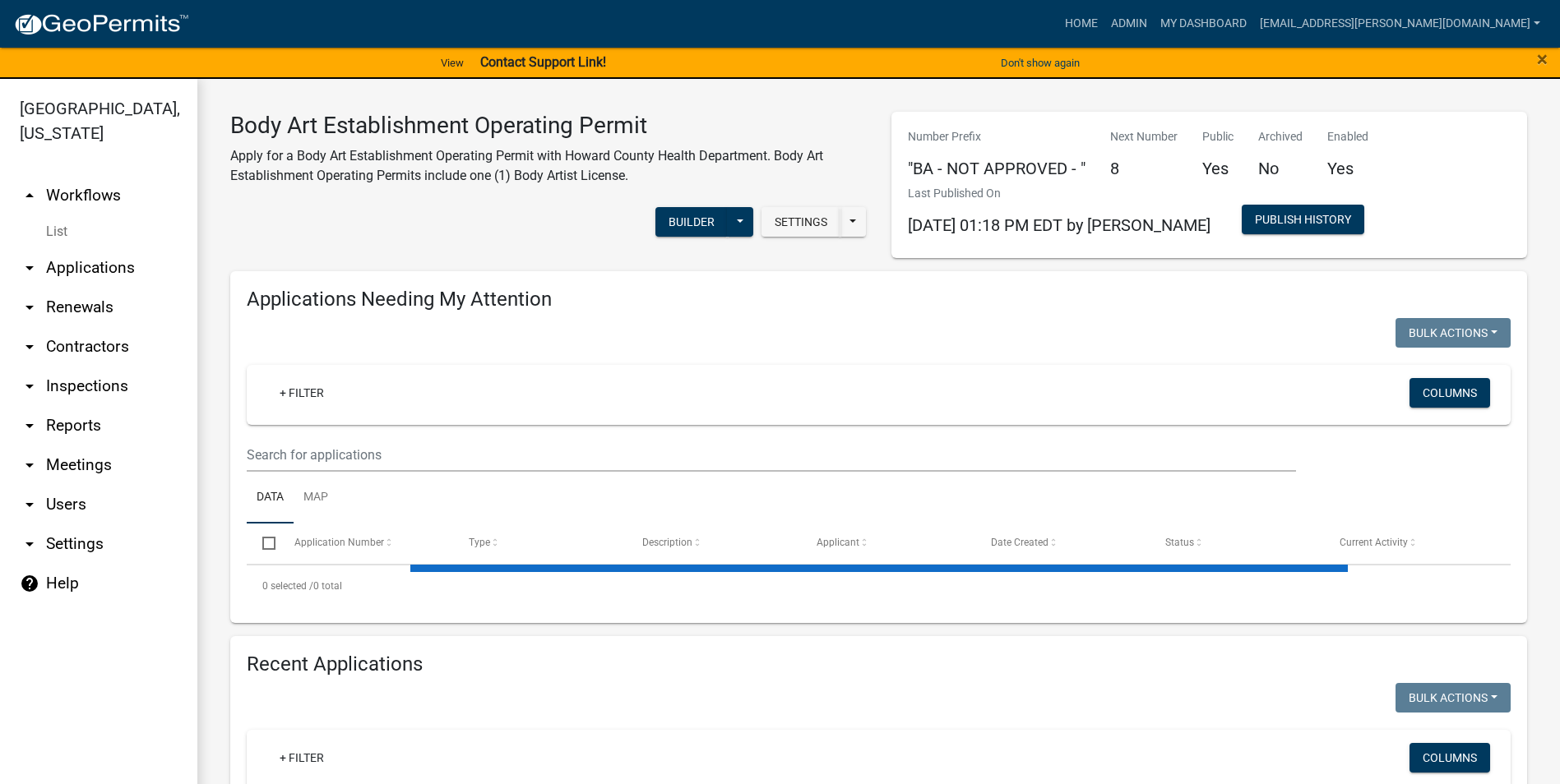
select select "3: 100"
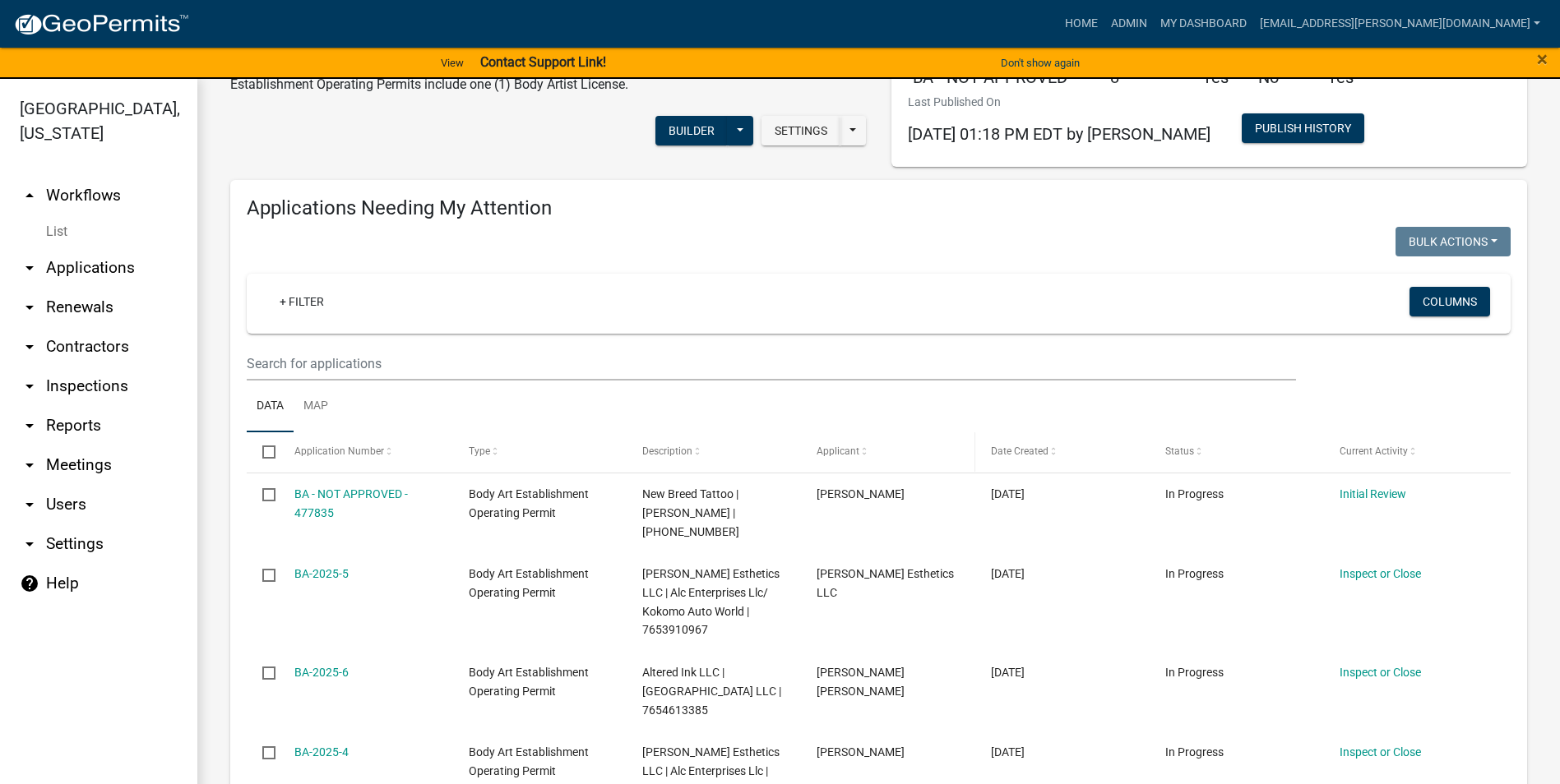
scroll to position [247, 0]
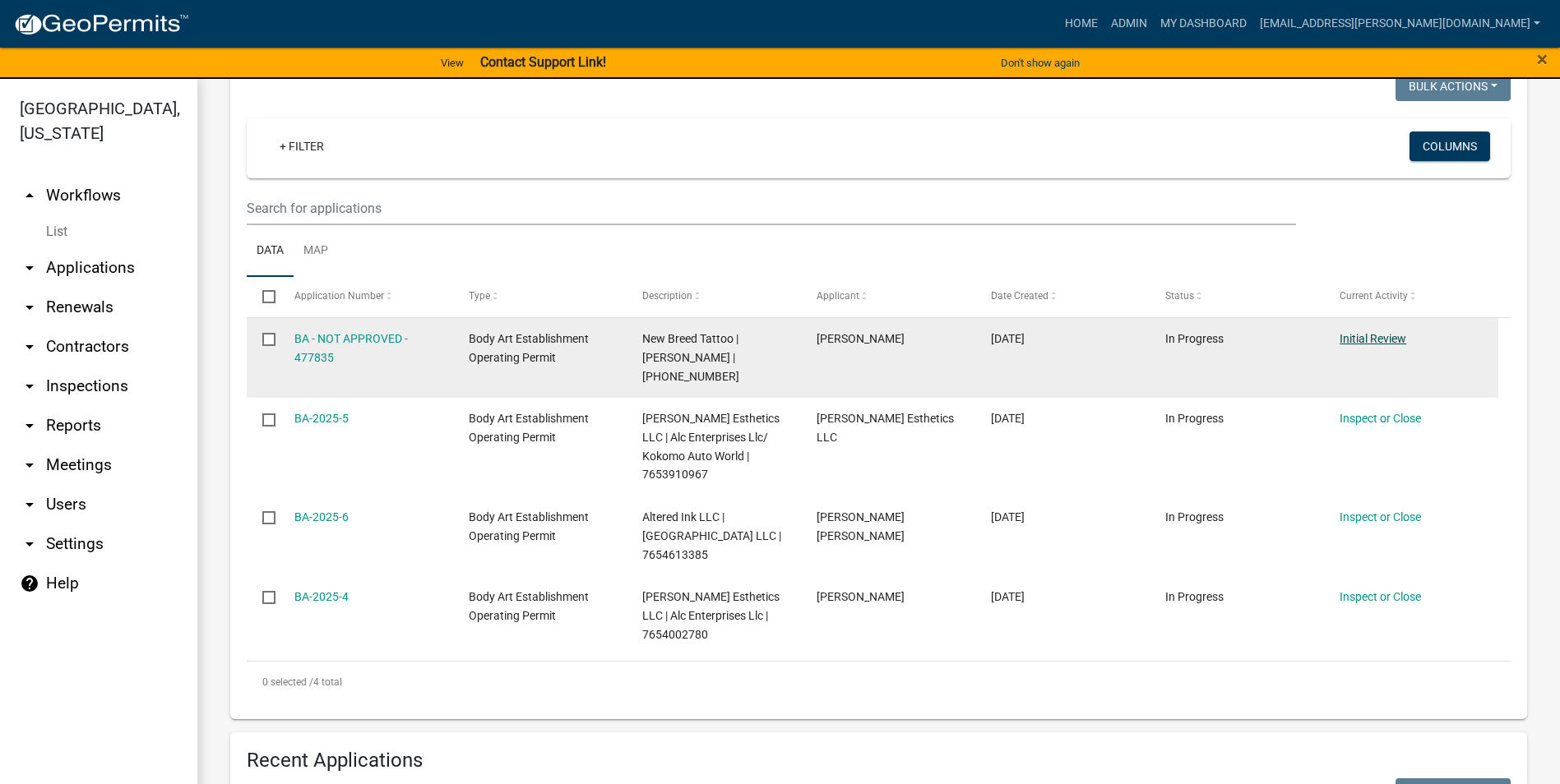
click at [1351, 337] on link "Initial Review" at bounding box center [1373, 338] width 67 height 13
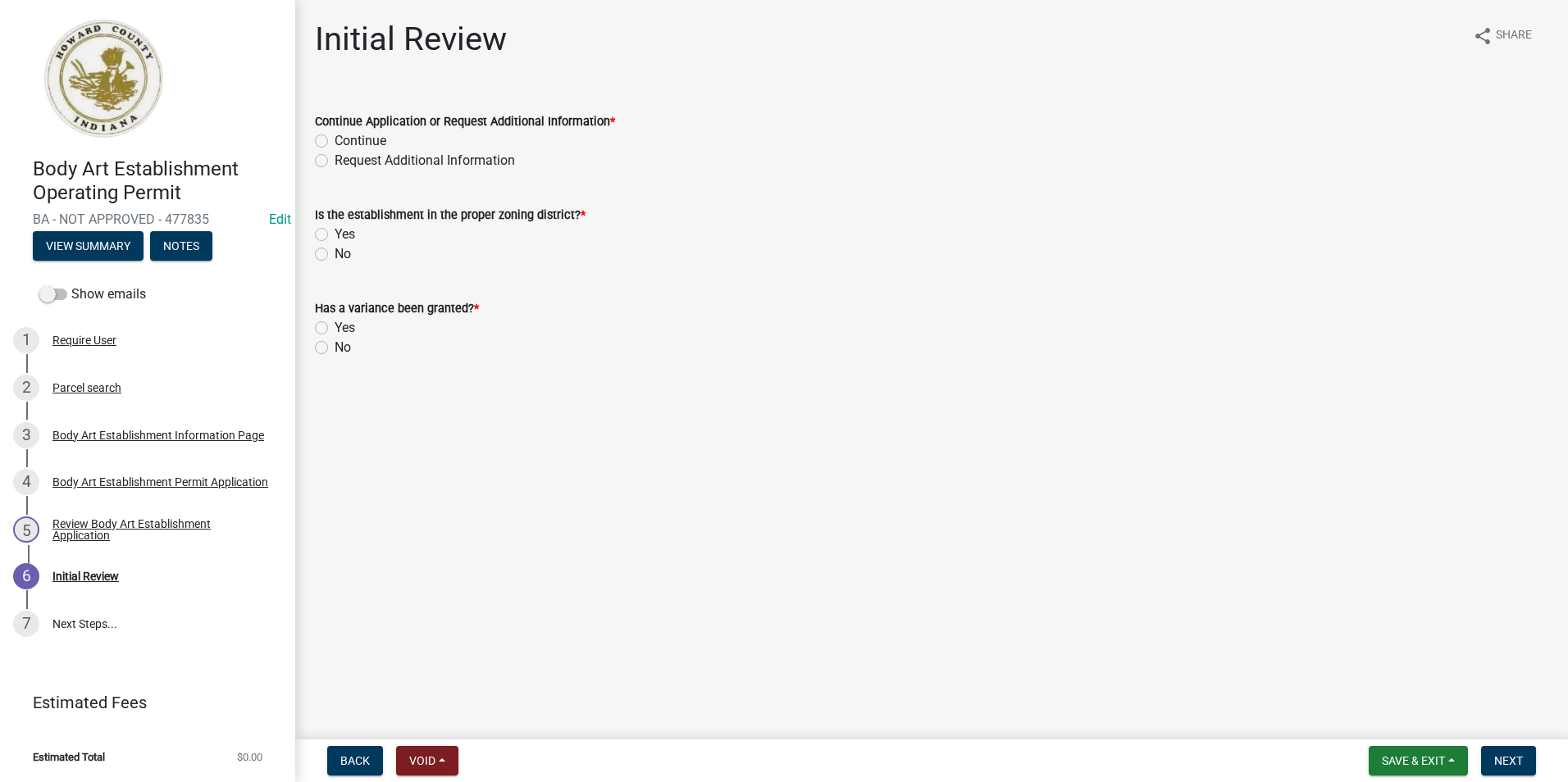
click at [335, 232] on label "Yes" at bounding box center [344, 235] width 20 height 20
click at [335, 232] on input "Yes" at bounding box center [340, 230] width 10 height 10
radio input "true"
click at [335, 140] on label "Continue" at bounding box center [361, 141] width 52 height 20
click at [335, 140] on input "Continue" at bounding box center [340, 136] width 10 height 10
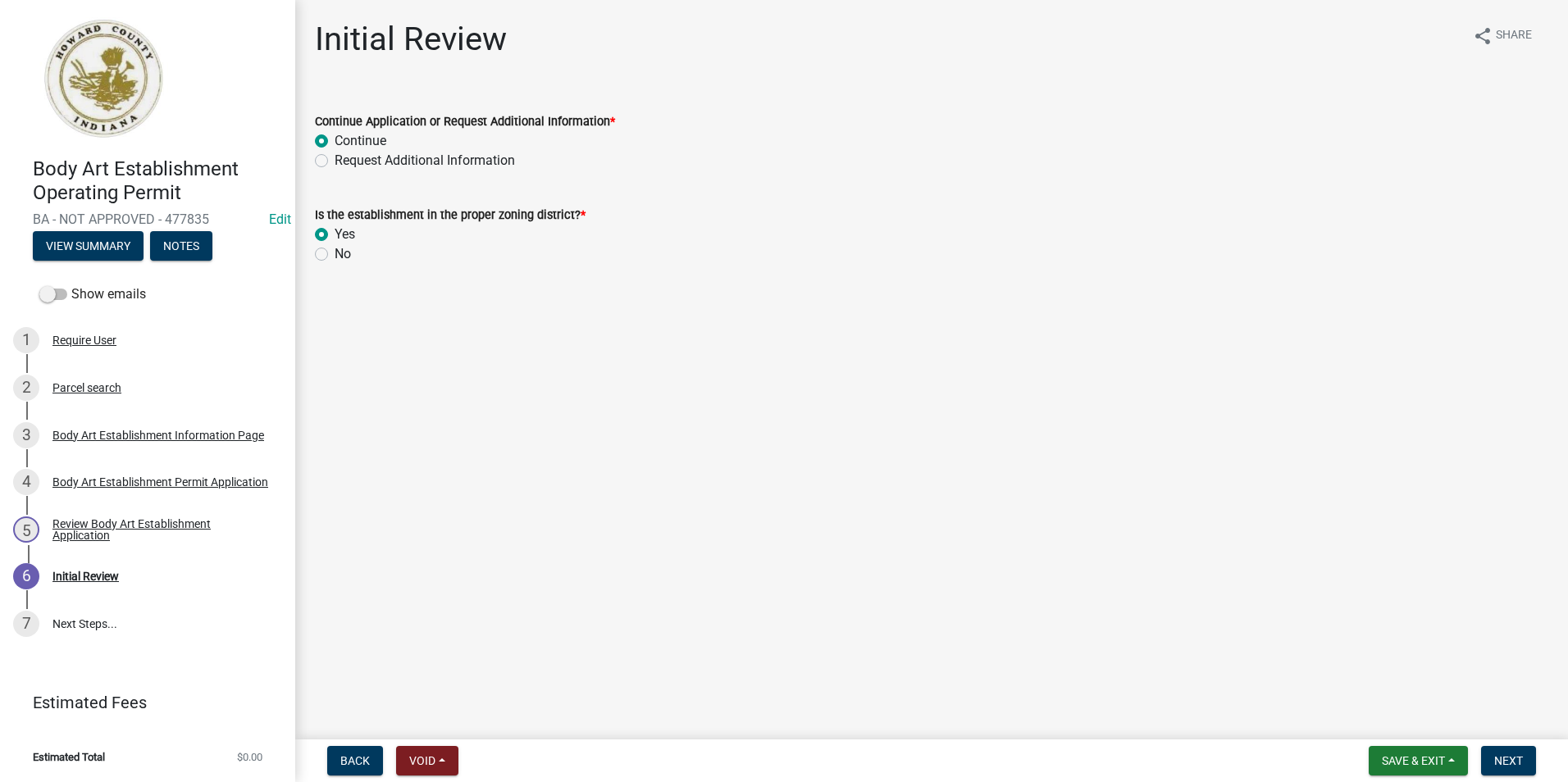
radio input "true"
click at [1509, 757] on span "Next" at bounding box center [1508, 761] width 29 height 13
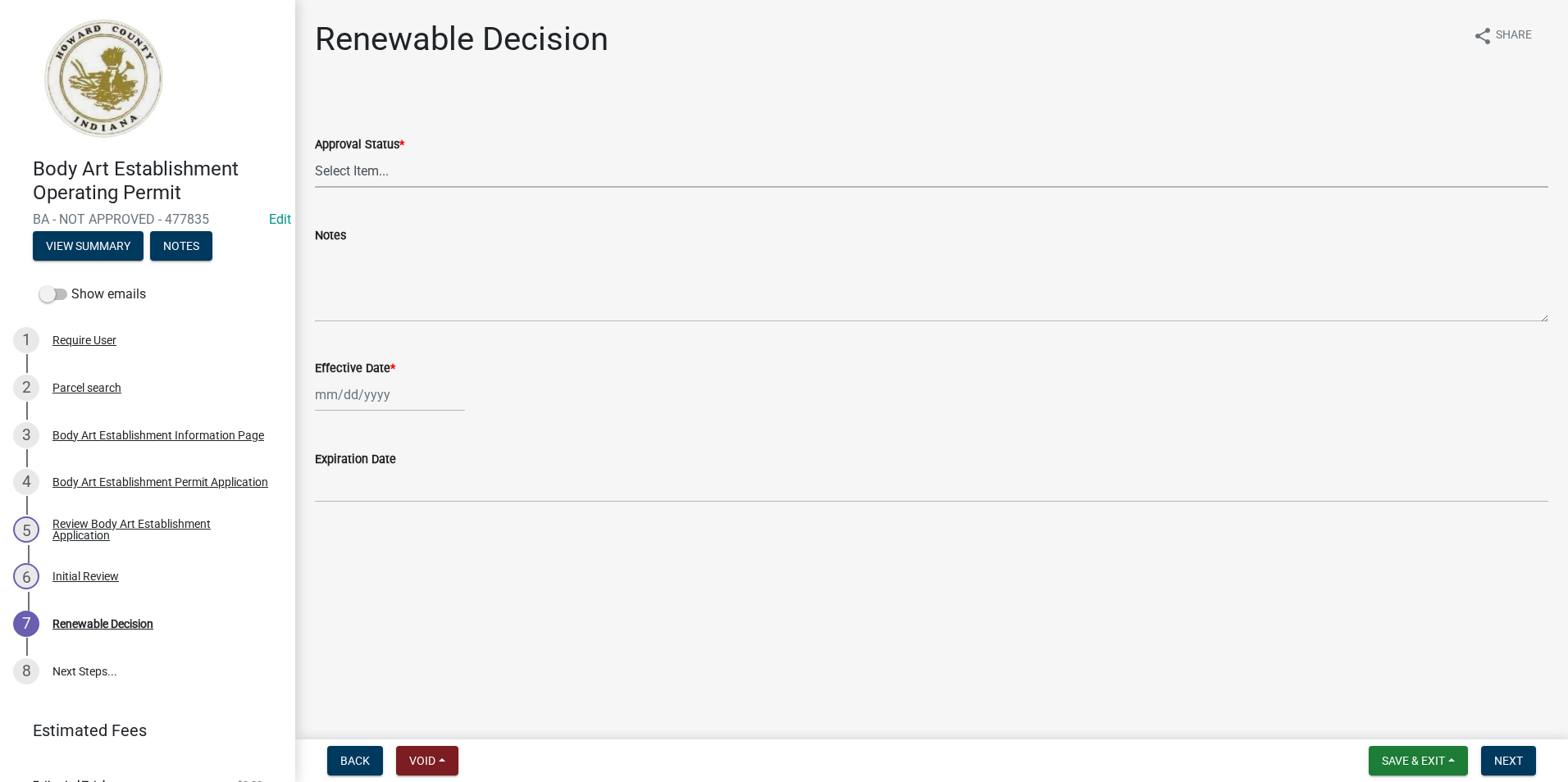
click at [349, 171] on select "Select Item... Approved Denied" at bounding box center [931, 171] width 1233 height 33
click at [315, 154] on select "Select Item... Approved Denied" at bounding box center [931, 171] width 1233 height 33
select select "6cfd4193-1f57-4c7e-a5e5-f68c9e85a162"
click at [392, 401] on div at bounding box center [389, 394] width 150 height 33
select select "9"
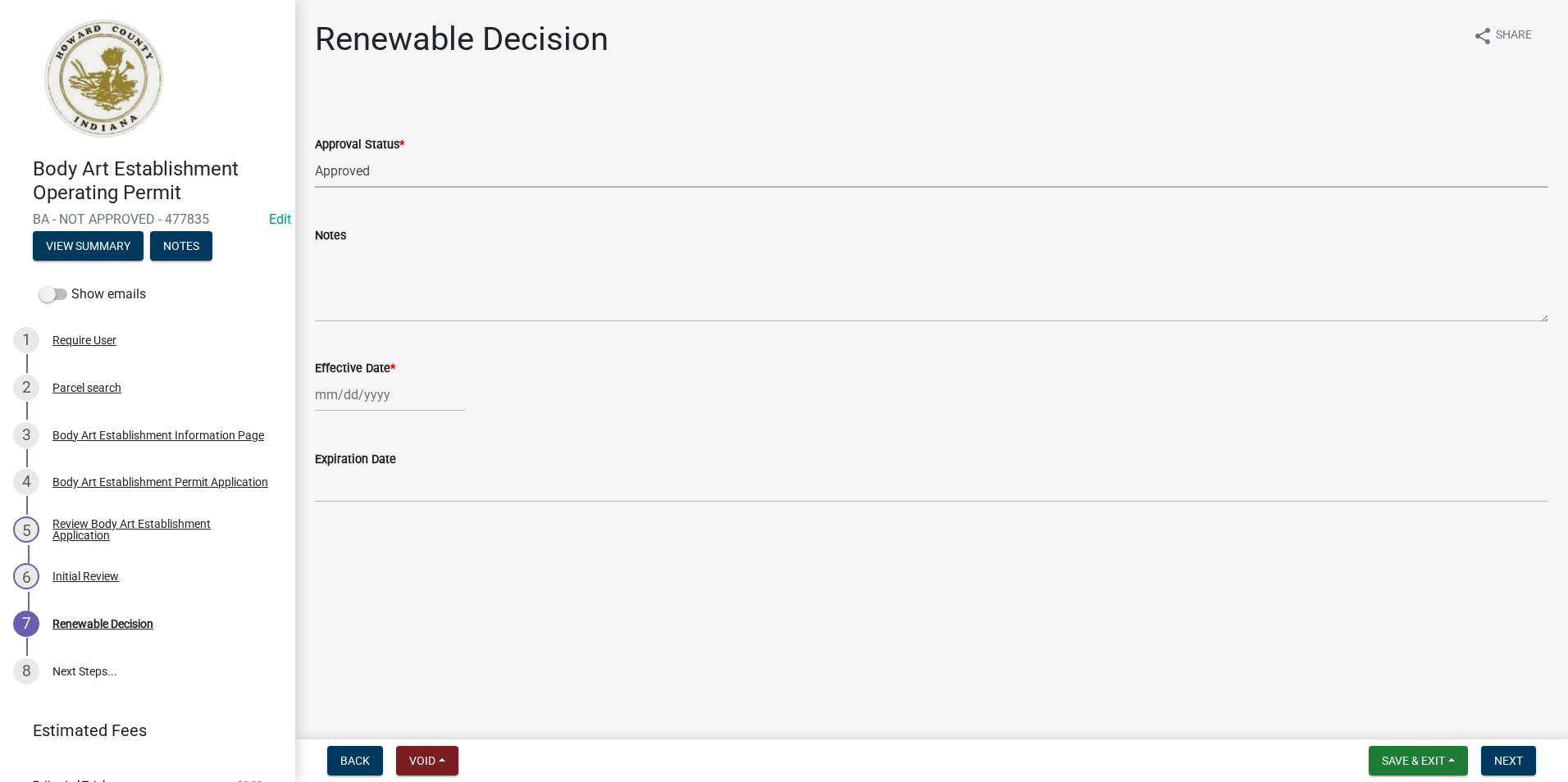
select select "2025"
click at [370, 534] on div "16" at bounding box center [358, 535] width 27 height 27
type input "[DATE]"
click at [1505, 766] on span "Next" at bounding box center [1508, 761] width 29 height 13
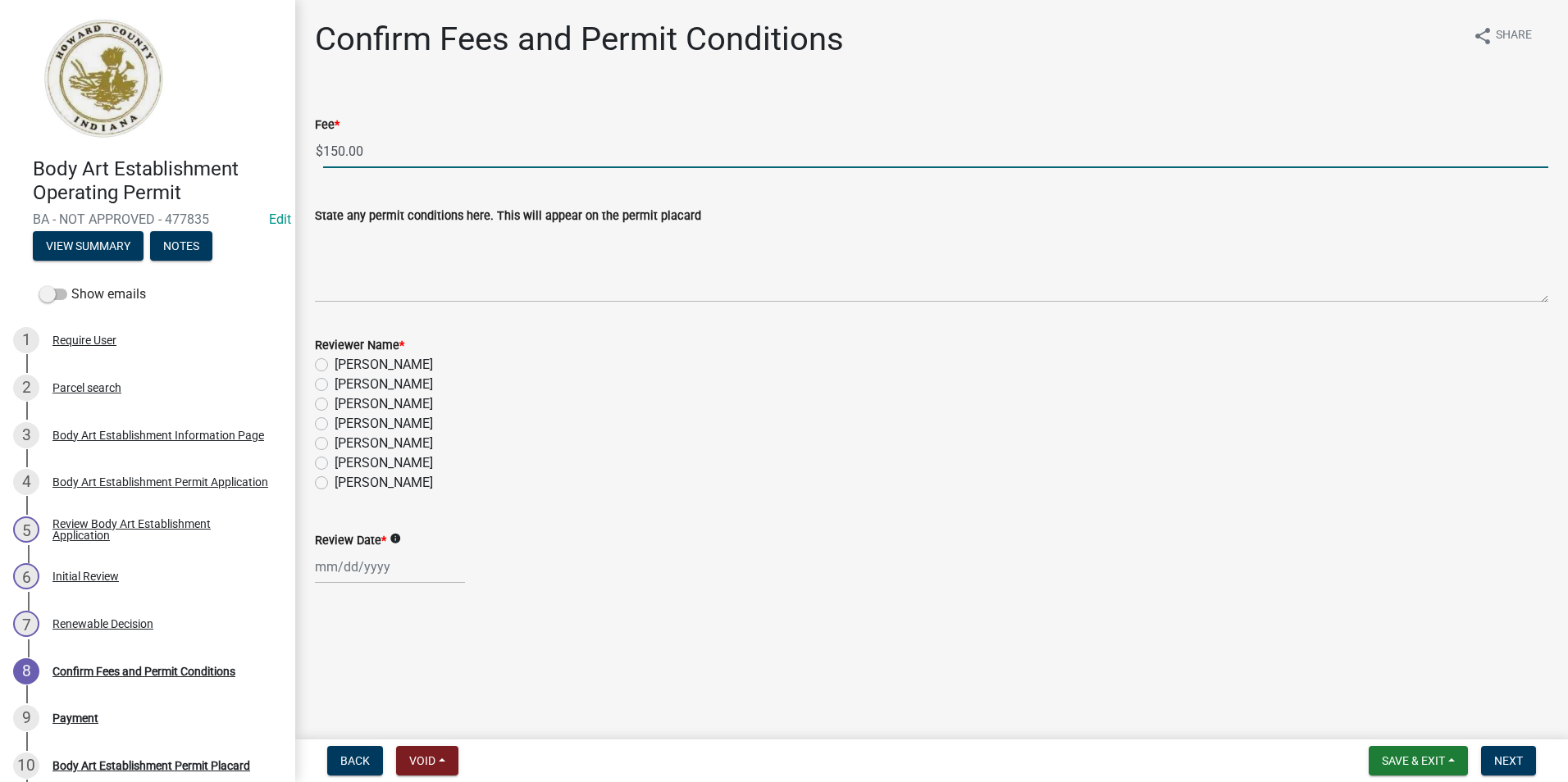
drag, startPoint x: 408, startPoint y: 149, endPoint x: 265, endPoint y: 151, distance: 143.0
click at [265, 151] on div "Body Art Establishment Operating Permit BA - NOT APPROVED - 477835 Edit View Su…" at bounding box center [784, 391] width 1568 height 782
type input "0.00"
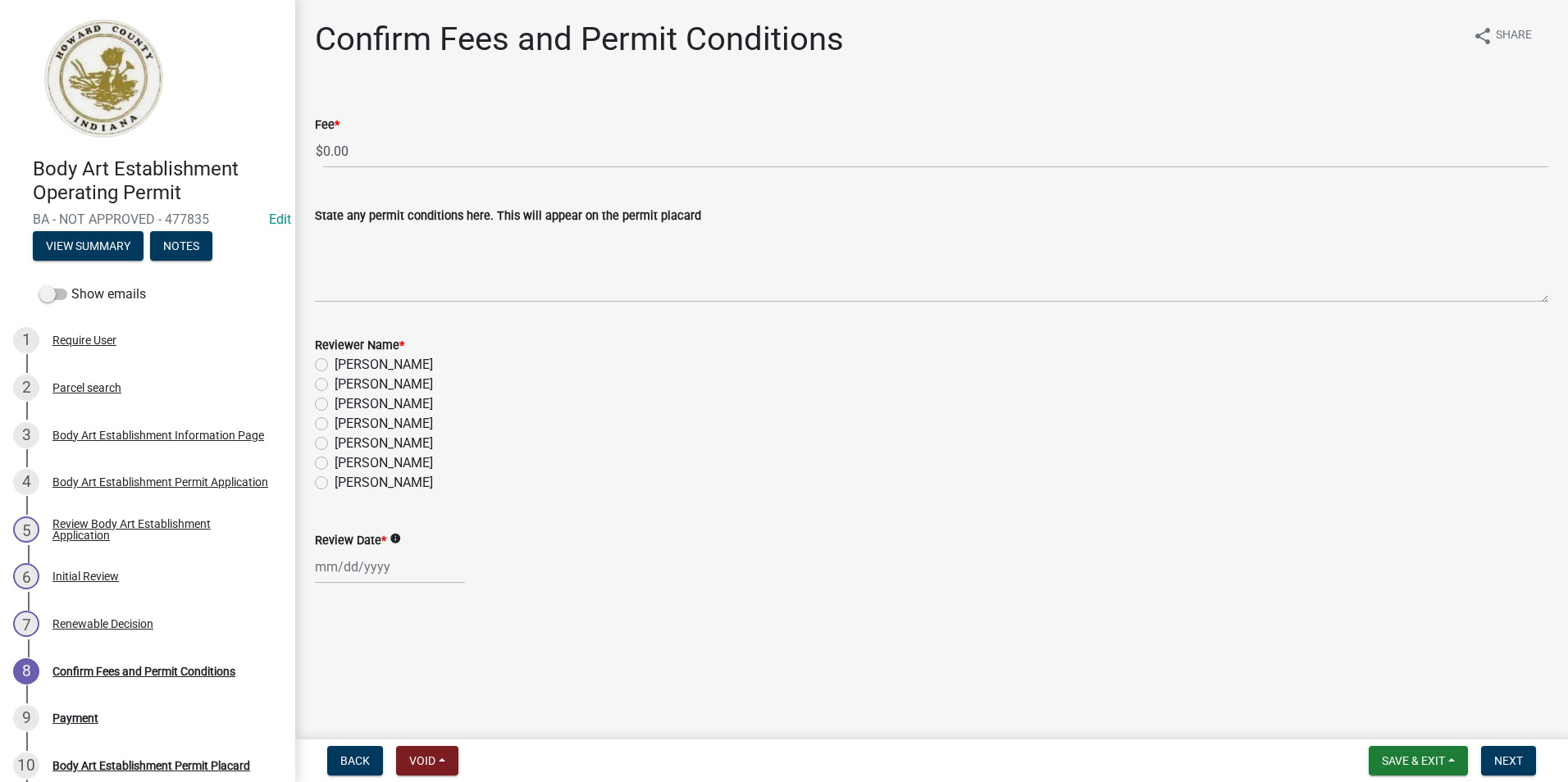
click at [364, 307] on wm-data-entity-input "State any permit conditions here. This will appear on the permit placard" at bounding box center [931, 249] width 1233 height 133
click at [335, 483] on label "[PERSON_NAME]" at bounding box center [383, 483] width 98 height 20
click at [335, 483] on input "[PERSON_NAME]" at bounding box center [340, 478] width 10 height 10
radio input "true"
click at [342, 557] on div at bounding box center [389, 566] width 150 height 33
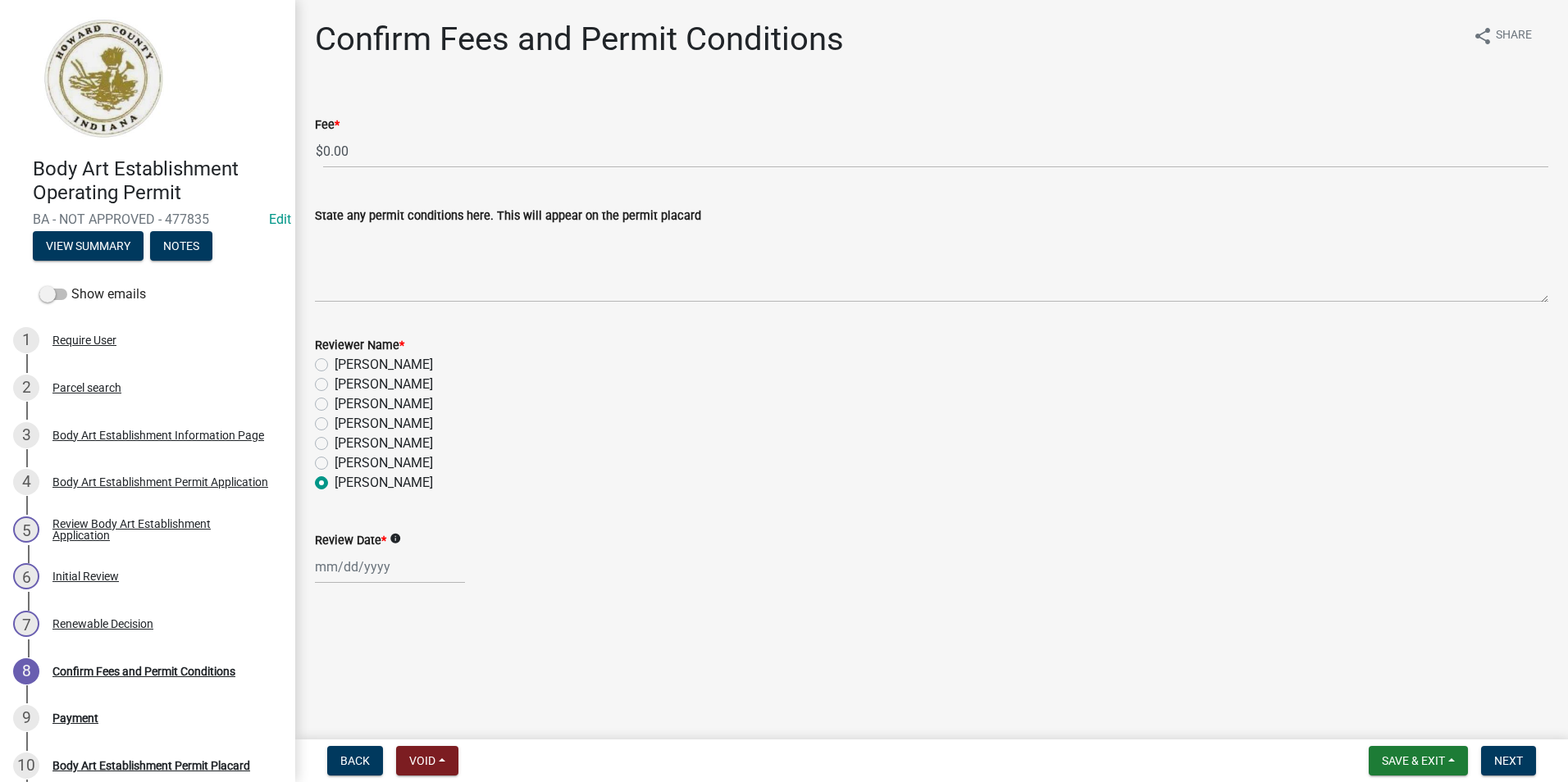
select select "9"
select select "2025"
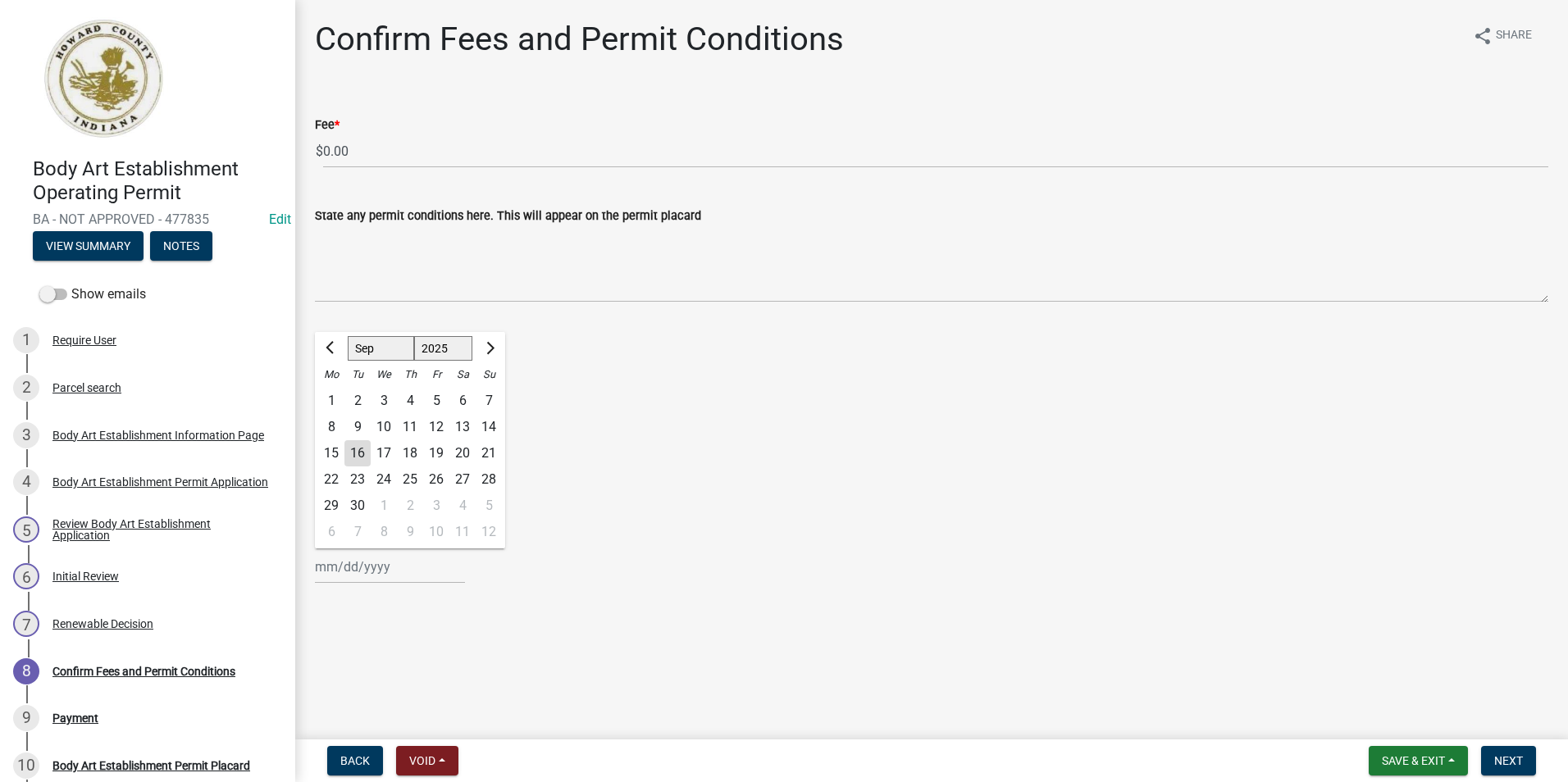
click at [360, 458] on div "16" at bounding box center [358, 454] width 27 height 27
type input "[DATE]"
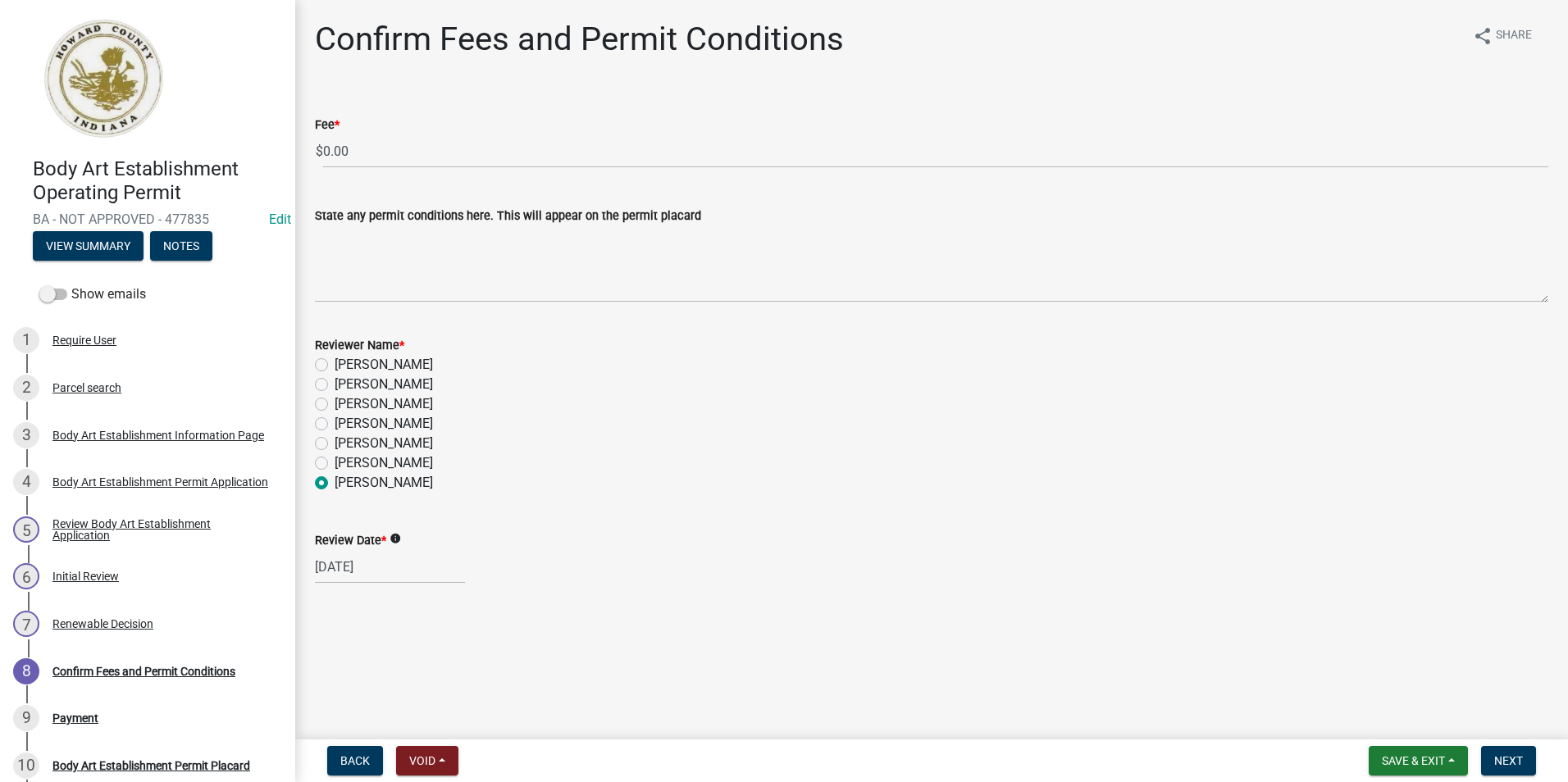
click at [601, 442] on div "[PERSON_NAME]" at bounding box center [931, 443] width 1233 height 20
click at [1509, 768] on span "Next" at bounding box center [1508, 761] width 29 height 13
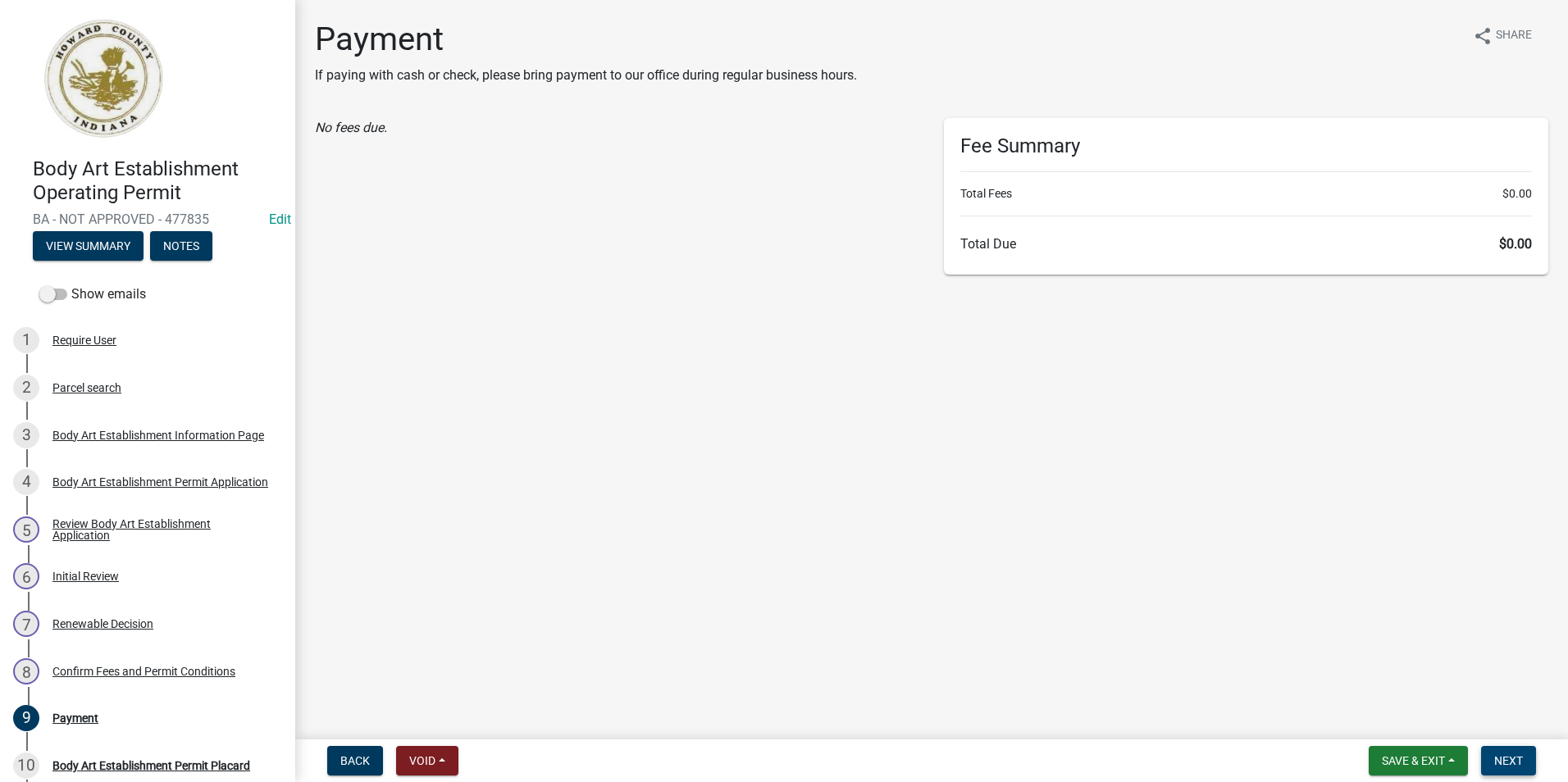
click at [1505, 749] on button "Next" at bounding box center [1509, 760] width 55 height 30
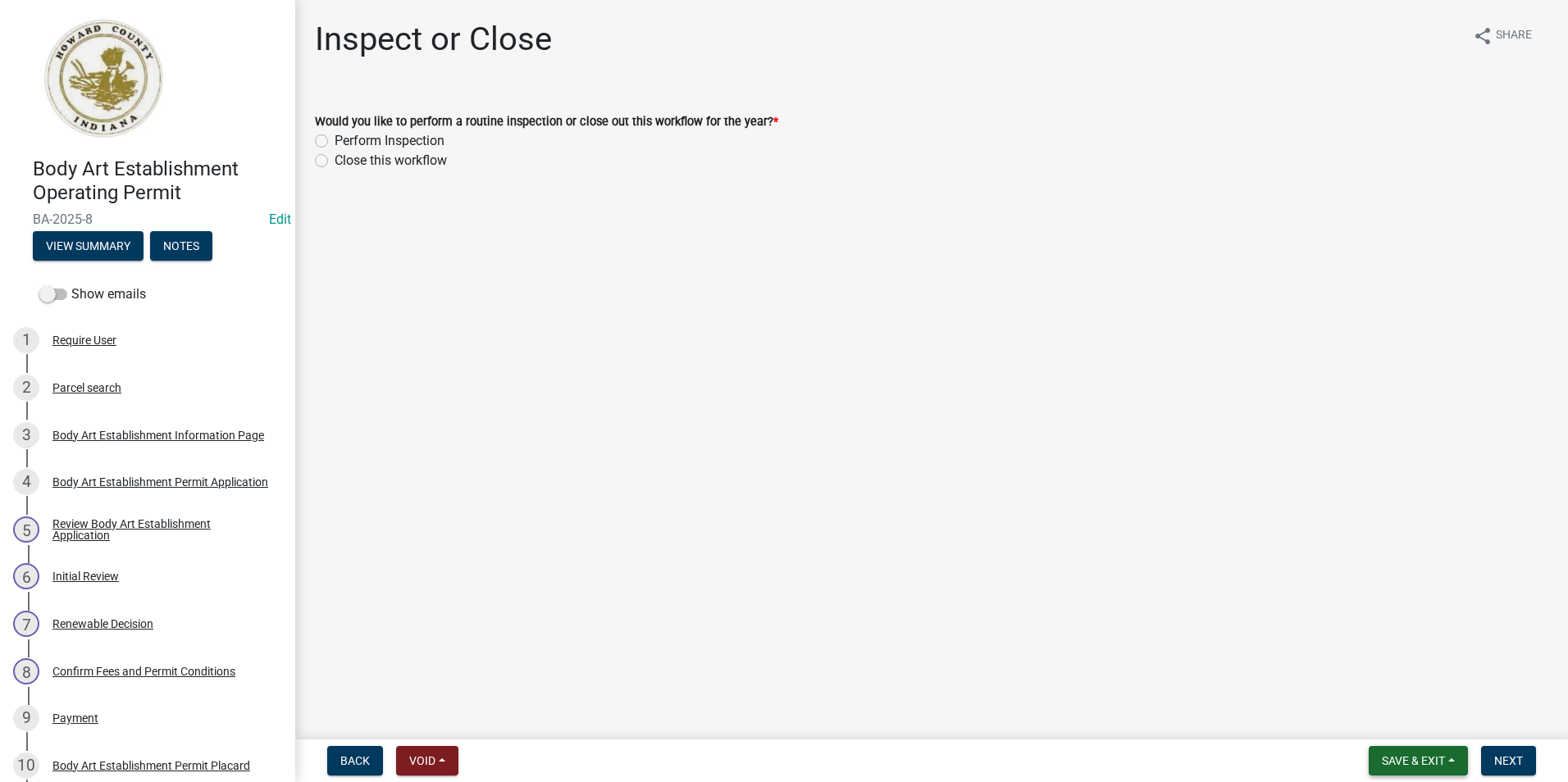
click at [1432, 764] on span "Save & Exit" at bounding box center [1413, 761] width 63 height 13
click at [1407, 719] on button "Save & Exit" at bounding box center [1402, 717] width 132 height 39
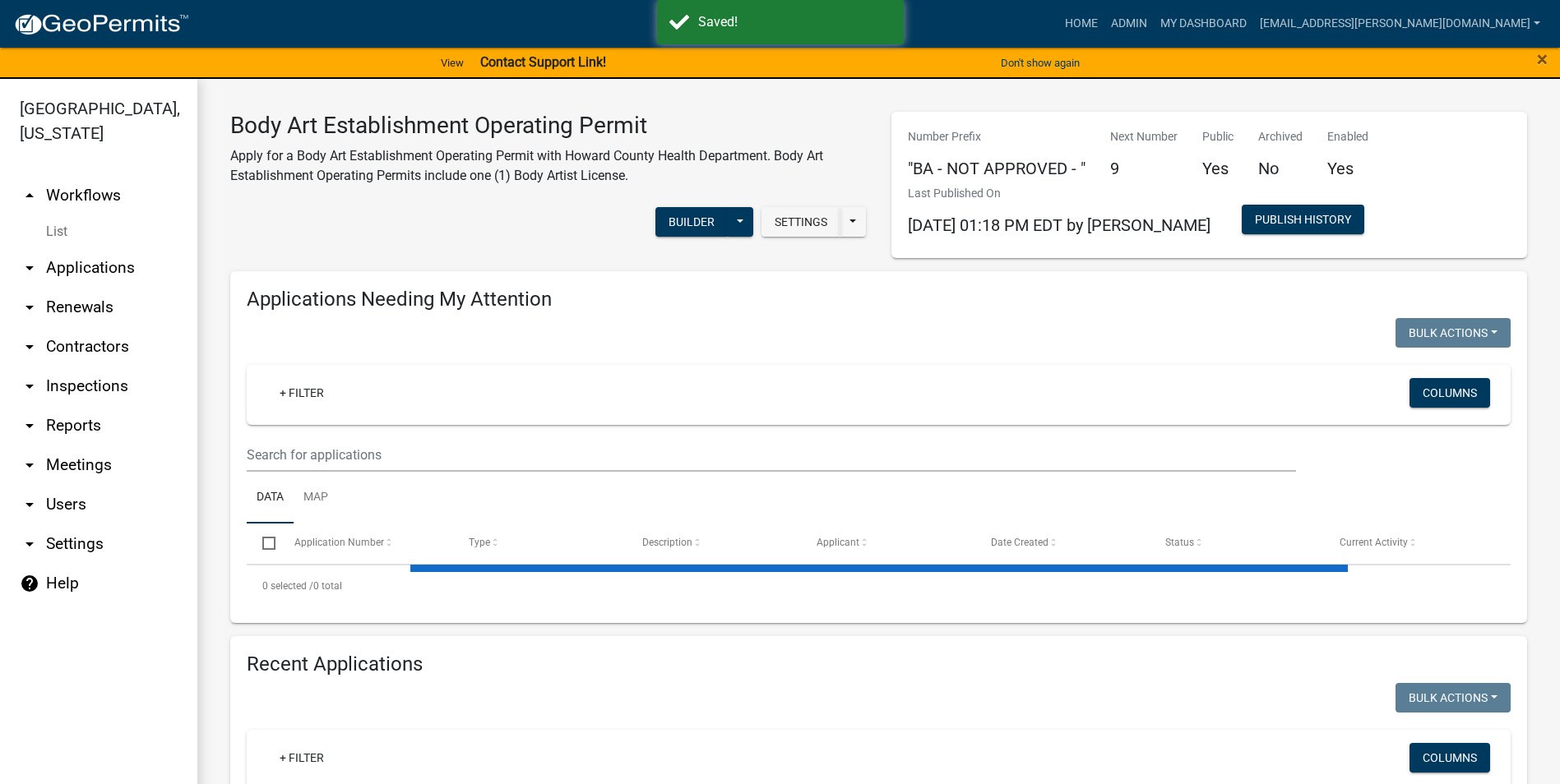
select select "3: 100"
